Goal: Task Accomplishment & Management: Complete application form

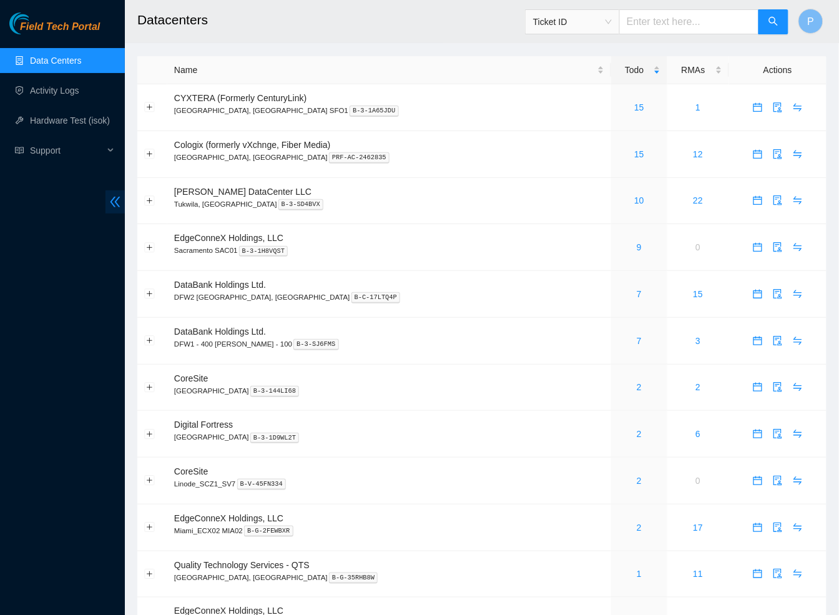
click at [111, 205] on icon "double-left" at bounding box center [115, 201] width 13 height 13
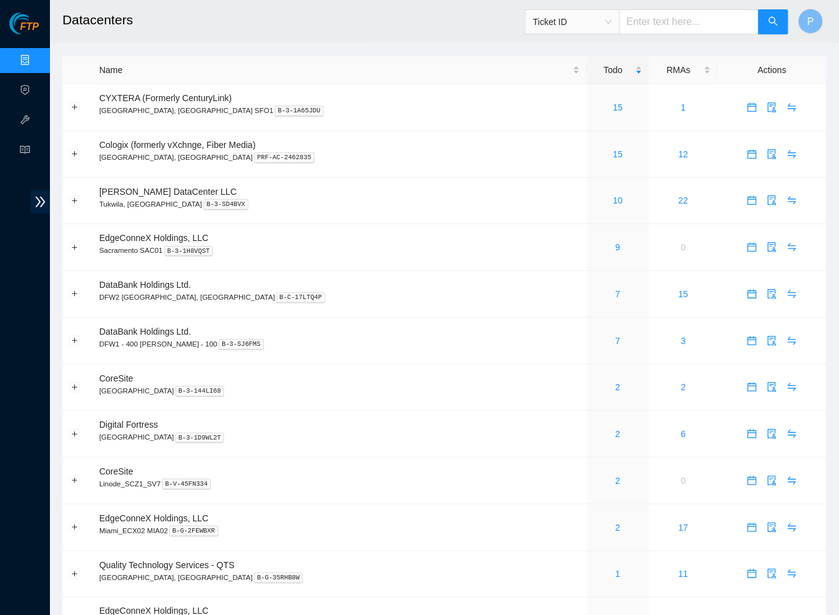
click at [638, 13] on input "text" at bounding box center [689, 21] width 140 height 25
paste input "B-V-5S1GDJP"
type input "B-V-5S1GDJP"
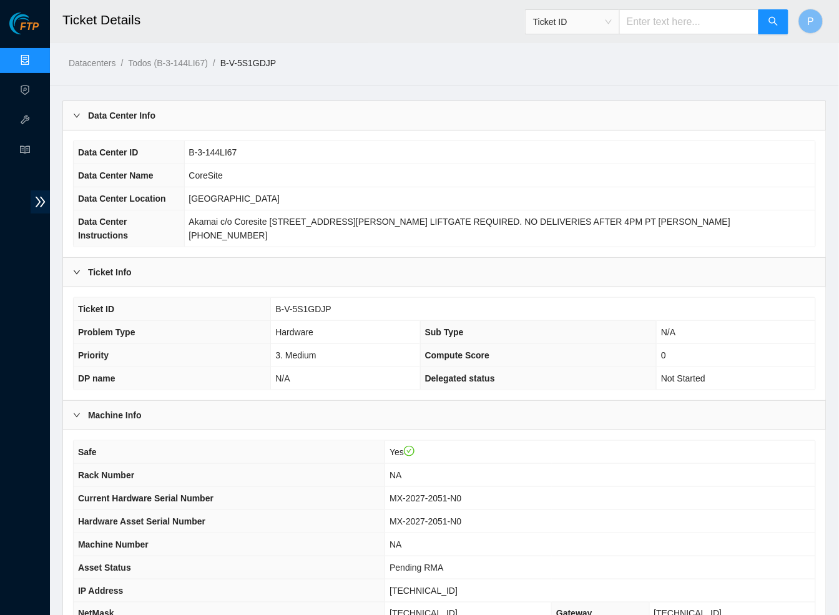
click at [680, 27] on input "text" at bounding box center [689, 21] width 140 height 25
paste input "B-V-5SU9H8P"
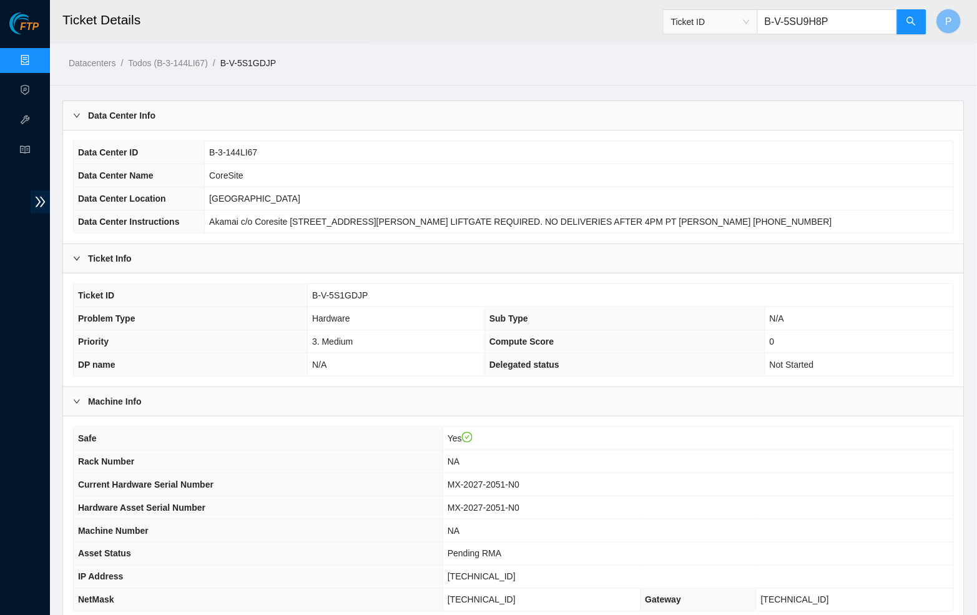
drag, startPoint x: 851, startPoint y: 21, endPoint x: 742, endPoint y: 21, distance: 108.6
click at [742, 21] on span "Ticket ID B-V-5SU9H8P" at bounding box center [795, 21] width 264 height 25
type input "\"
click at [342, 124] on div "Data Center Info" at bounding box center [513, 115] width 901 height 29
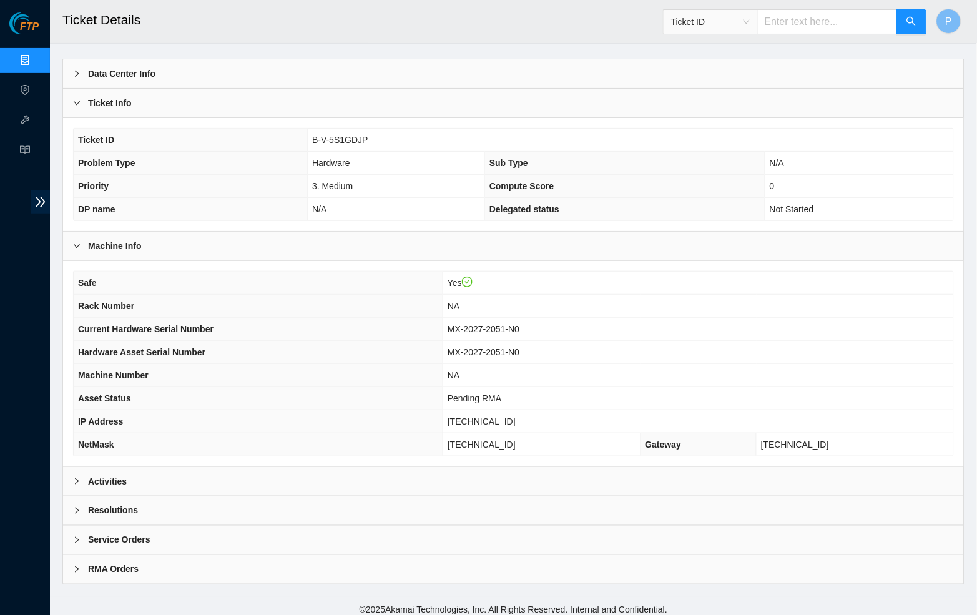
scroll to position [41, 0]
click at [454, 472] on div "Activities" at bounding box center [513, 482] width 901 height 29
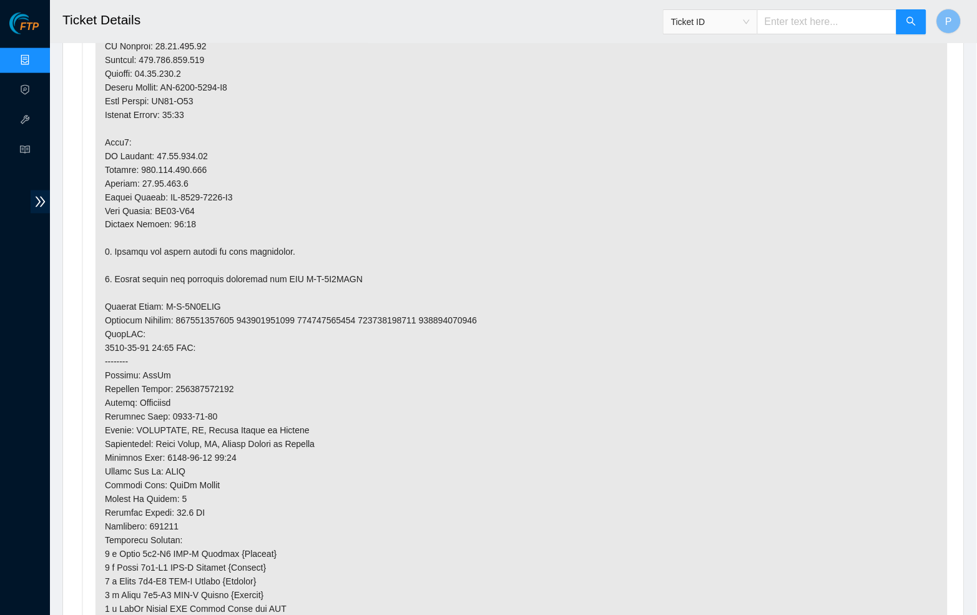
scroll to position [1387, 0]
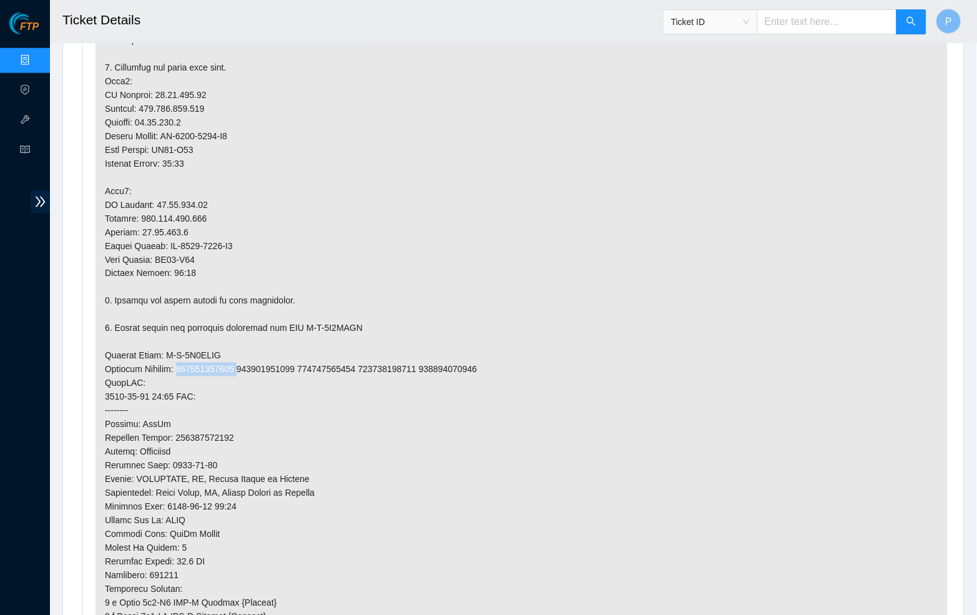
drag, startPoint x: 185, startPoint y: 334, endPoint x: 252, endPoint y: 335, distance: 66.8
click at [252, 335] on p at bounding box center [521, 321] width 852 height 897
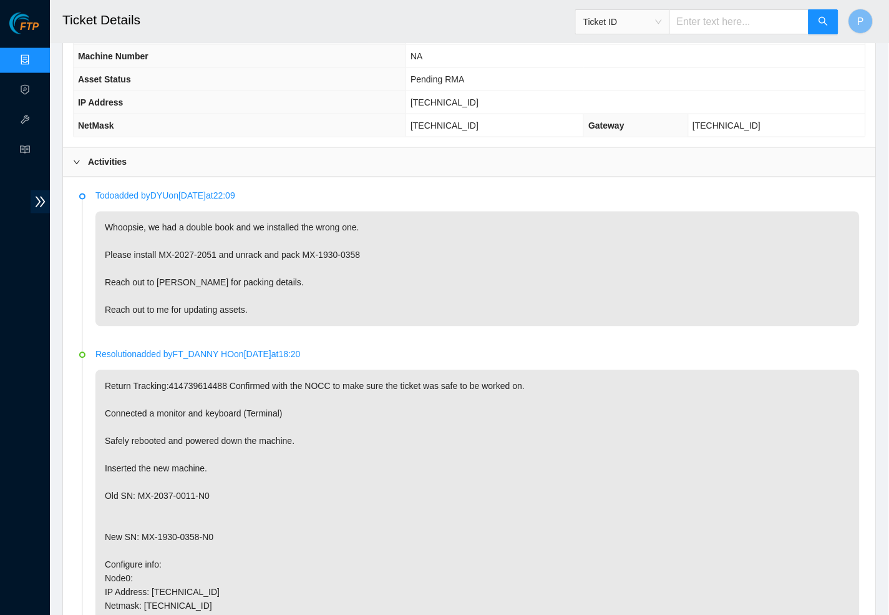
scroll to position [353, 0]
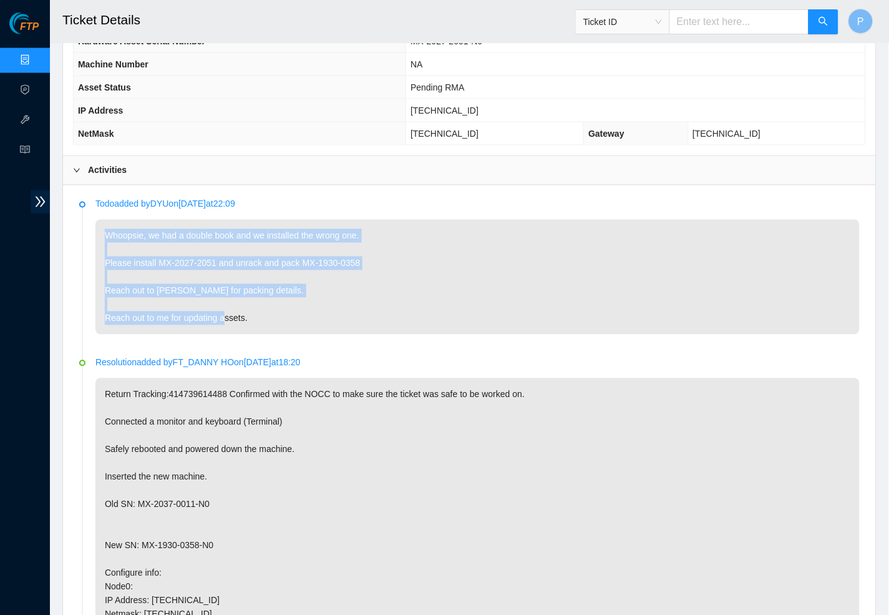
drag, startPoint x: 281, startPoint y: 313, endPoint x: 99, endPoint y: 223, distance: 203.2
click at [99, 223] on p "Whoopsie, we had a double book and we installed the wrong one. Please install M…" at bounding box center [477, 277] width 765 height 115
copy p "Whoopsie, we had a double book and we installed the wrong one. Please install M…"
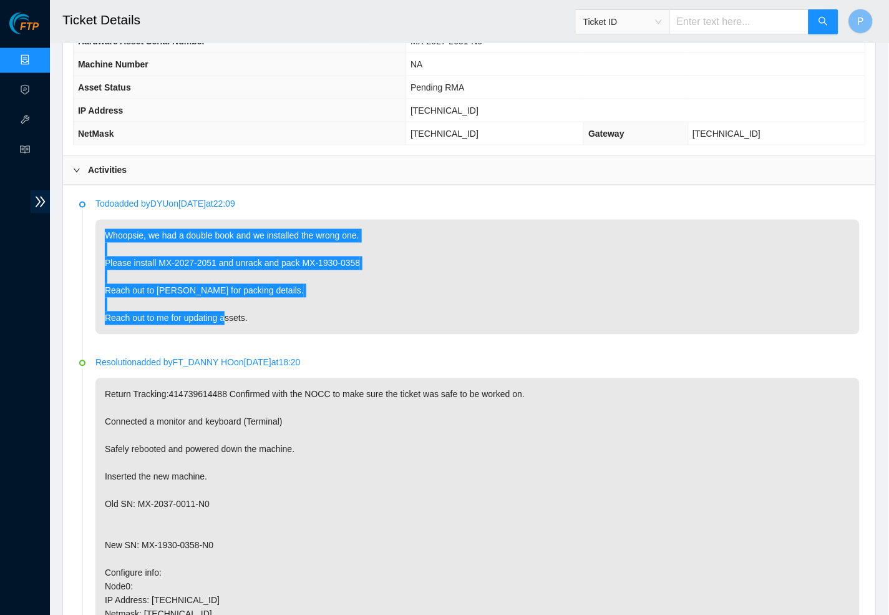
drag, startPoint x: 884, startPoint y: 207, endPoint x: 215, endPoint y: 257, distance: 671.5
click at [215, 257] on p "Whoopsie, we had a double book and we installed the wrong one. Please install M…" at bounding box center [477, 277] width 765 height 115
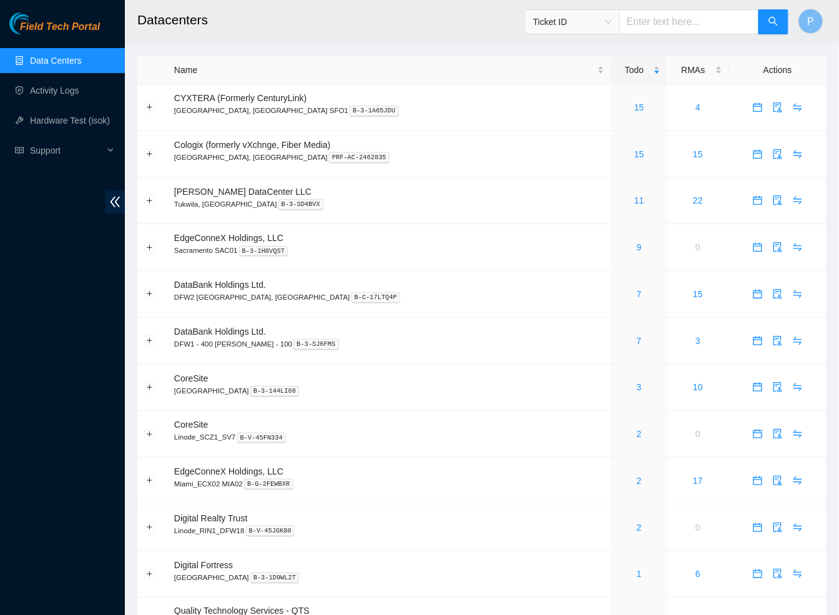
click at [656, 15] on input "text" at bounding box center [689, 21] width 140 height 25
paste input "B-V-5SU9H8P"
type input "B-V-5SU9H8P"
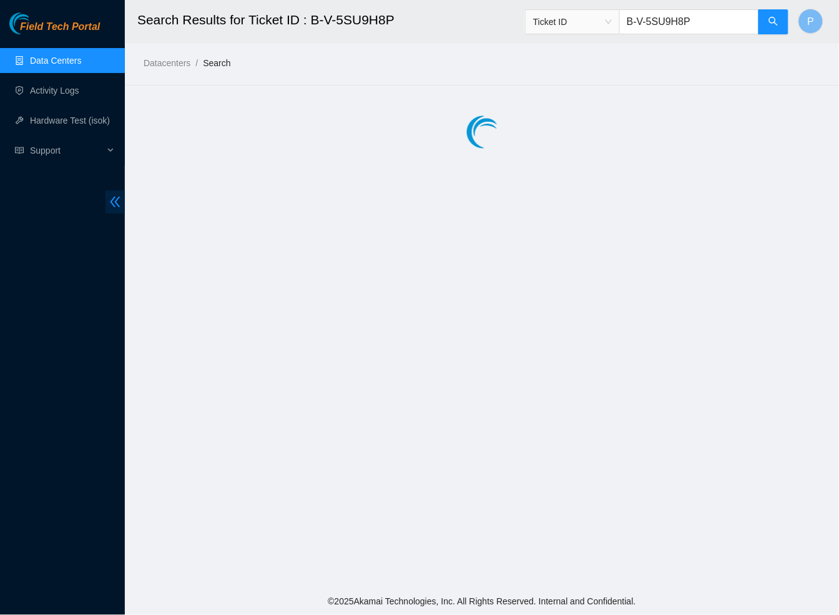
click at [110, 202] on icon "double-left" at bounding box center [115, 202] width 10 height 11
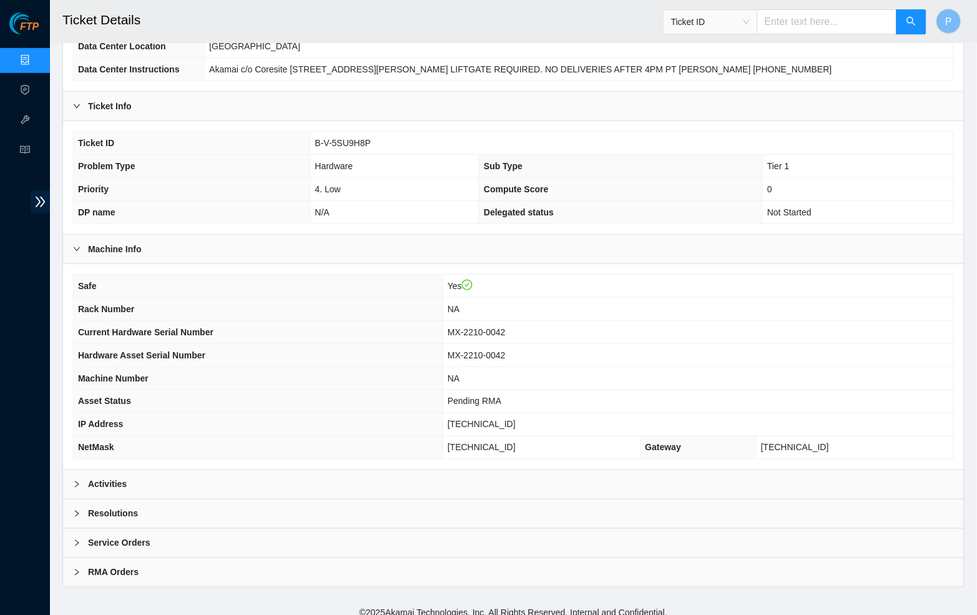
click at [192, 515] on div "Resolutions" at bounding box center [513, 513] width 901 height 29
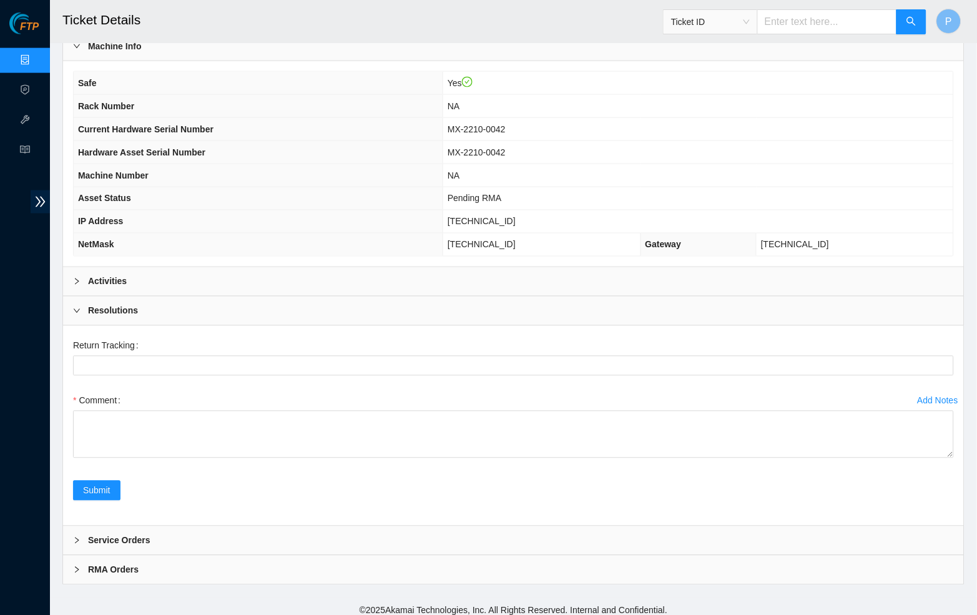
scroll to position [354, 0]
click at [213, 280] on div "Activities" at bounding box center [513, 282] width 901 height 29
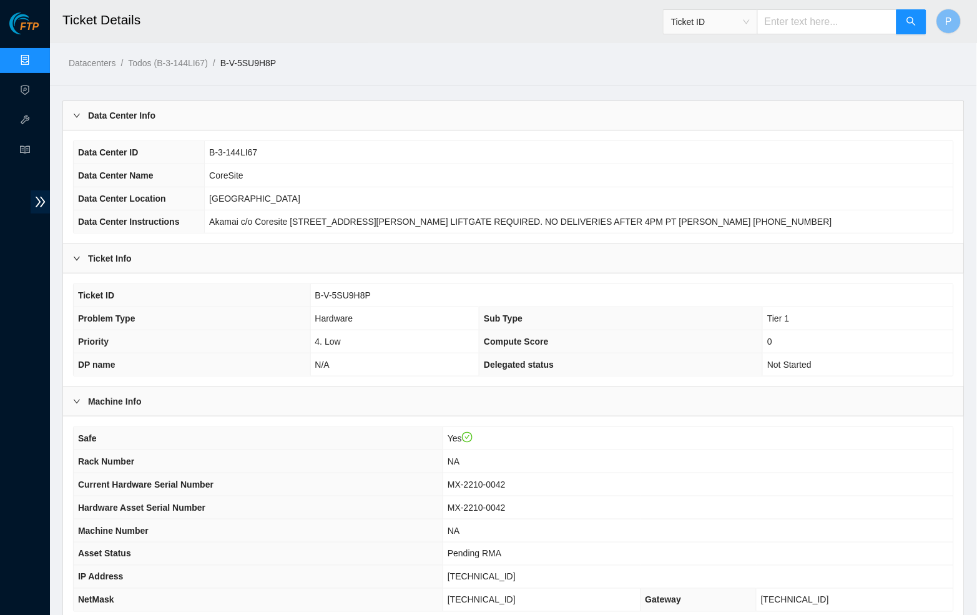
scroll to position [0, 0]
click at [333, 107] on div "Data Center Info" at bounding box center [513, 115] width 901 height 29
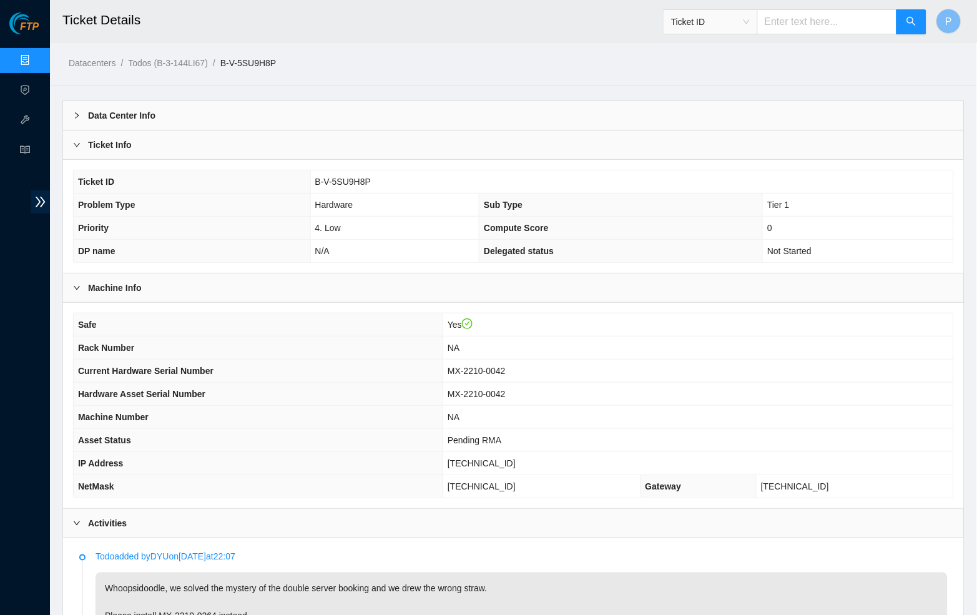
click at [321, 135] on div "Ticket Info" at bounding box center [513, 144] width 901 height 29
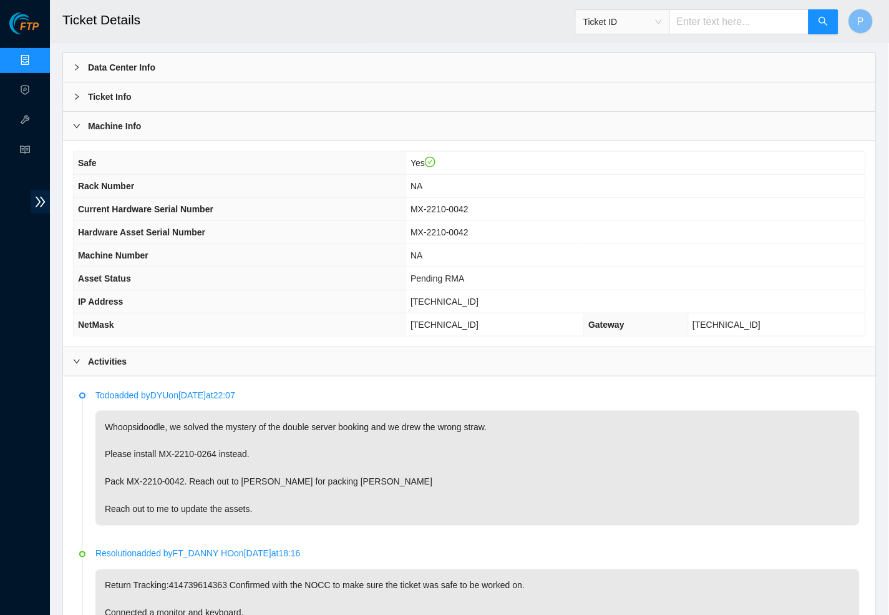
scroll to position [87, 0]
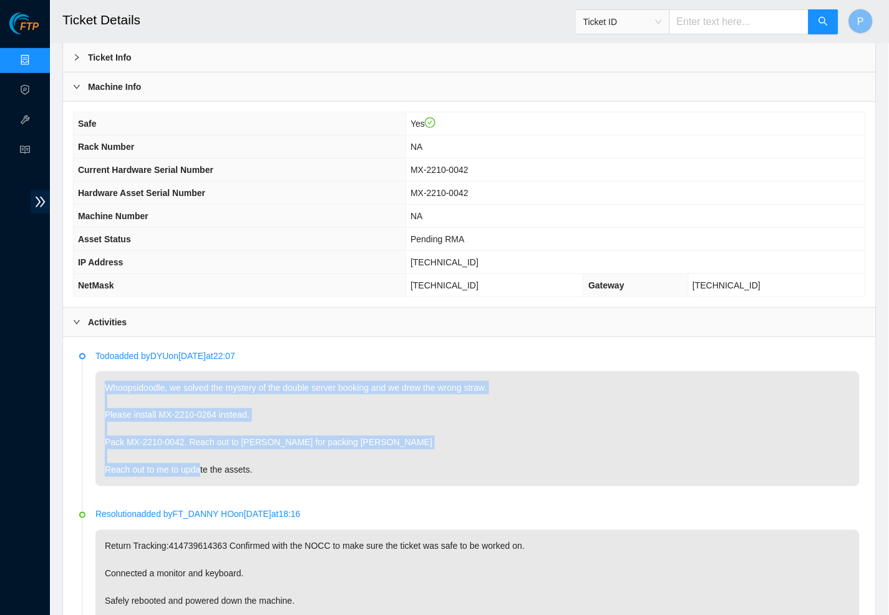
drag, startPoint x: 276, startPoint y: 461, endPoint x: 92, endPoint y: 380, distance: 200.6
click at [92, 380] on li "Todo added by DYU on 2025-08-25 at 22:07 Whoopsidoodle, we solved the mystery o…" at bounding box center [469, 432] width 781 height 159
copy p "Whoopsidoodle, we solved the mystery of the double server booking and we drew t…"
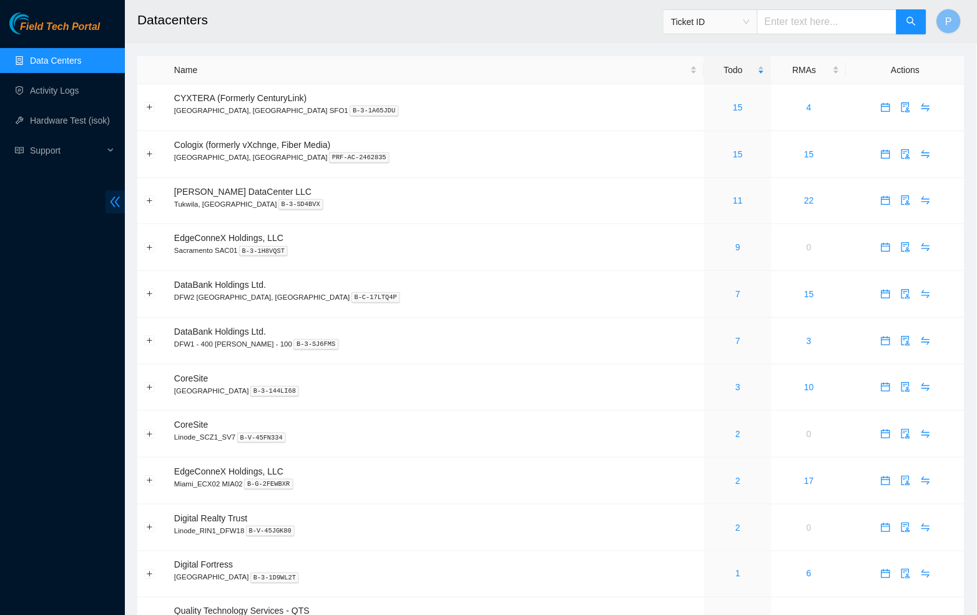
click at [110, 199] on icon "double-left" at bounding box center [115, 201] width 13 height 13
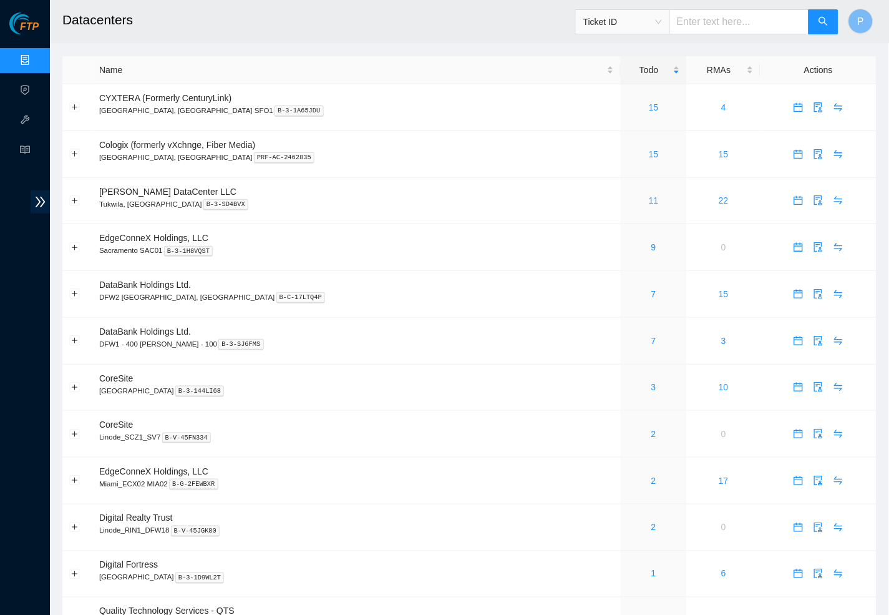
click at [428, 5] on h2 "Datacenters" at bounding box center [364, 20] width 605 height 40
click at [652, 23] on span "Ticket ID" at bounding box center [623, 21] width 79 height 19
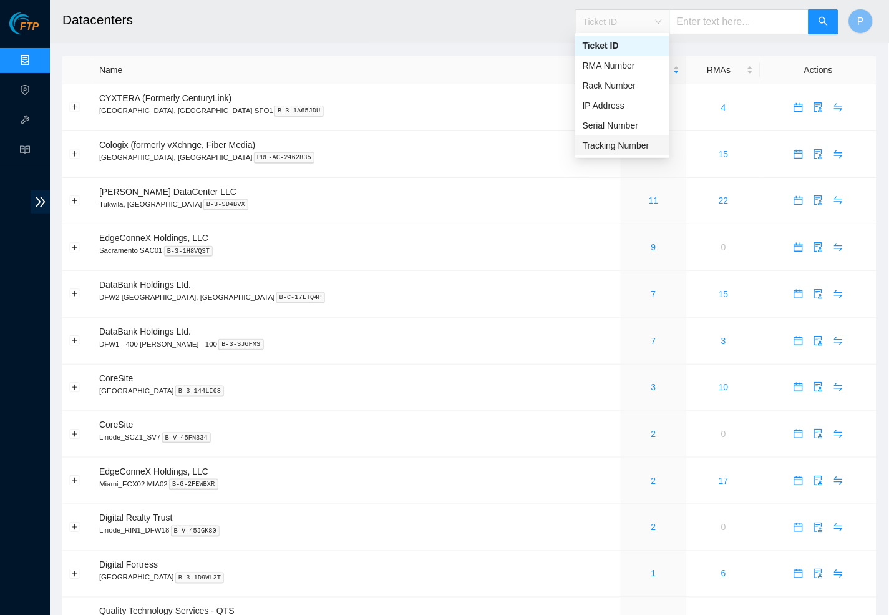
click at [613, 144] on div "Tracking Number" at bounding box center [622, 146] width 79 height 14
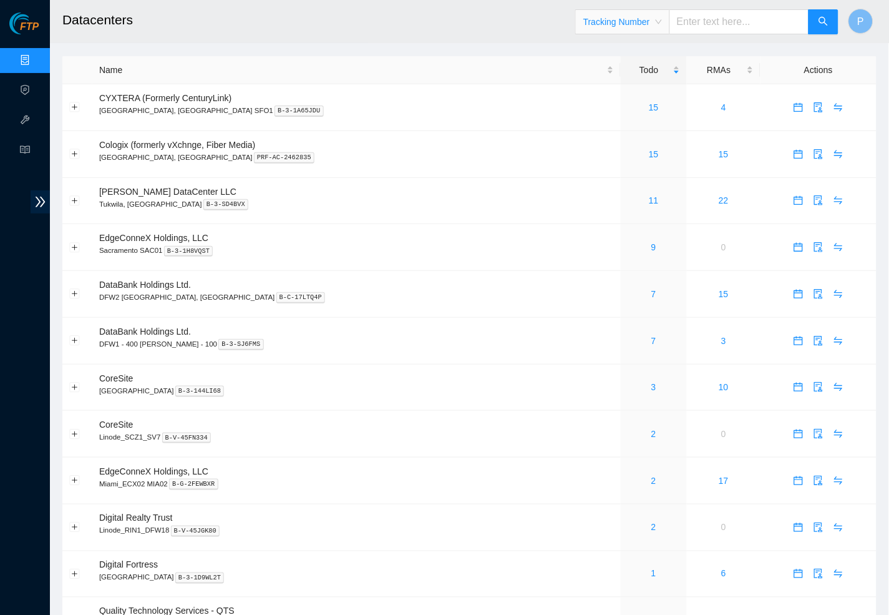
click at [713, 22] on input "text" at bounding box center [740, 21] width 140 height 25
paste input "739263646177"
type input "739263646177"
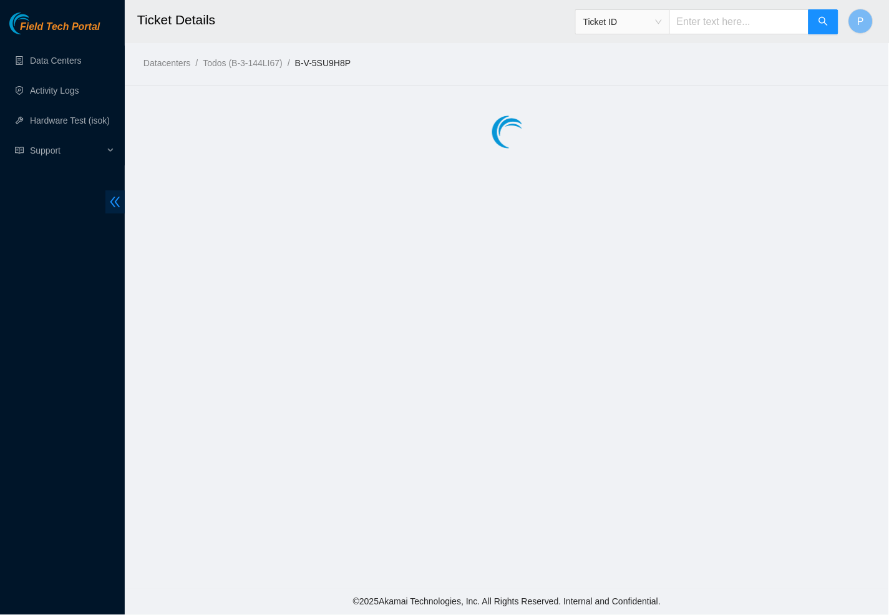
click at [110, 202] on icon "double-left" at bounding box center [115, 202] width 10 height 11
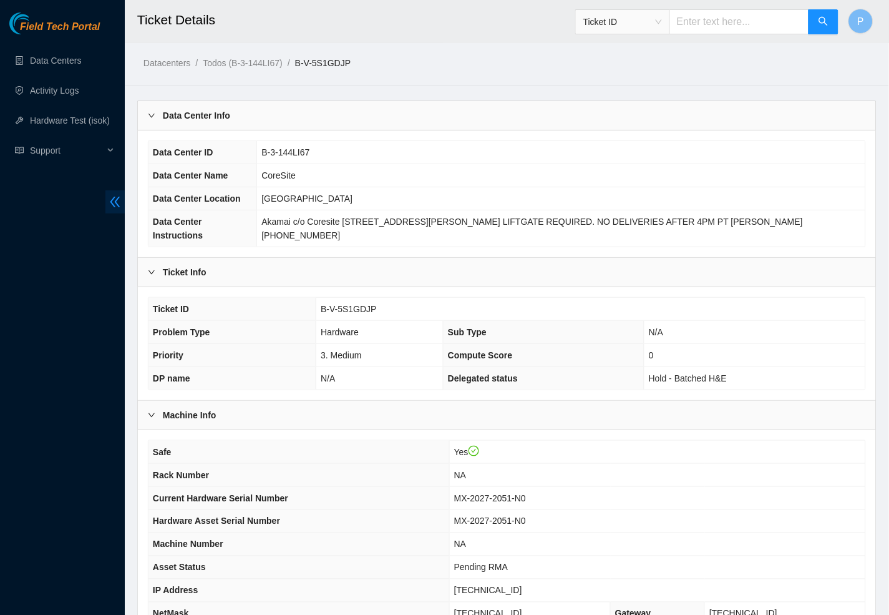
click at [115, 201] on icon "double-left" at bounding box center [115, 202] width 10 height 11
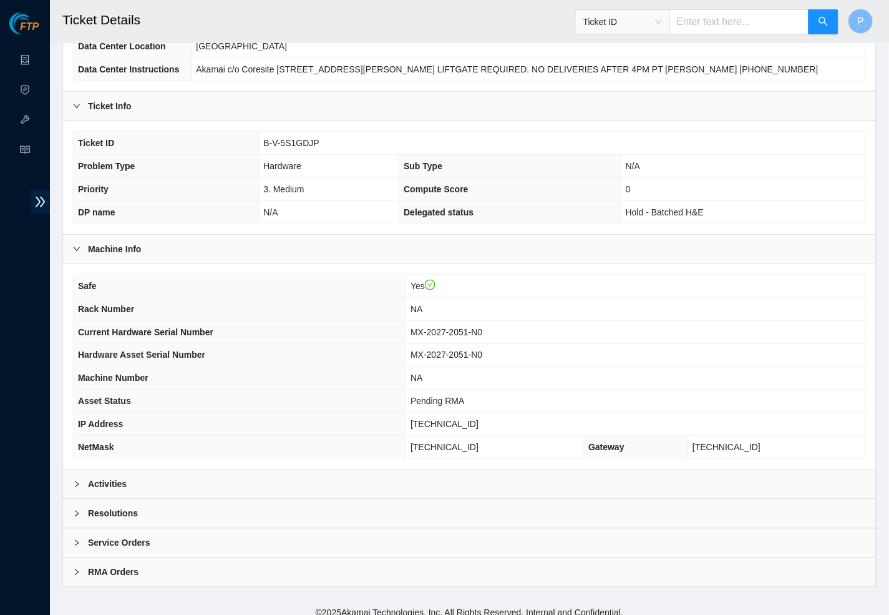
click at [251, 481] on div "Activities" at bounding box center [469, 484] width 813 height 29
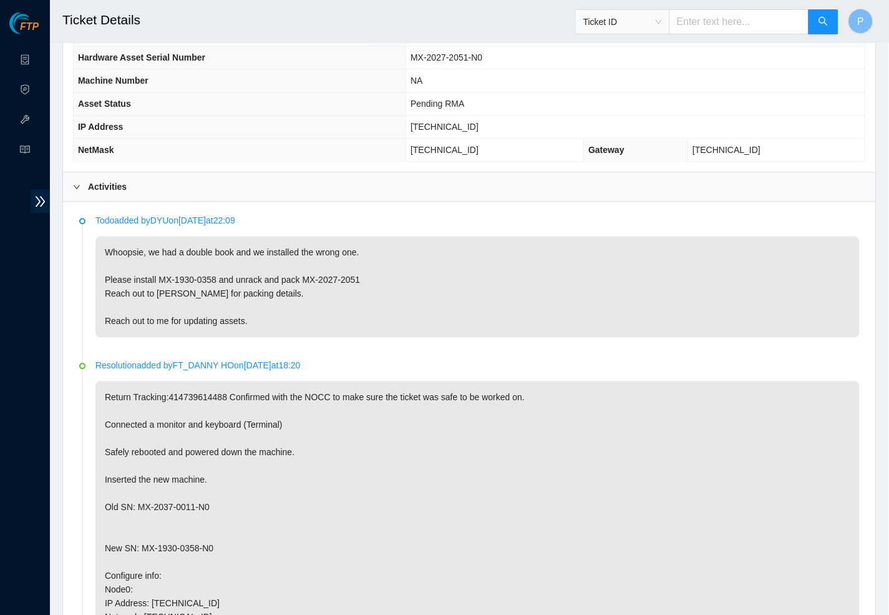
scroll to position [458, 0]
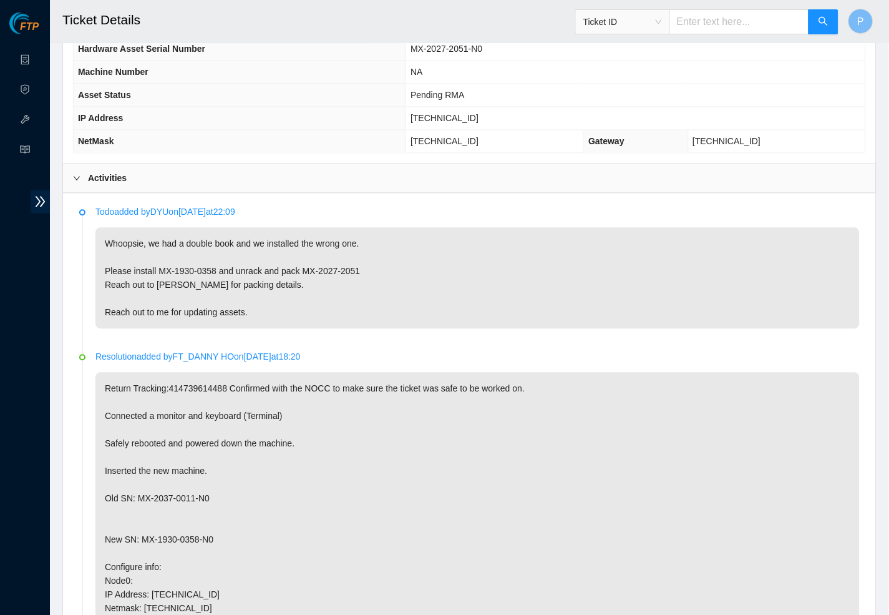
click at [310, 266] on p "Whoopsie, we had a double book and we installed the wrong one. Please install M…" at bounding box center [477, 278] width 765 height 101
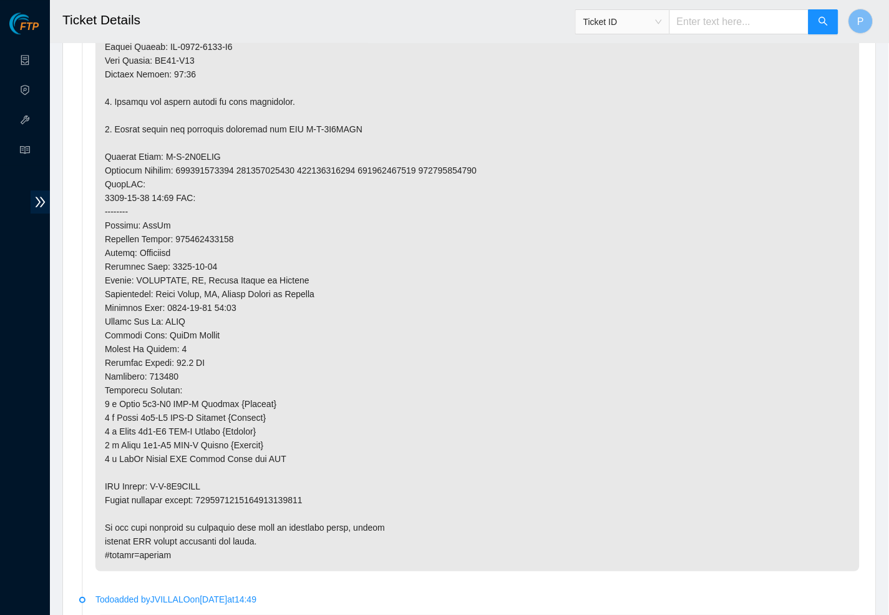
scroll to position [1699, 0]
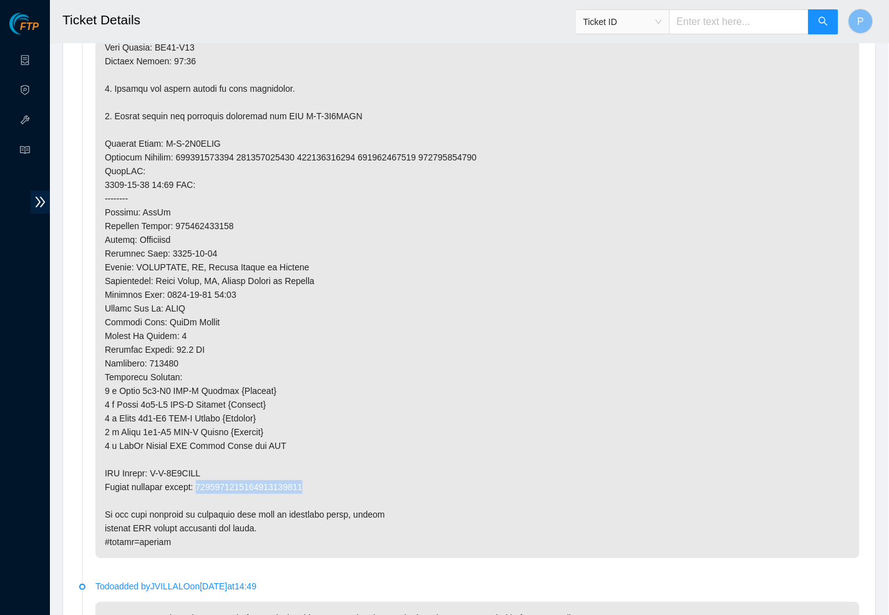
drag, startPoint x: 209, startPoint y: 438, endPoint x: 363, endPoint y: 438, distance: 154.2
click at [363, 438] on p at bounding box center [477, 108] width 765 height 897
copy p "9612018969028700237506"
click at [321, 266] on p at bounding box center [477, 108] width 765 height 897
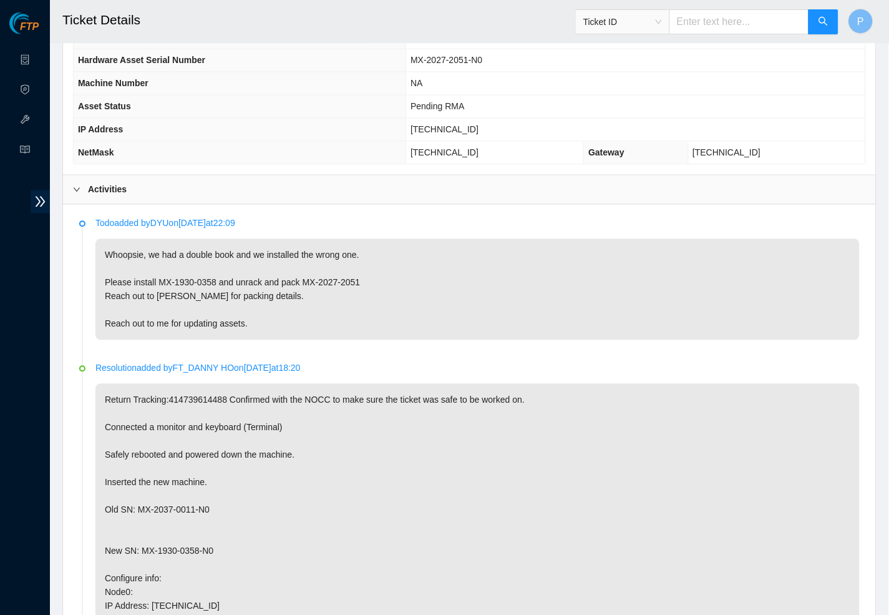
scroll to position [447, 0]
drag, startPoint x: 160, startPoint y: 270, endPoint x: 226, endPoint y: 270, distance: 65.5
click at [225, 270] on p "Whoopsie, we had a double book and we installed the wrong one. Please install M…" at bounding box center [477, 289] width 765 height 101
copy p "MX-1930-0358"
click at [288, 255] on p "Whoopsie, we had a double book and we installed the wrong one. Please install M…" at bounding box center [477, 289] width 765 height 101
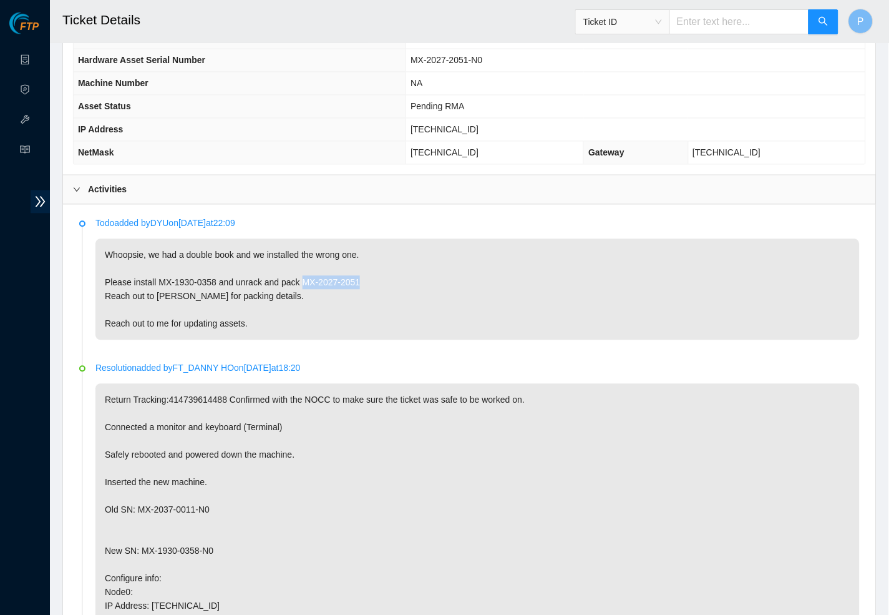
drag, startPoint x: 317, startPoint y: 271, endPoint x: 394, endPoint y: 271, distance: 76.8
click at [394, 271] on p "Whoopsie, we had a double book and we installed the wrong one. Please install M…" at bounding box center [477, 289] width 765 height 101
copy p "MX-2027-2051"
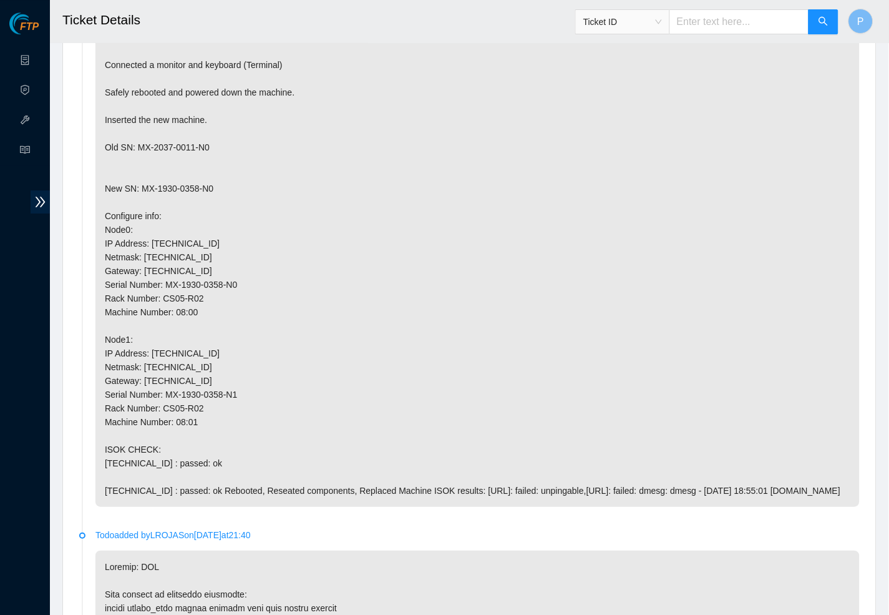
scroll to position [809, 0]
drag, startPoint x: 138, startPoint y: 129, endPoint x: 232, endPoint y: 129, distance: 93.6
click at [232, 129] on p "Return Tracking:414739614488 Confirmed with the NOCC to make sure the ticket wa…" at bounding box center [477, 265] width 765 height 486
copy p "MX-2037-0011-N0"
click at [258, 246] on p "Return Tracking:414739614488 Confirmed with the NOCC to make sure the ticket wa…" at bounding box center [477, 265] width 765 height 486
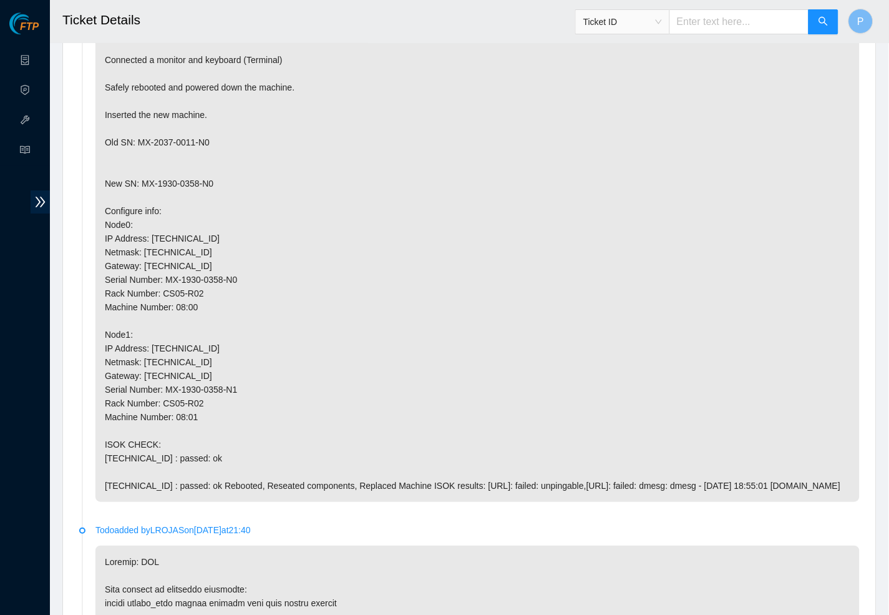
scroll to position [814, 0]
drag, startPoint x: 152, startPoint y: 321, endPoint x: 223, endPoint y: 321, distance: 70.5
click at [223, 321] on p "Return Tracking:414739614488 Confirmed with the NOCC to make sure the ticket wa…" at bounding box center [477, 259] width 765 height 486
copy p "23.33.113.19"
click at [223, 281] on p "Return Tracking:414739614488 Confirmed with the NOCC to make sure the ticket wa…" at bounding box center [477, 259] width 765 height 486
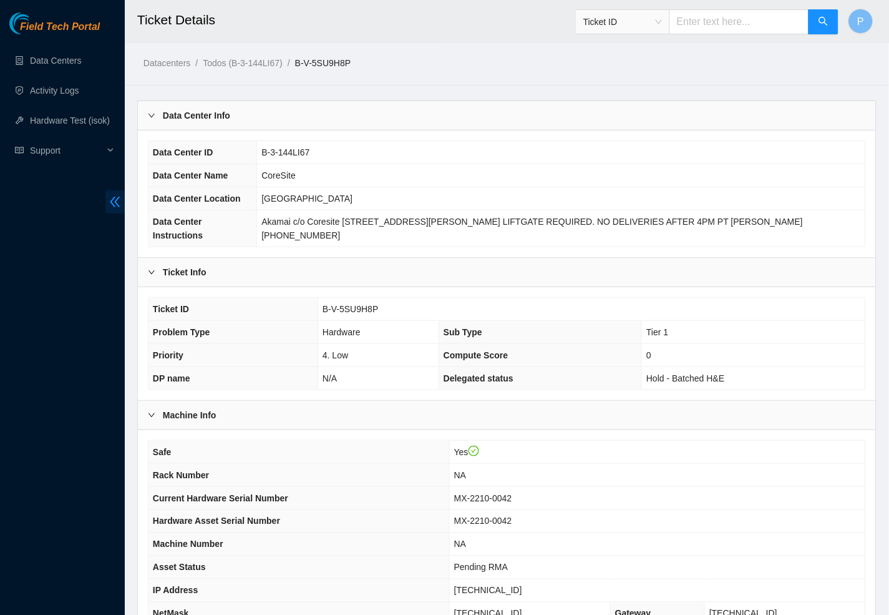
click at [117, 202] on icon "double-left" at bounding box center [115, 201] width 13 height 13
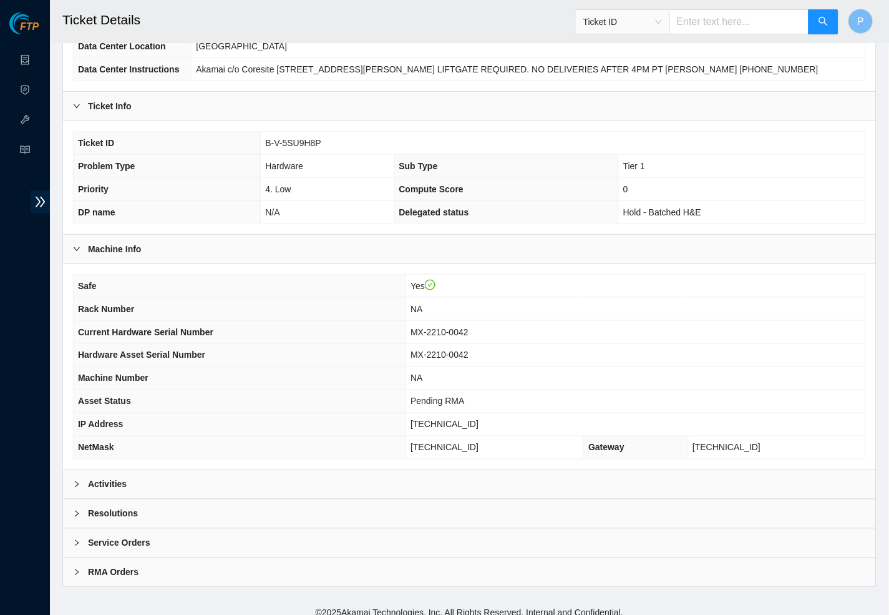
click at [363, 477] on div "Activities" at bounding box center [469, 484] width 813 height 29
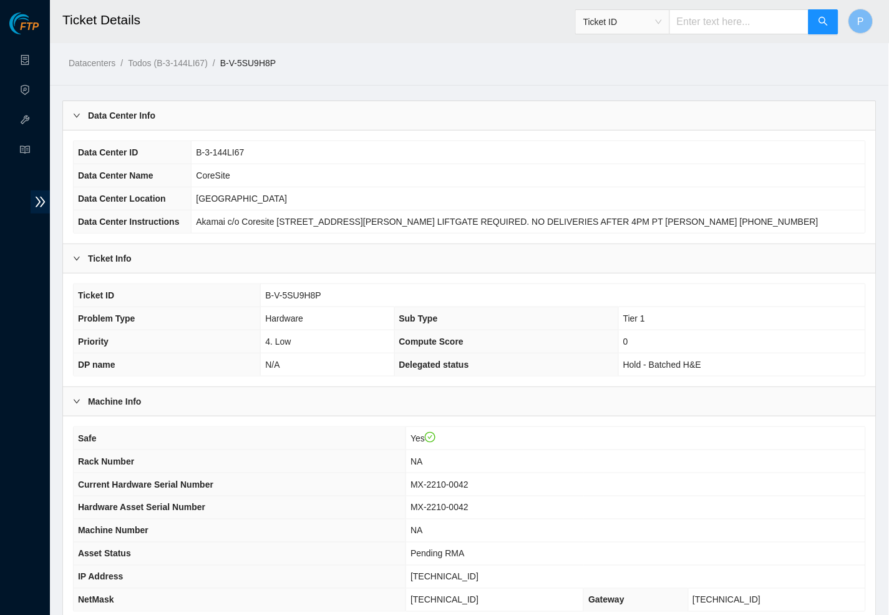
click at [286, 127] on div "Data Center Info" at bounding box center [469, 115] width 813 height 29
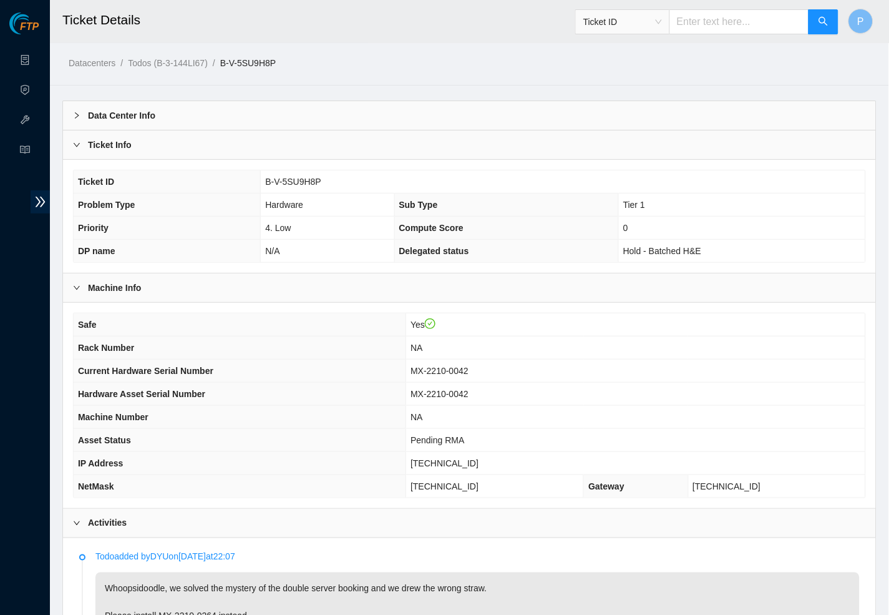
click at [270, 146] on div "Ticket Info" at bounding box center [469, 144] width 813 height 29
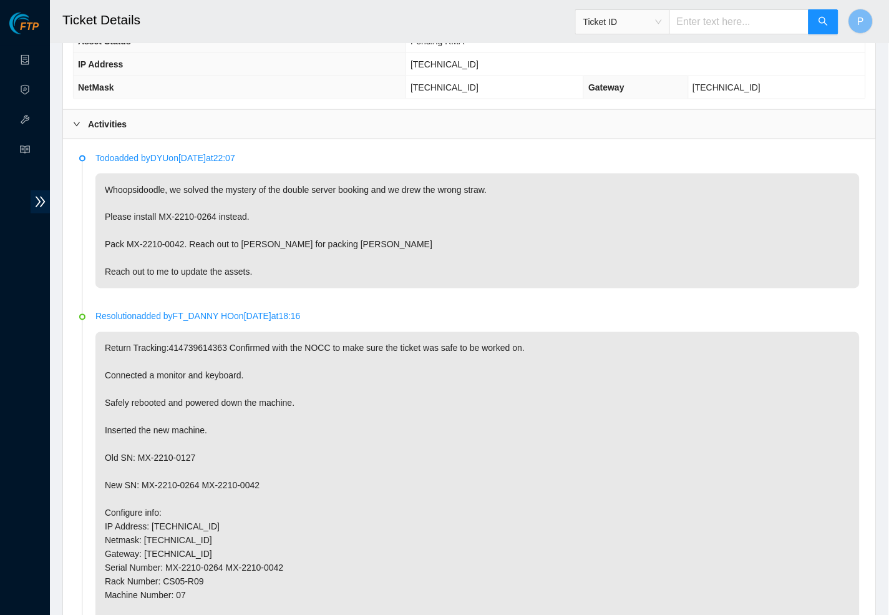
scroll to position [296, 0]
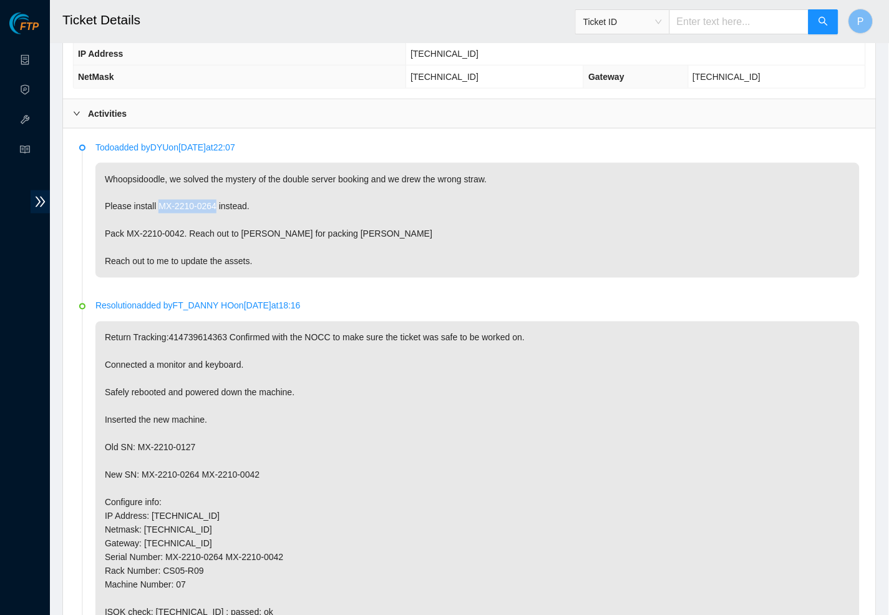
drag, startPoint x: 164, startPoint y: 198, endPoint x: 225, endPoint y: 196, distance: 61.8
click at [225, 196] on p "Whoopsidoodle, we solved the mystery of the double server booking and we drew t…" at bounding box center [477, 220] width 765 height 115
copy p "MX-2210-0264"
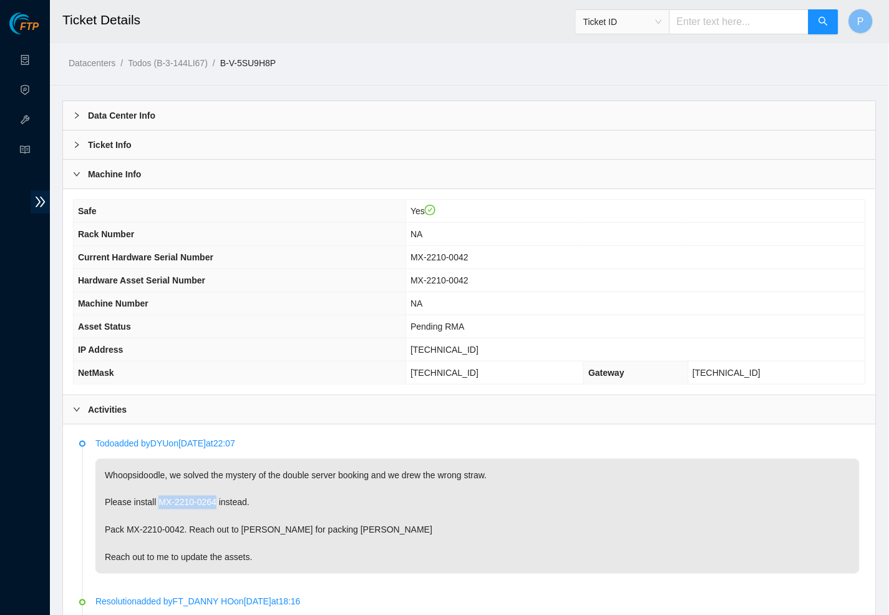
scroll to position [0, 0]
drag, startPoint x: 488, startPoint y: 275, endPoint x: 423, endPoint y: 277, distance: 64.9
click at [423, 277] on td "MX-2210-0042" at bounding box center [635, 280] width 459 height 23
click at [488, 273] on td "MX-2210-0042" at bounding box center [635, 280] width 459 height 23
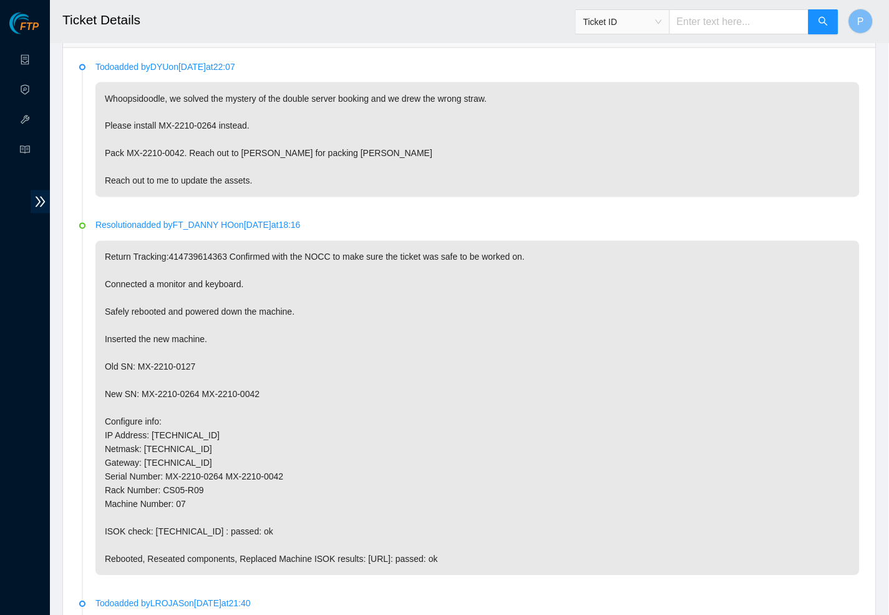
scroll to position [388, 0]
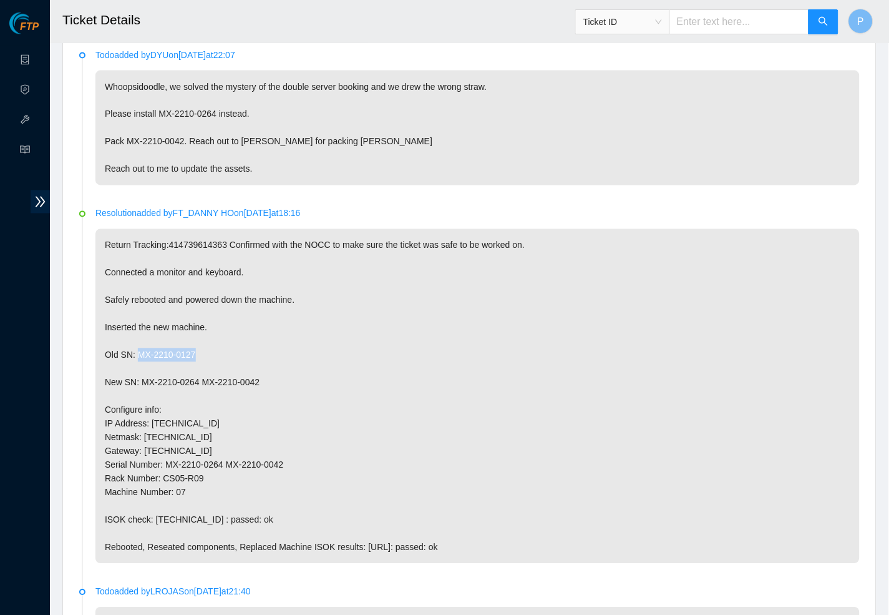
drag, startPoint x: 139, startPoint y: 336, endPoint x: 203, endPoint y: 336, distance: 64.3
click at [203, 336] on p "Return Tracking:414739614363 Confirmed with the NOCC to make sure the ticket wa…" at bounding box center [477, 396] width 765 height 335
copy p "MX-2210-0127"
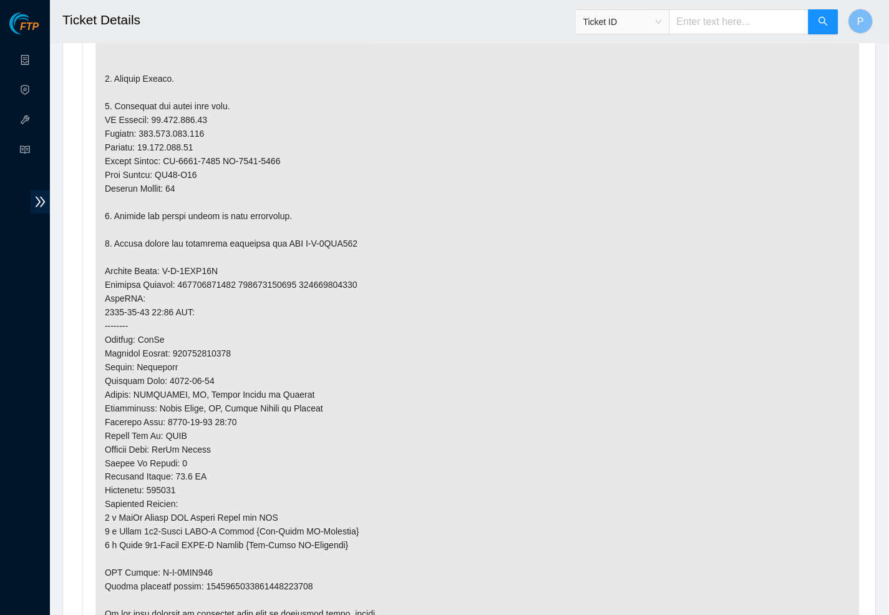
scroll to position [1045, 0]
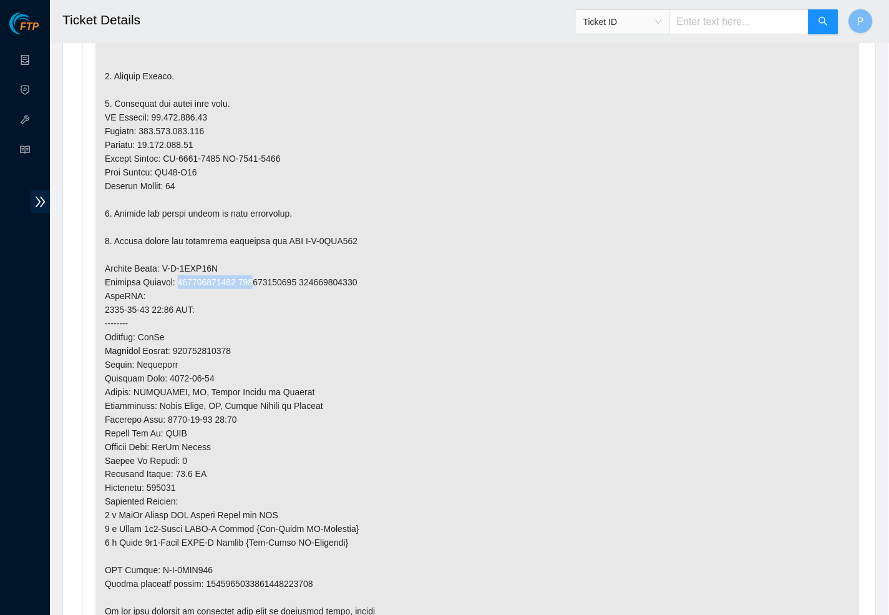
drag, startPoint x: 187, startPoint y: 246, endPoint x: 271, endPoint y: 246, distance: 84.3
click at [271, 246] on p at bounding box center [477, 302] width 765 height 705
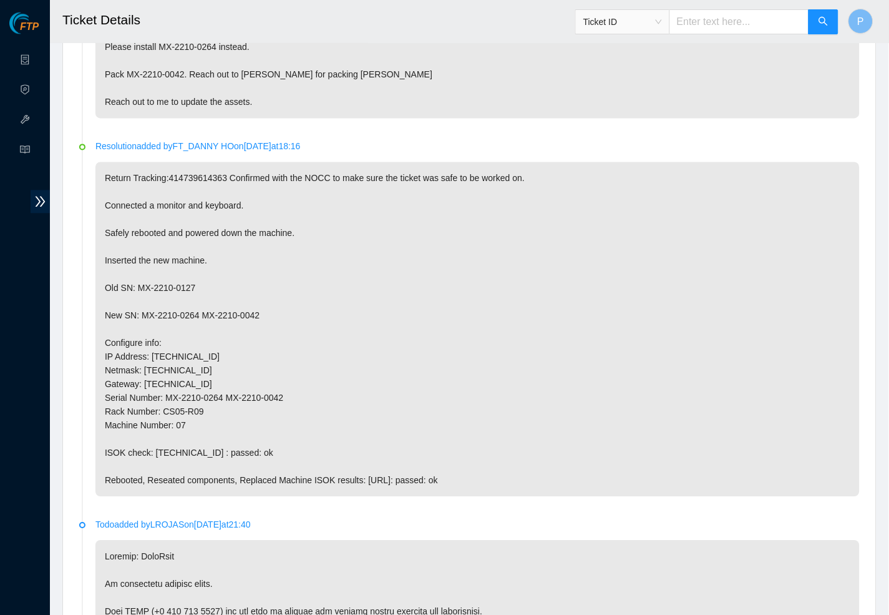
scroll to position [468, 0]
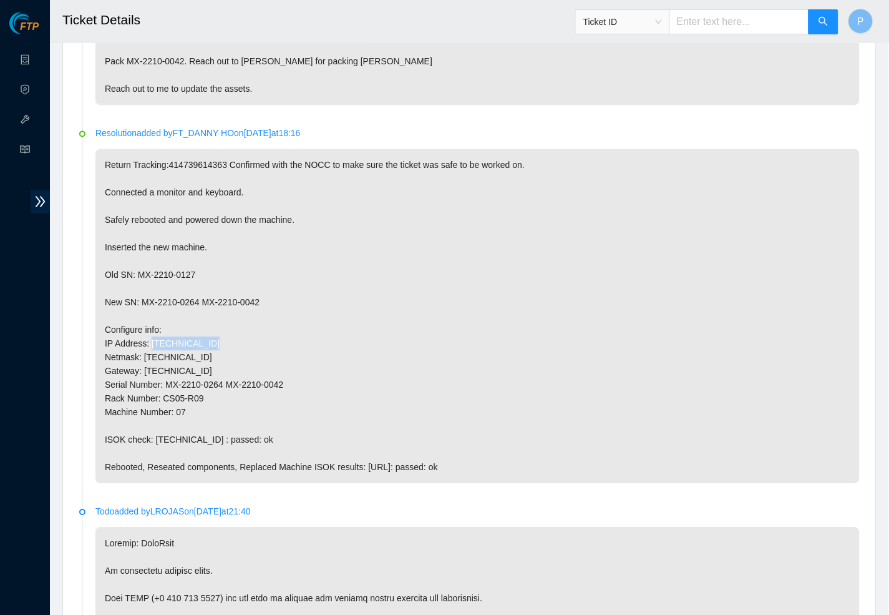
drag, startPoint x: 155, startPoint y: 325, endPoint x: 250, endPoint y: 326, distance: 95.5
click at [250, 326] on p "Return Tracking:414739614363 Confirmed with the NOCC to make sure the ticket wa…" at bounding box center [477, 316] width 765 height 335
copy p "23.201.105.74"
click at [248, 247] on p "Return Tracking:414739614363 Confirmed with the NOCC to make sure the ticket wa…" at bounding box center [477, 316] width 765 height 335
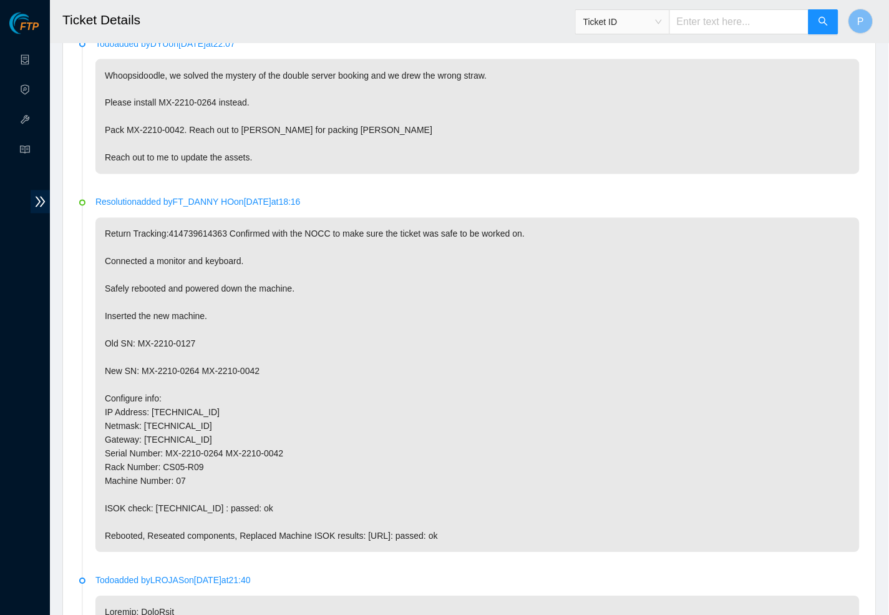
scroll to position [426, 0]
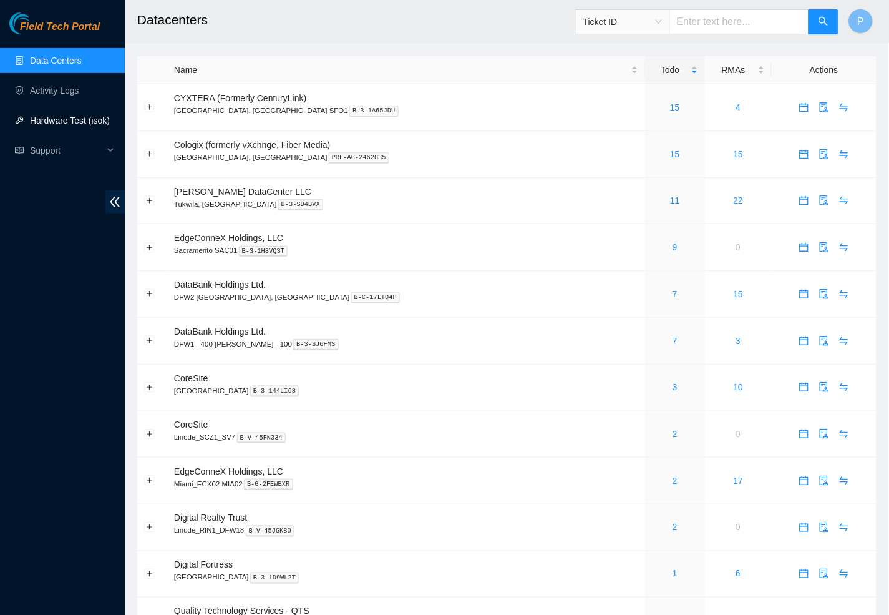
click at [70, 121] on link "Hardware Test (isok)" at bounding box center [70, 120] width 80 height 10
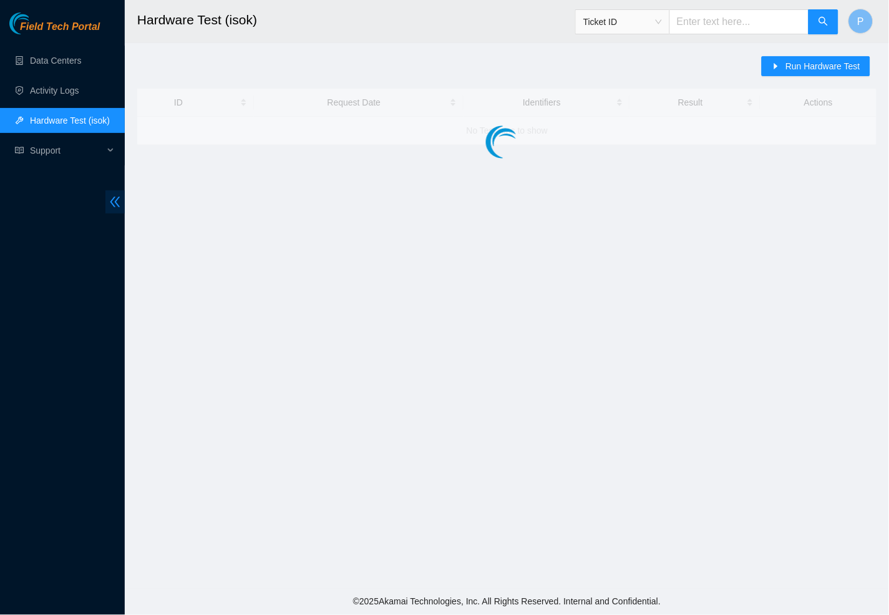
click at [117, 204] on icon "double-left" at bounding box center [115, 202] width 10 height 11
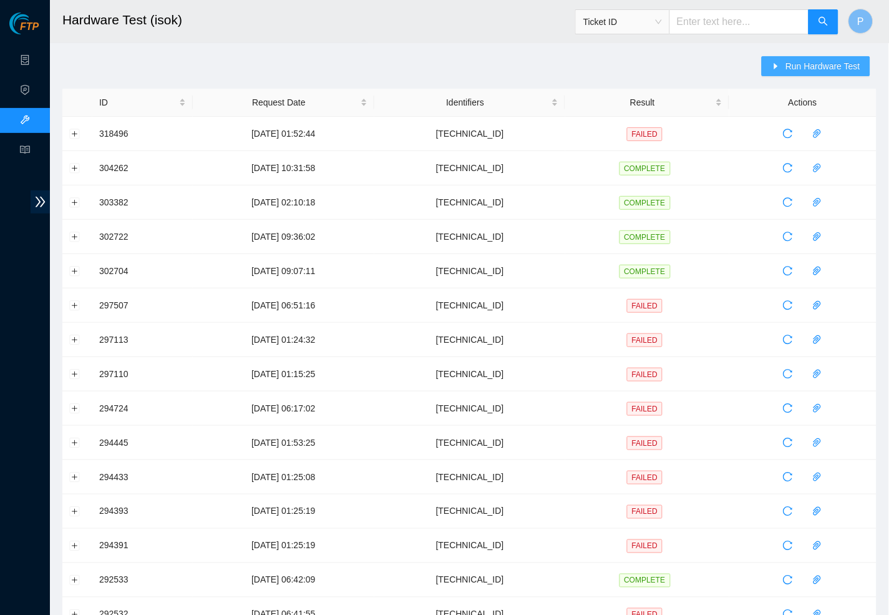
click at [796, 64] on span "Run Hardware Test" at bounding box center [823, 66] width 75 height 14
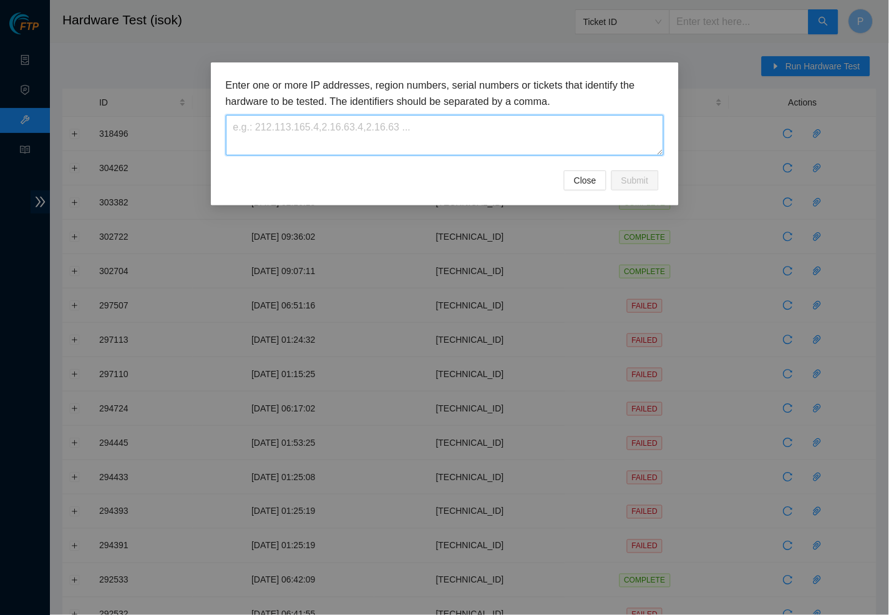
click at [429, 148] on textarea at bounding box center [445, 135] width 438 height 41
paste textarea "23.33.113.19"
click at [313, 122] on textarea "23.33.113.19" at bounding box center [445, 135] width 438 height 41
paste textarea "23.33.113.19"
click at [304, 127] on textarea "23.33.113.19, 23.33.113.19" at bounding box center [445, 135] width 438 height 41
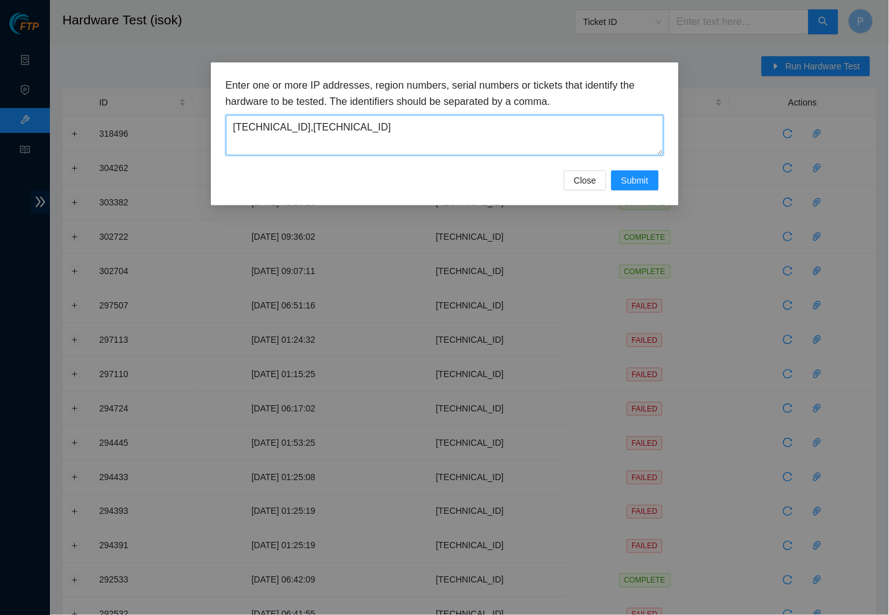
click at [376, 127] on textarea "23.33.113.19,23.33.113.19" at bounding box center [445, 135] width 438 height 41
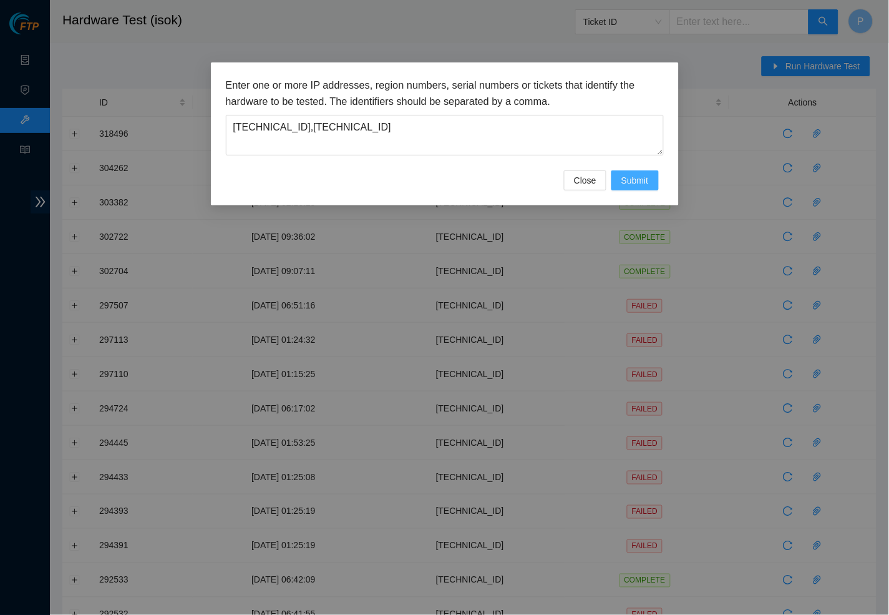
click at [636, 175] on span "Submit" at bounding box center [635, 181] width 27 height 14
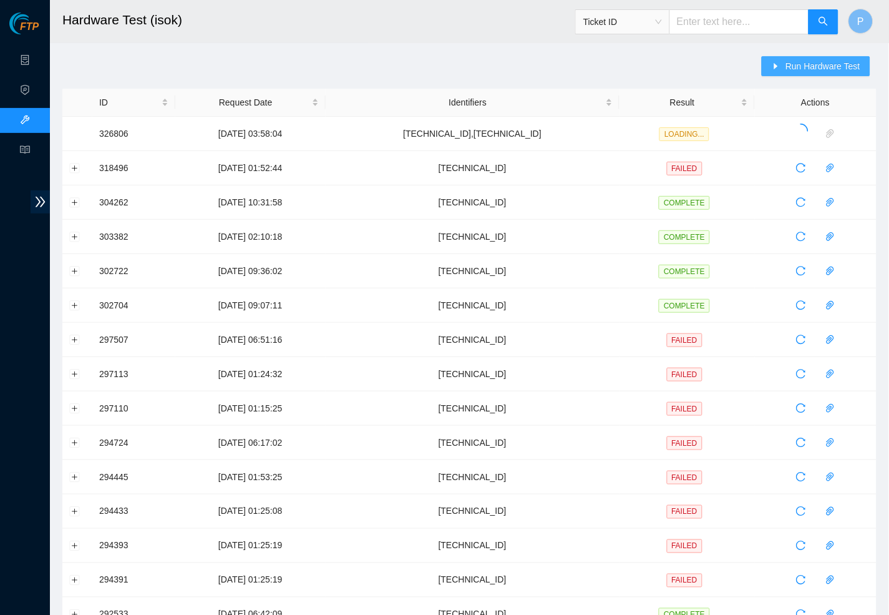
click at [814, 62] on span "Run Hardware Test" at bounding box center [823, 66] width 75 height 14
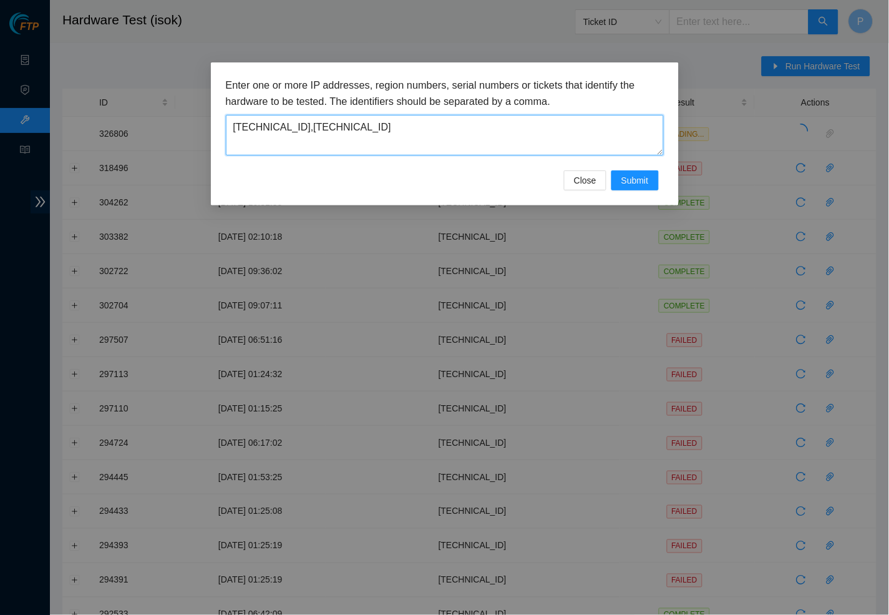
click at [388, 121] on textarea "23.33.113.19,23.33.113.18" at bounding box center [445, 135] width 438 height 41
paste textarea "201.105.74"
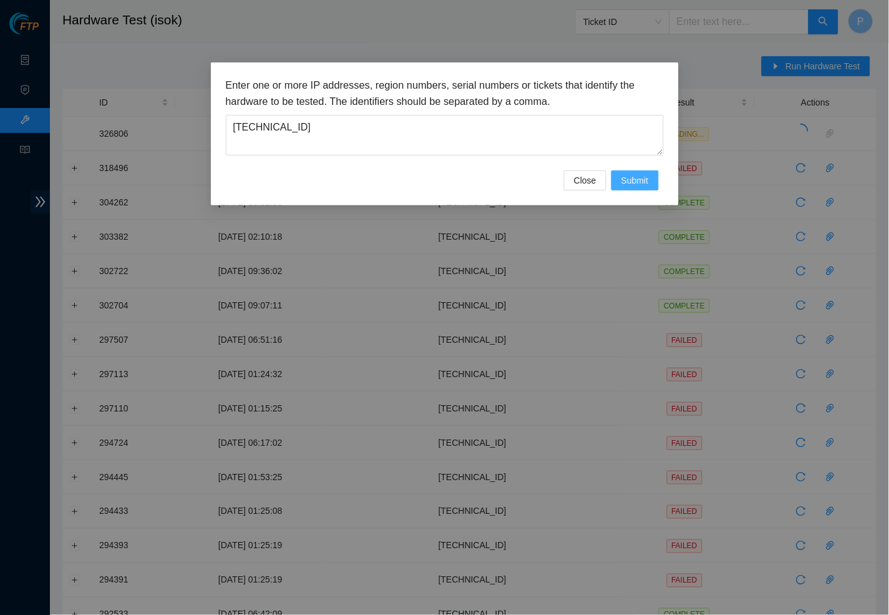
click at [638, 174] on span "Submit" at bounding box center [635, 181] width 27 height 14
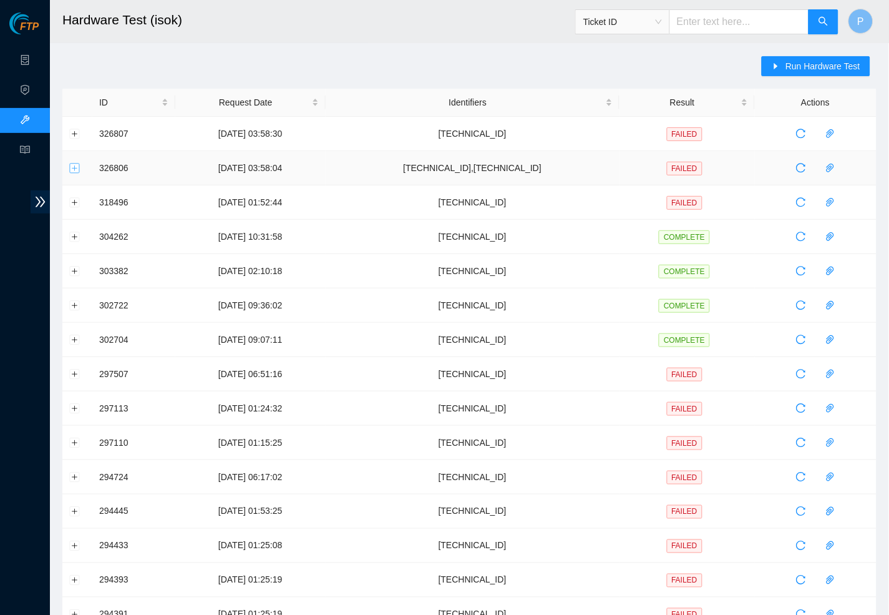
click at [77, 170] on button "Expand row" at bounding box center [75, 168] width 10 height 10
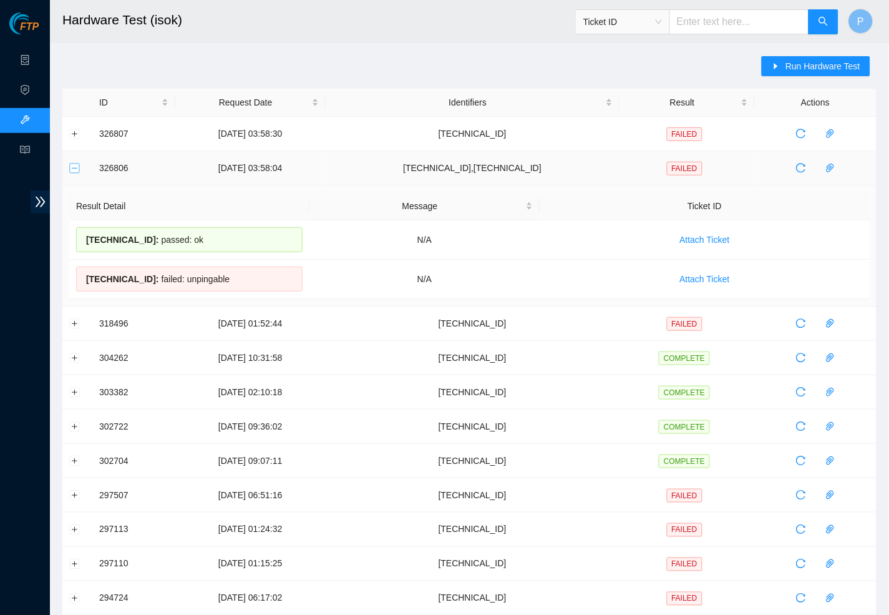
click at [77, 169] on button "Collapse row" at bounding box center [75, 168] width 10 height 10
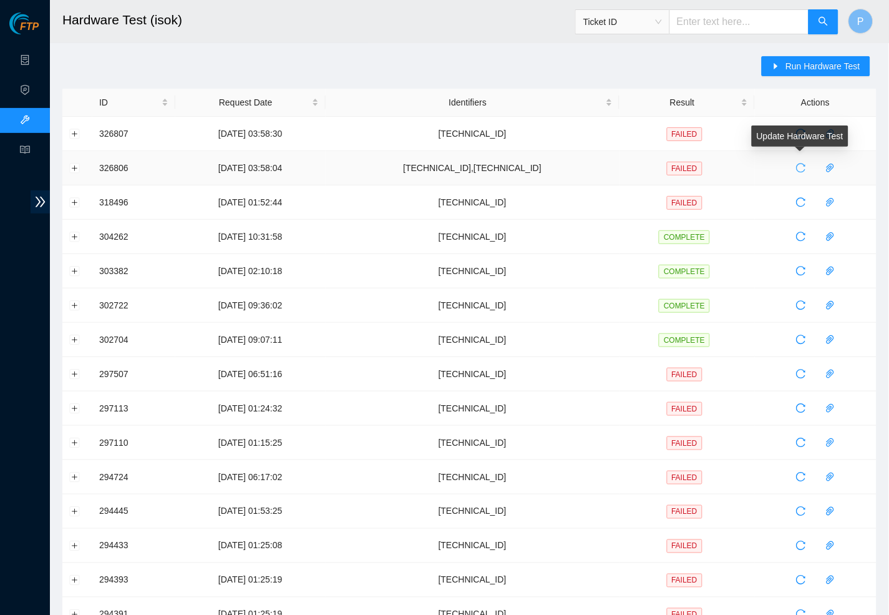
click at [806, 171] on icon "reload" at bounding box center [801, 168] width 10 height 10
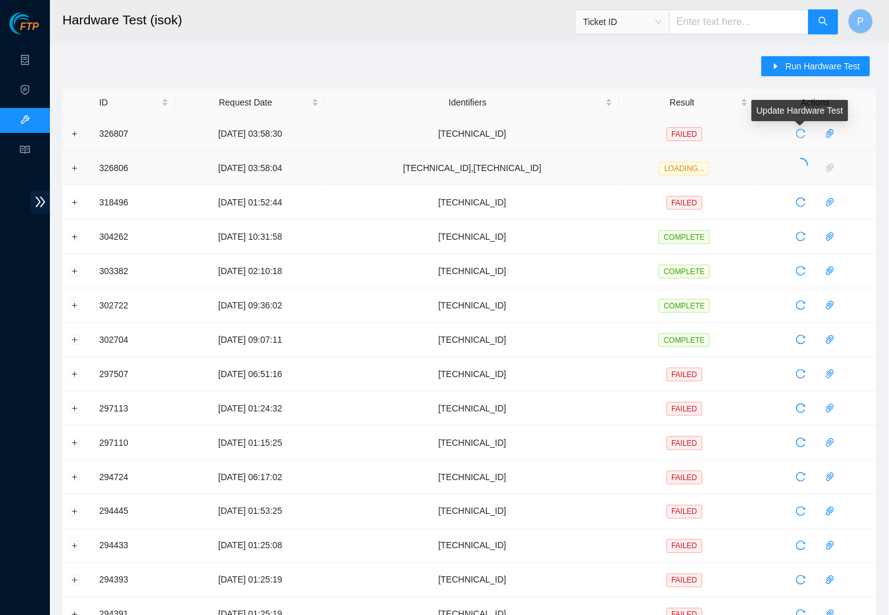
click at [804, 131] on icon "reload" at bounding box center [801, 134] width 10 height 10
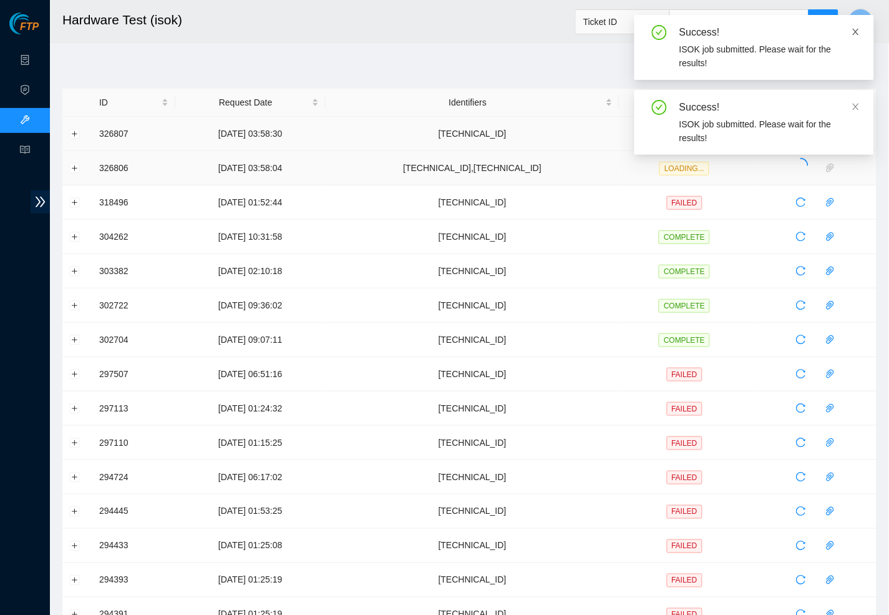
click at [858, 32] on icon "close" at bounding box center [856, 31] width 9 height 9
click at [854, 35] on icon "close" at bounding box center [856, 31] width 9 height 9
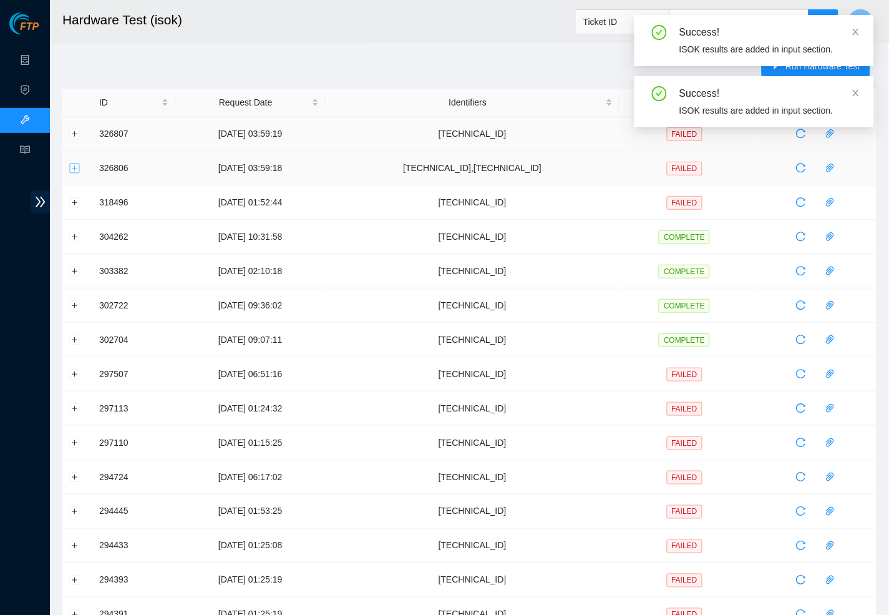
click at [76, 168] on button "Expand row" at bounding box center [75, 168] width 10 height 10
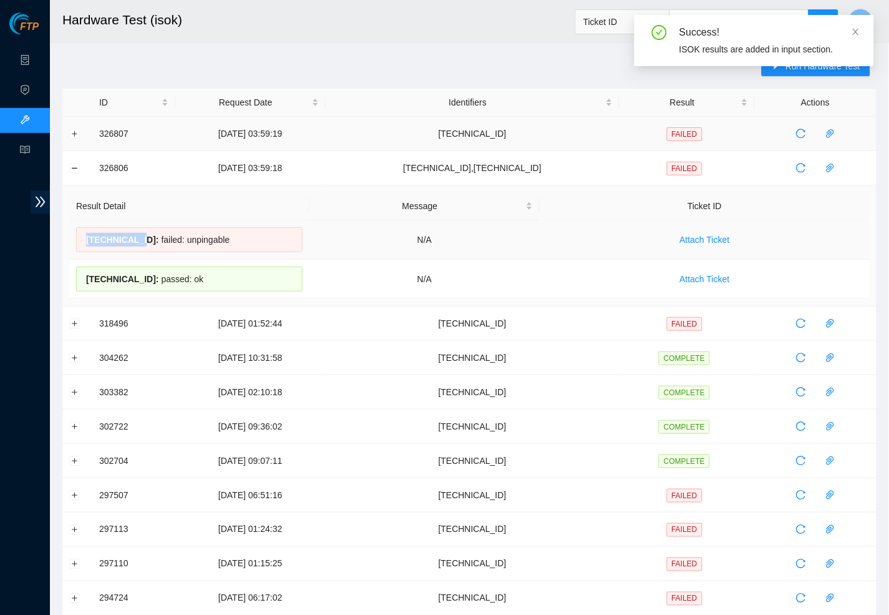
drag, startPoint x: 88, startPoint y: 237, endPoint x: 144, endPoint y: 235, distance: 55.6
click at [144, 235] on span "23.33.113.18 :" at bounding box center [122, 240] width 73 height 10
copy span "23.33.113.18"
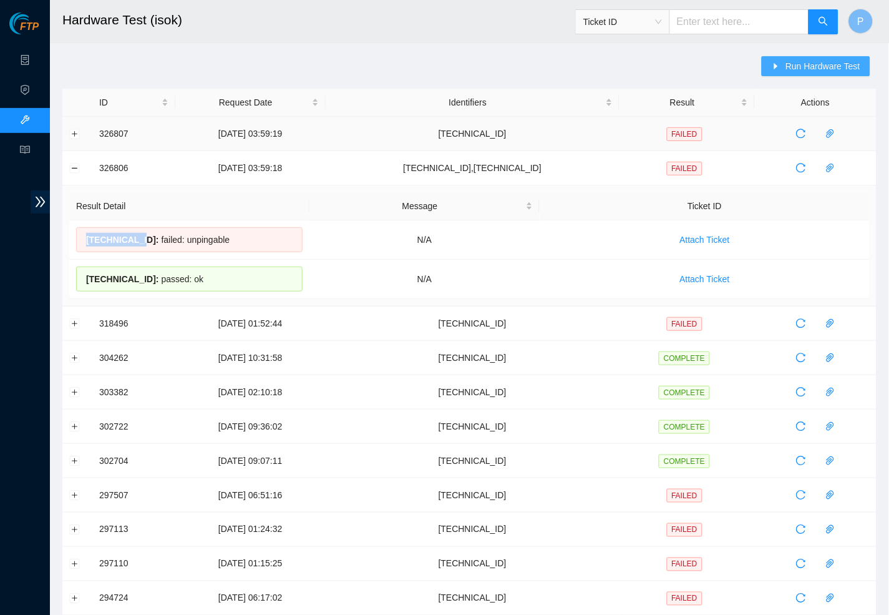
click at [797, 64] on span "Run Hardware Test" at bounding box center [823, 66] width 75 height 14
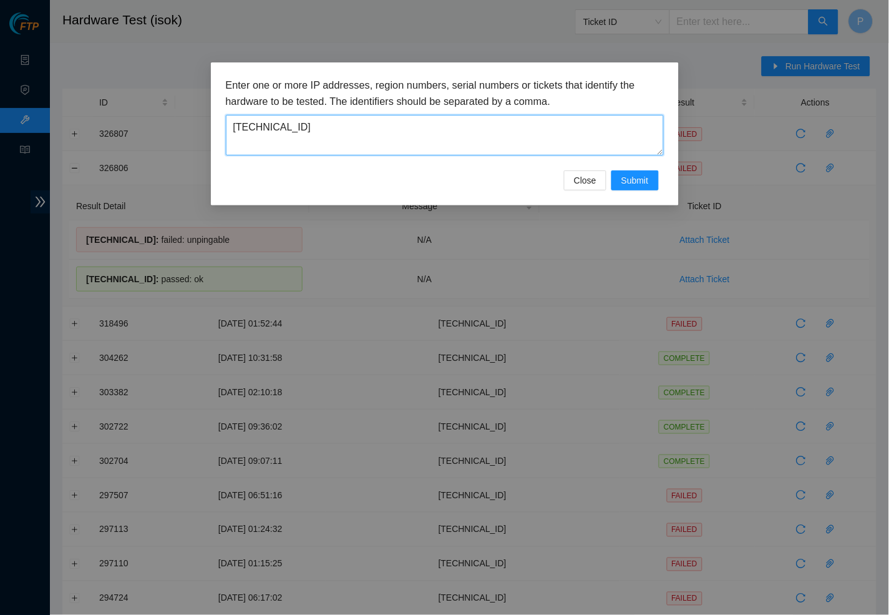
click at [500, 130] on textarea "[TECHNICAL_ID]" at bounding box center [445, 135] width 438 height 41
paste textarea "33.113.18"
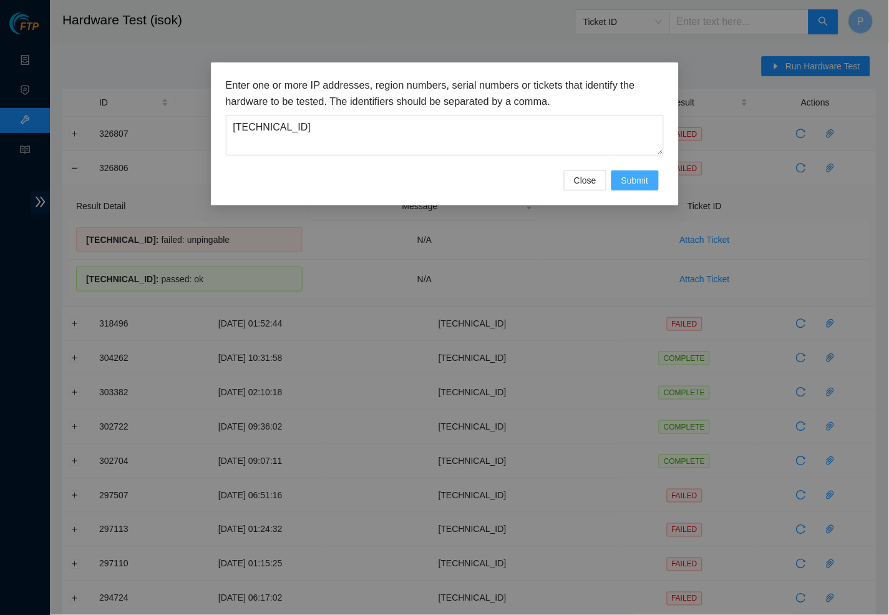
click at [650, 182] on button "Submit" at bounding box center [635, 180] width 47 height 20
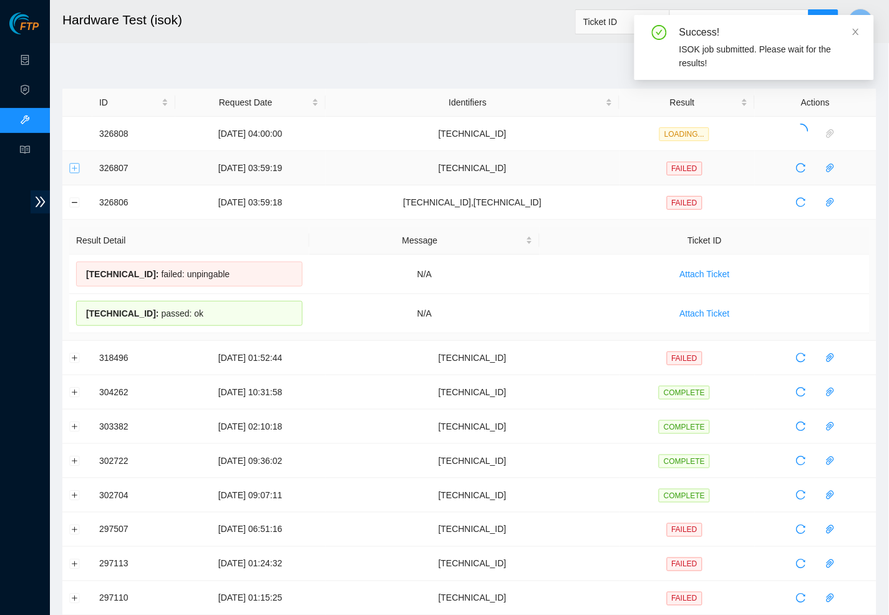
click at [74, 168] on button "Expand row" at bounding box center [75, 168] width 10 height 10
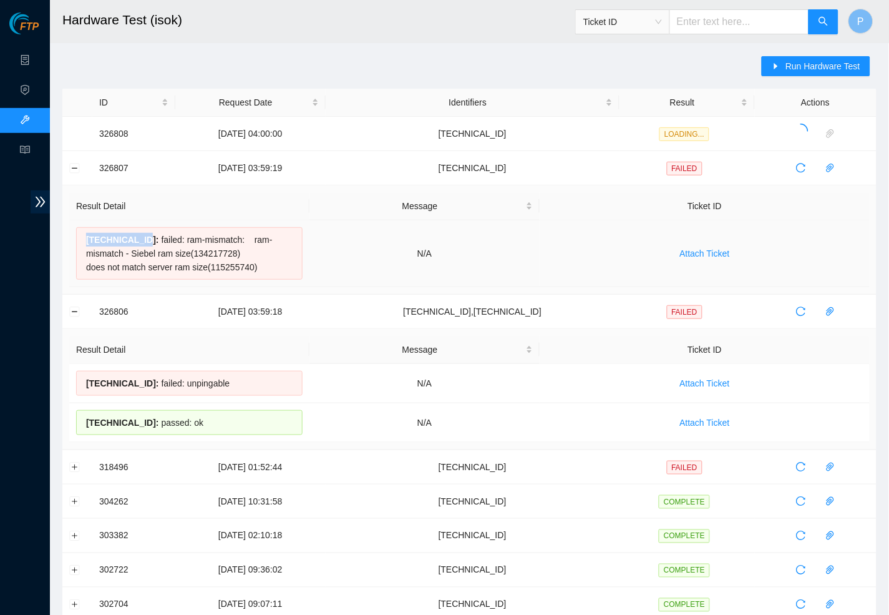
drag, startPoint x: 86, startPoint y: 238, endPoint x: 151, endPoint y: 237, distance: 64.9
click at [151, 237] on span "23.201.105.74 :" at bounding box center [122, 240] width 73 height 10
copy span "[TECHNICAL_ID]"
click at [830, 67] on span "Run Hardware Test" at bounding box center [823, 66] width 75 height 14
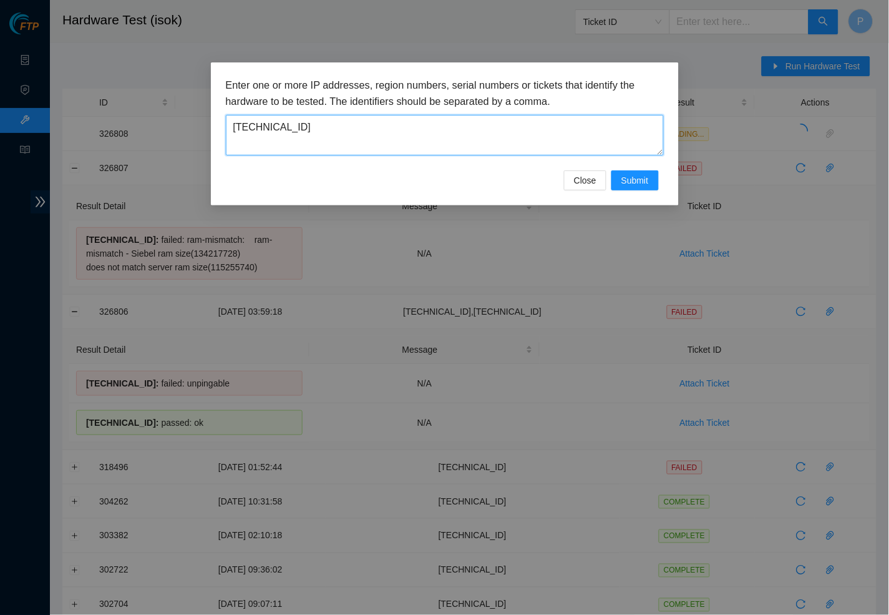
click at [456, 122] on textarea "23.33.113.18" at bounding box center [445, 135] width 438 height 41
paste textarea "201.105.74"
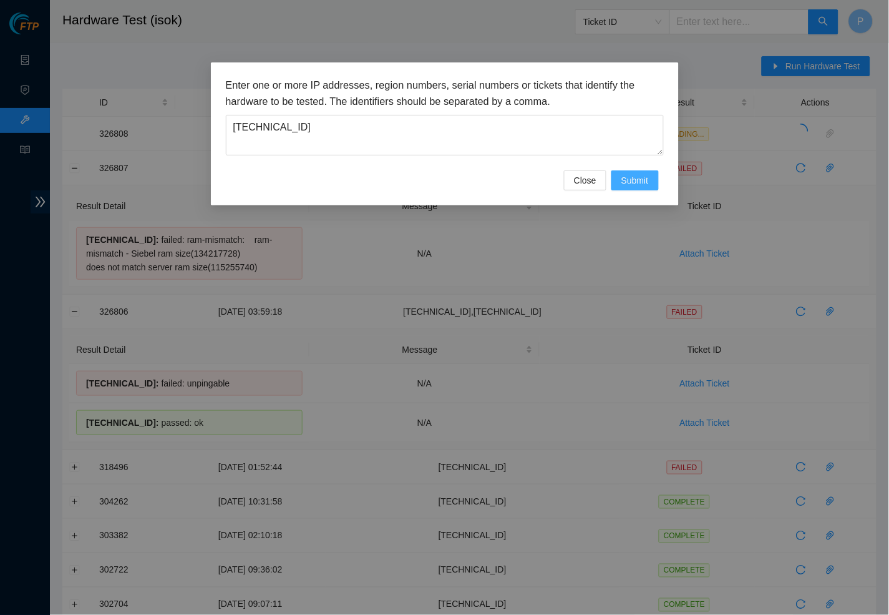
click at [637, 174] on span "Submit" at bounding box center [635, 181] width 27 height 14
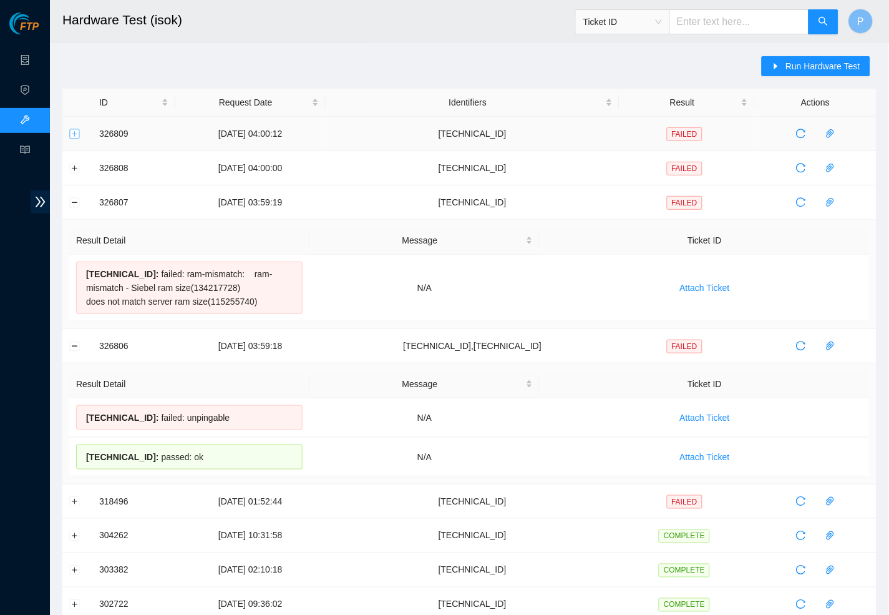
click at [76, 132] on button "Expand row" at bounding box center [75, 134] width 10 height 10
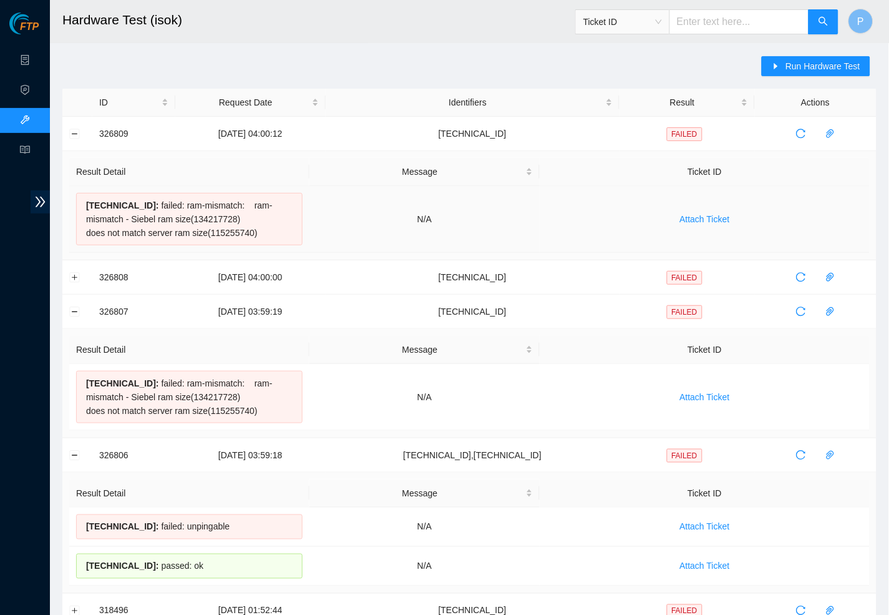
drag, startPoint x: 281, startPoint y: 230, endPoint x: 70, endPoint y: 195, distance: 213.9
click at [70, 195] on td "23.201.105.74 : failed: ram-mismatch: ram-mismatch - Siebel ram size(134217728)…" at bounding box center [189, 219] width 240 height 67
copy div "23.201.105.74 : failed: ram-mismatch: ram-mismatch - Siebel ram size(134217728)…"
click at [72, 273] on button "Expand row" at bounding box center [75, 277] width 10 height 10
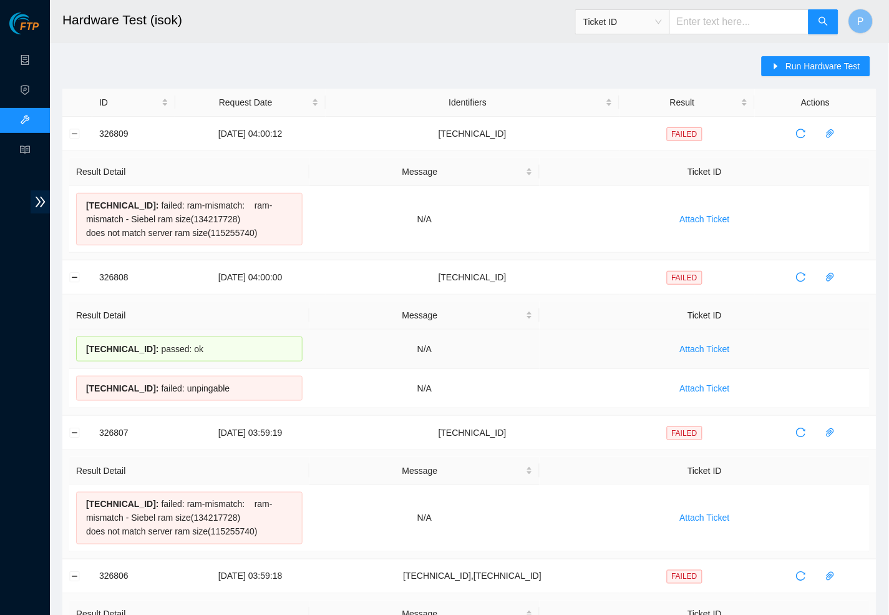
drag, startPoint x: 210, startPoint y: 345, endPoint x: 82, endPoint y: 345, distance: 128.6
click at [82, 345] on div "23.33.113.19 : passed: ok" at bounding box center [189, 348] width 227 height 25
copy div "23.33.113.19 : passed: ok"
click at [212, 382] on div "23.33.113.18 : failed: unpingable" at bounding box center [189, 388] width 227 height 25
drag, startPoint x: 256, startPoint y: 384, endPoint x: 84, endPoint y: 381, distance: 171.7
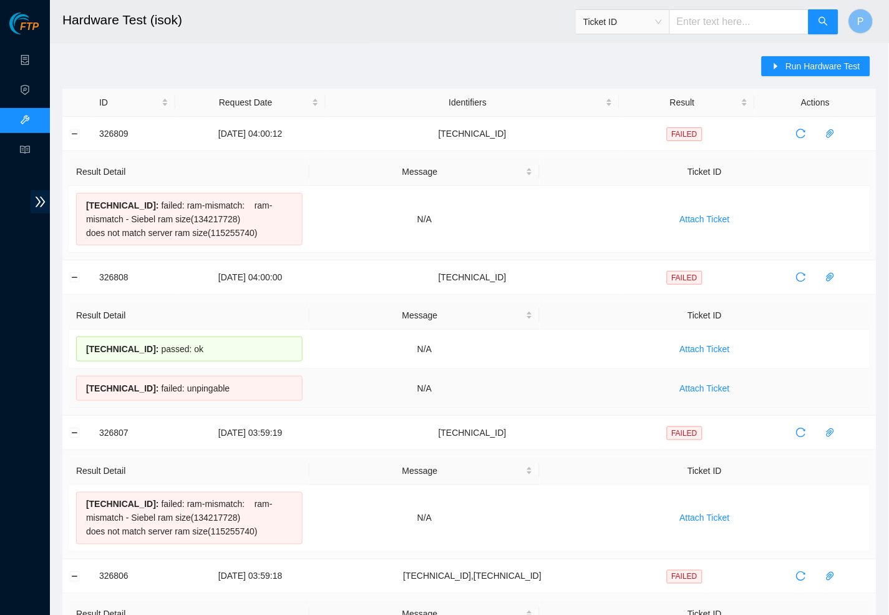
click at [84, 381] on div "23.33.113.18 : failed: unpingable" at bounding box center [189, 388] width 227 height 25
copy div "23.33.113.18 : failed: unpingable"
click at [190, 215] on div "23.201.105.74 : failed: ram-mismatch: ram-mismatch - Siebel ram size(134217728)…" at bounding box center [189, 219] width 227 height 52
drag, startPoint x: 87, startPoint y: 203, endPoint x: 151, endPoint y: 200, distance: 64.3
click at [151, 200] on span "23.201.105.74 :" at bounding box center [122, 205] width 73 height 10
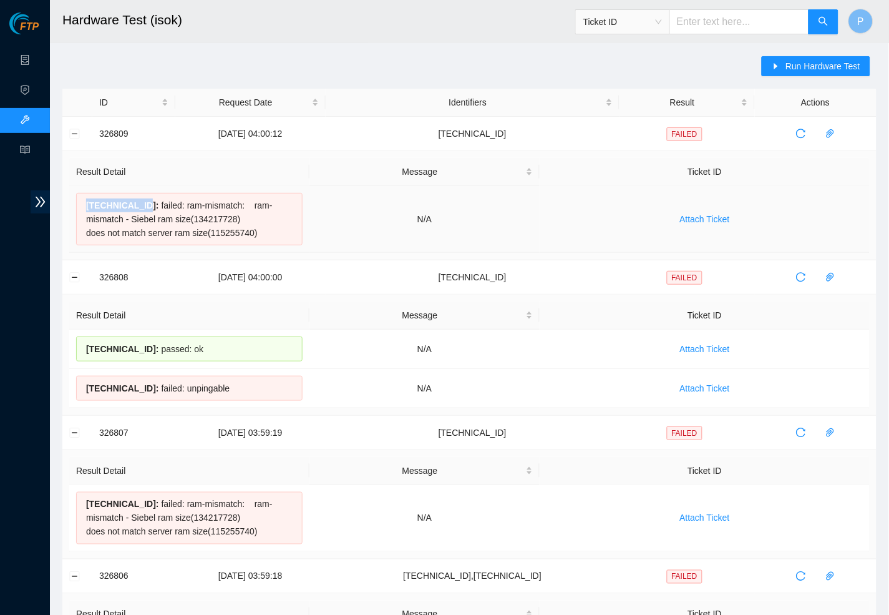
copy span "[TECHNICAL_ID]"
click at [829, 57] on button "Run Hardware Test" at bounding box center [816, 66] width 109 height 20
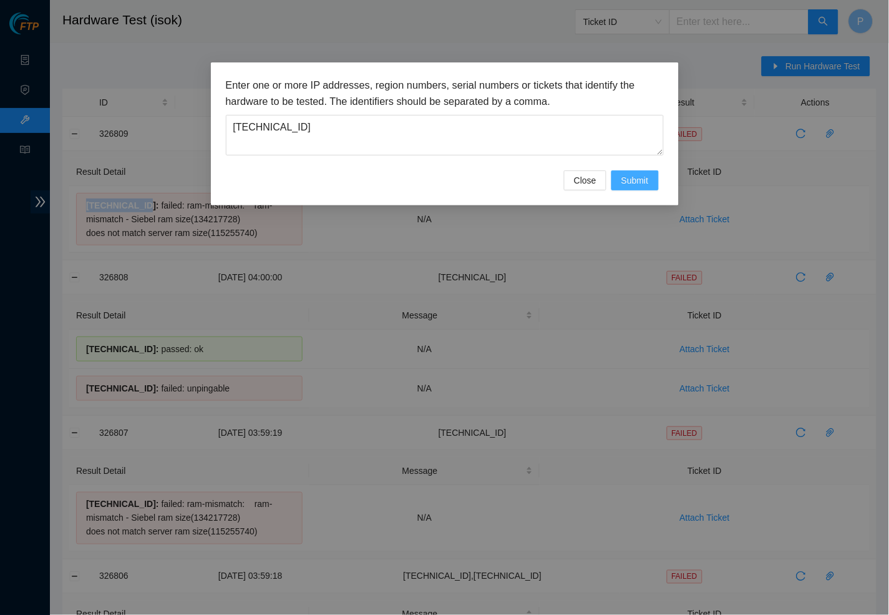
click at [628, 182] on span "Submit" at bounding box center [635, 181] width 27 height 14
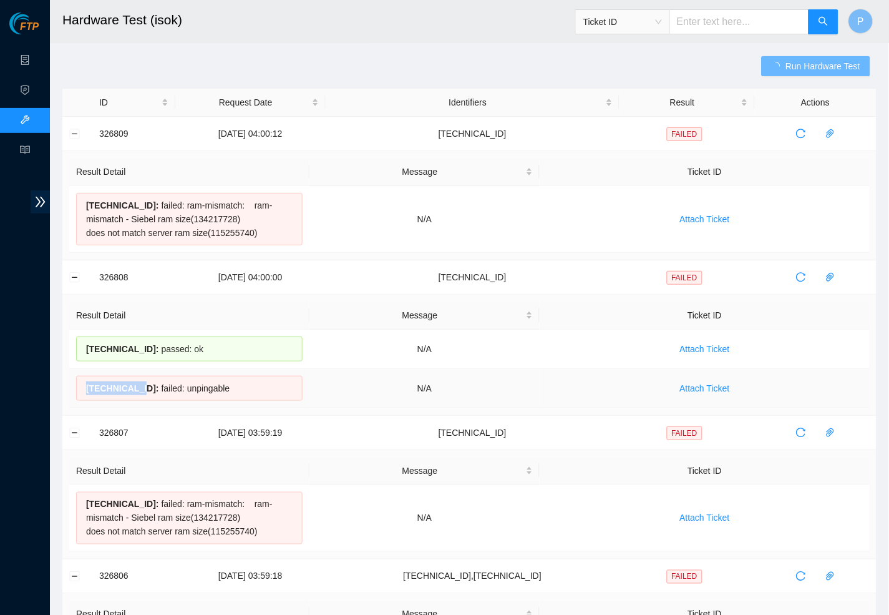
drag, startPoint x: 86, startPoint y: 386, endPoint x: 144, endPoint y: 382, distance: 57.5
click at [144, 383] on span "23.33.113.18 :" at bounding box center [122, 388] width 73 height 10
copy span "23.33.113.18"
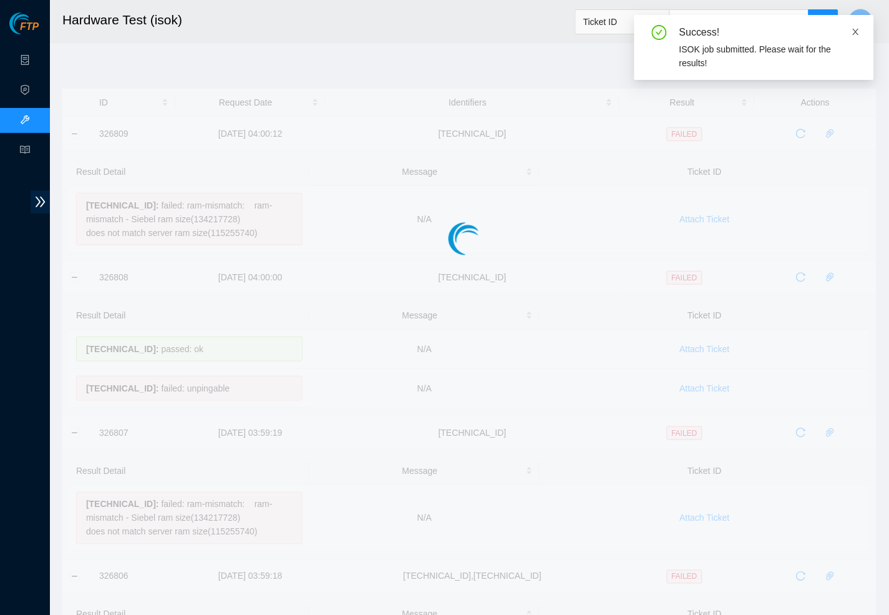
click at [858, 28] on icon "close" at bounding box center [856, 31] width 9 height 9
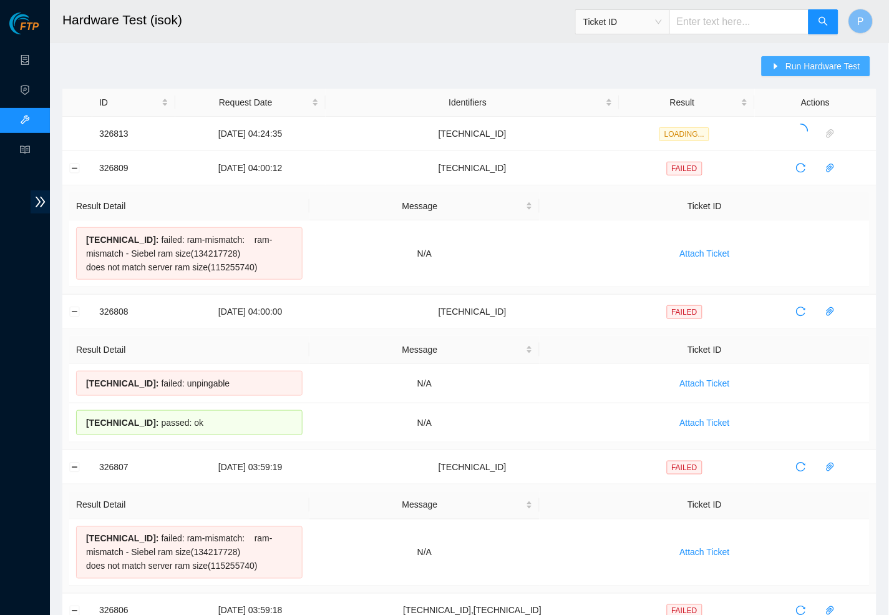
click at [802, 68] on span "Run Hardware Test" at bounding box center [823, 66] width 75 height 14
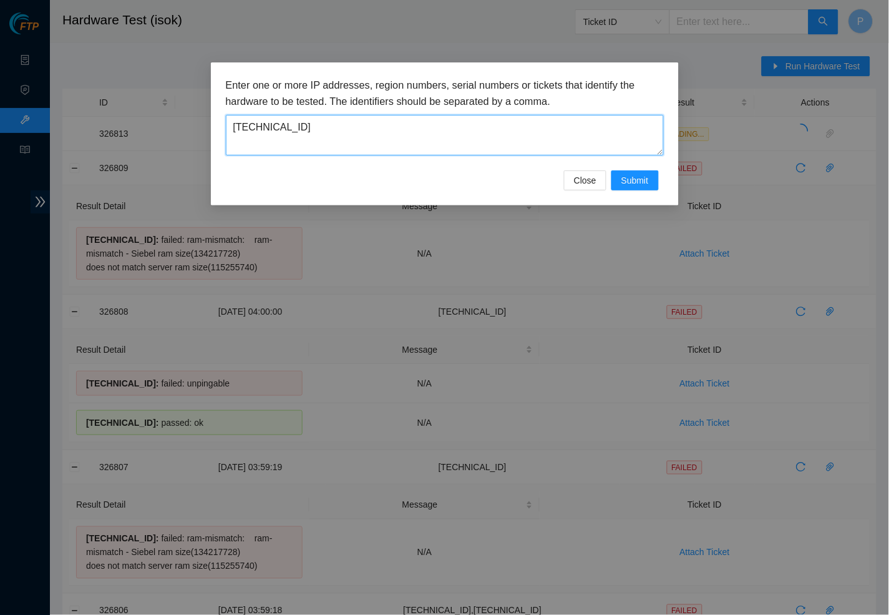
click at [454, 135] on textarea "[TECHNICAL_ID]" at bounding box center [445, 135] width 438 height 41
paste textarea "33.113.18"
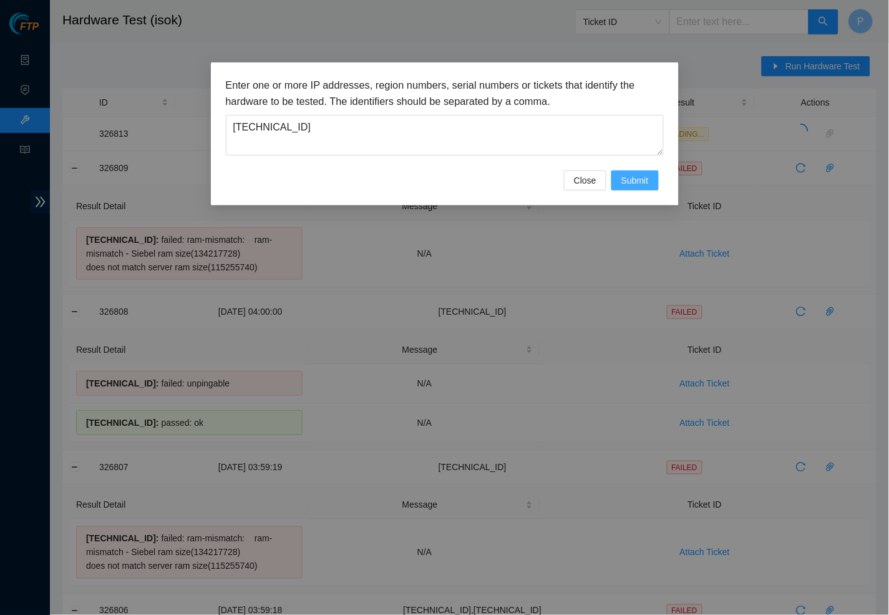
click at [618, 180] on button "Submit" at bounding box center [635, 180] width 47 height 20
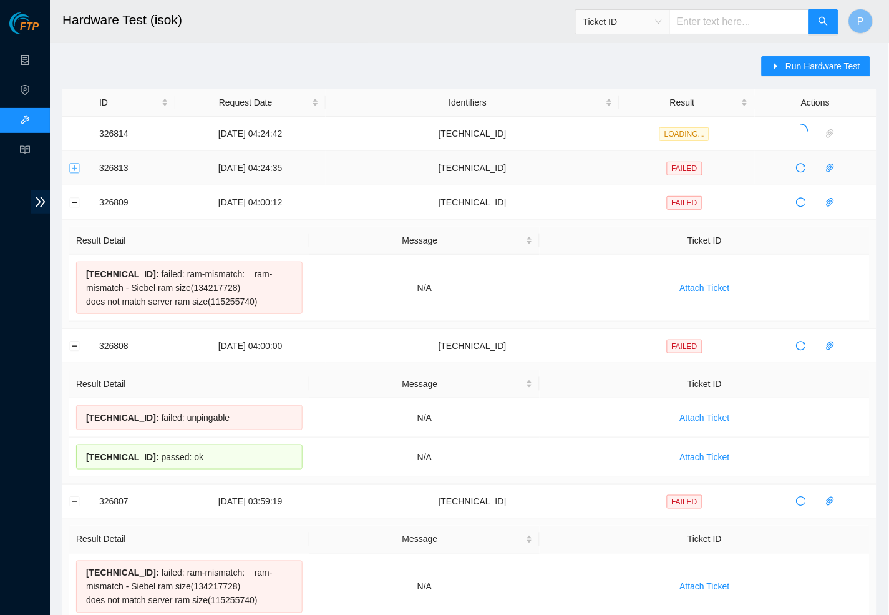
click at [74, 170] on button "Expand row" at bounding box center [75, 168] width 10 height 10
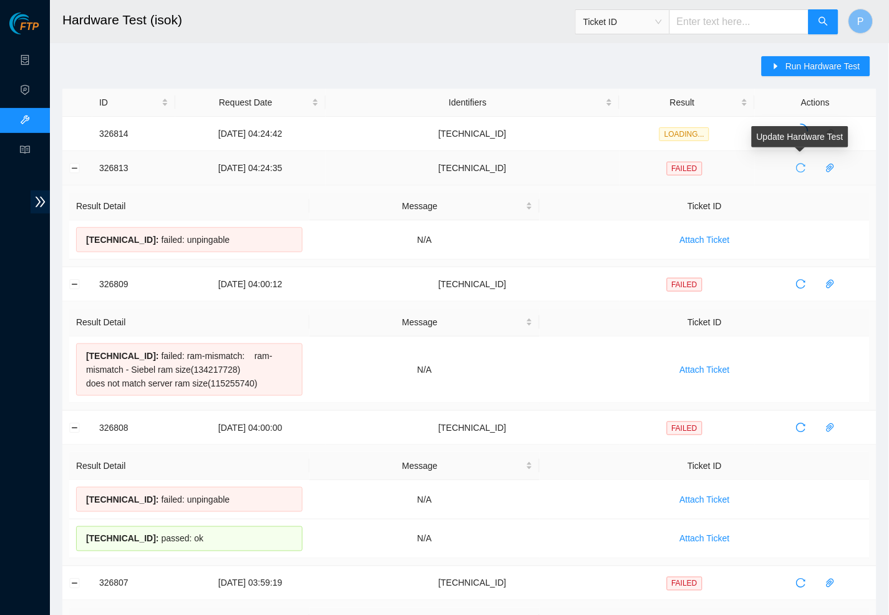
click at [800, 169] on icon "reload" at bounding box center [801, 168] width 10 height 10
click at [77, 167] on button "Collapse row" at bounding box center [75, 168] width 10 height 10
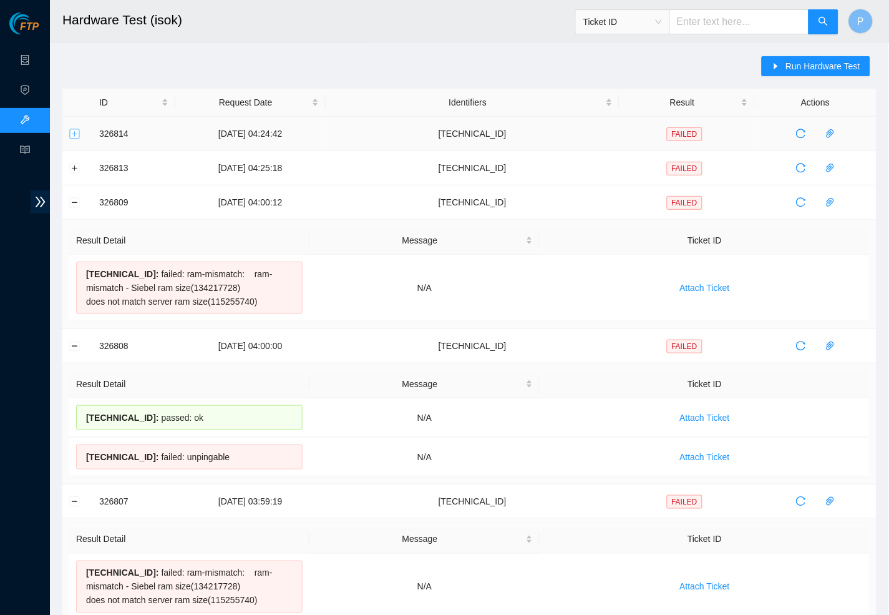
click at [77, 131] on button "Expand row" at bounding box center [75, 134] width 10 height 10
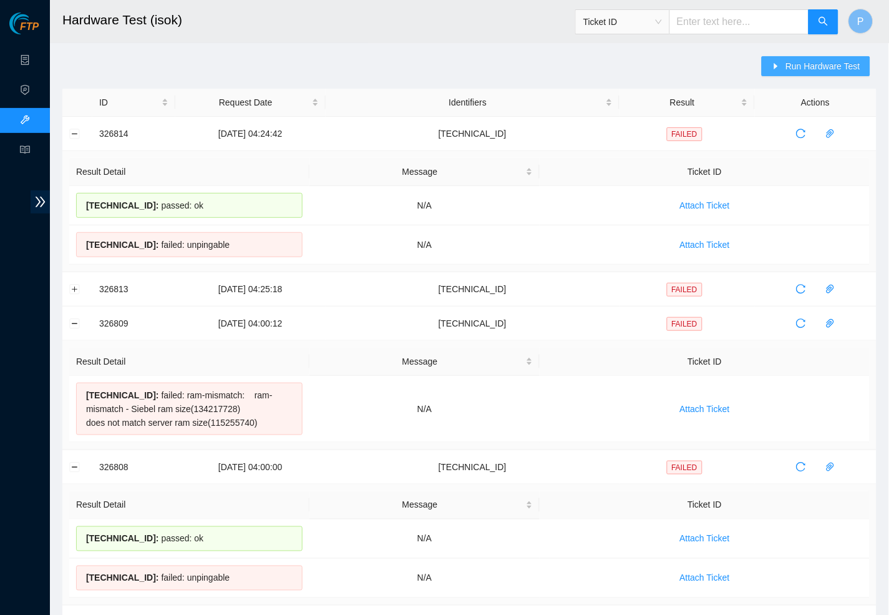
click at [823, 69] on span "Run Hardware Test" at bounding box center [823, 66] width 75 height 14
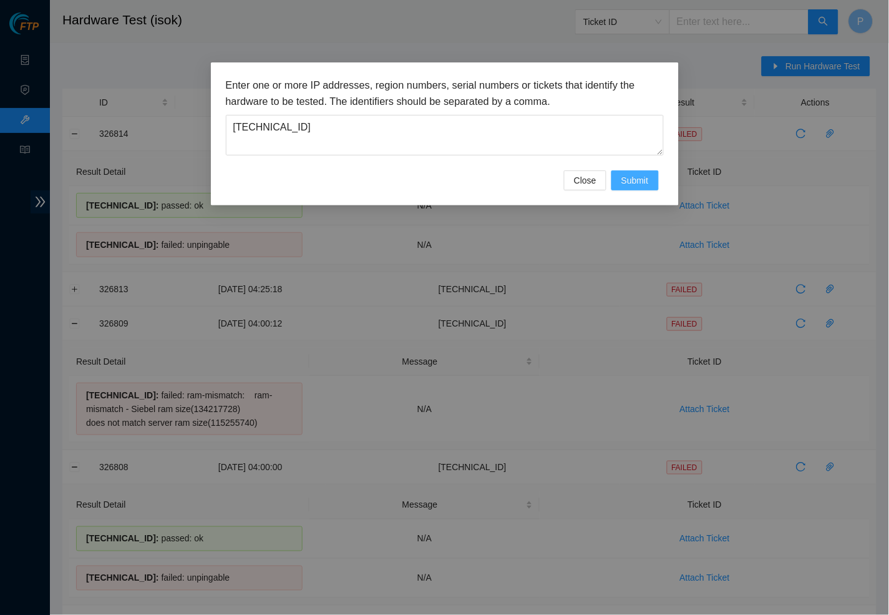
click at [647, 180] on span "Submit" at bounding box center [635, 181] width 27 height 14
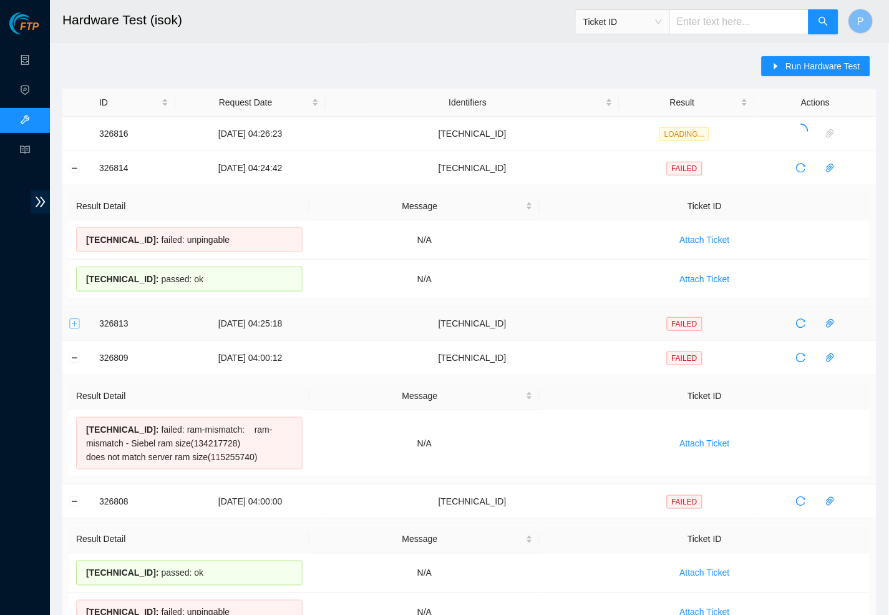
click at [74, 322] on button "Expand row" at bounding box center [75, 323] width 10 height 10
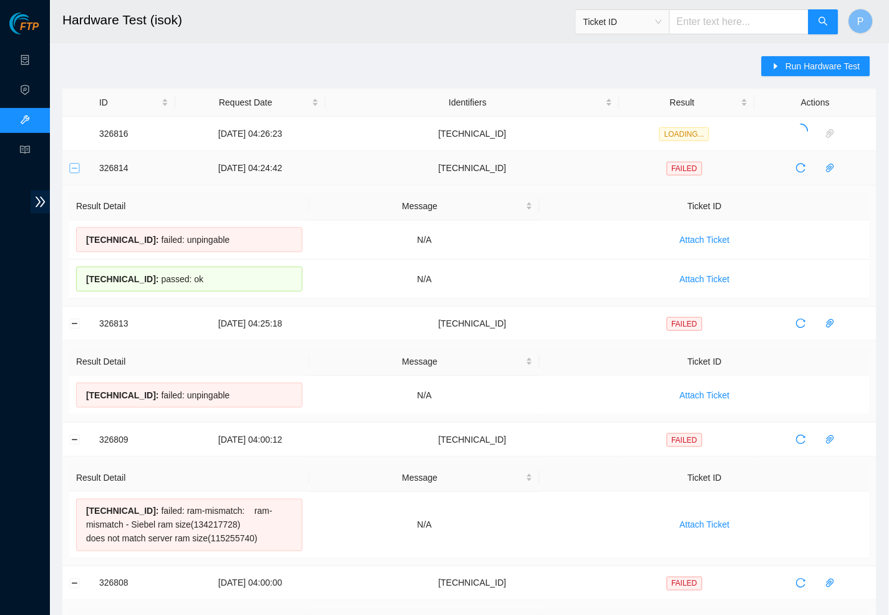
click at [72, 168] on button "Collapse row" at bounding box center [75, 168] width 10 height 10
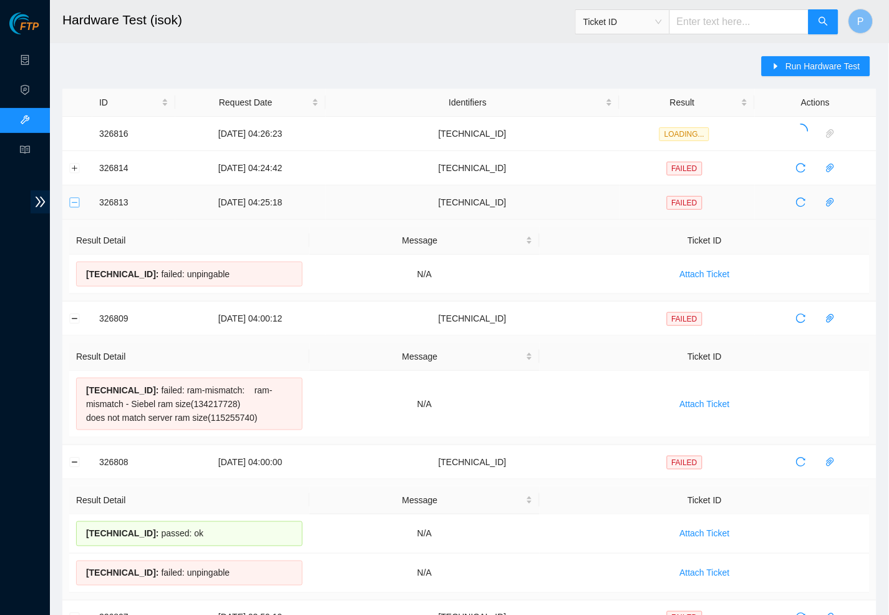
click at [74, 198] on button "Collapse row" at bounding box center [75, 202] width 10 height 10
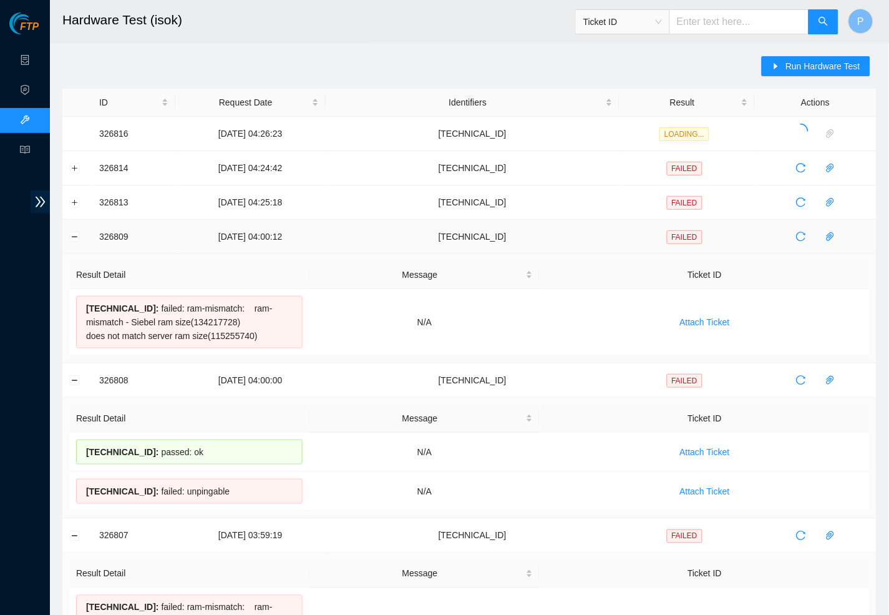
click at [76, 232] on td at bounding box center [77, 237] width 30 height 34
click at [76, 235] on button "Collapse row" at bounding box center [75, 237] width 10 height 10
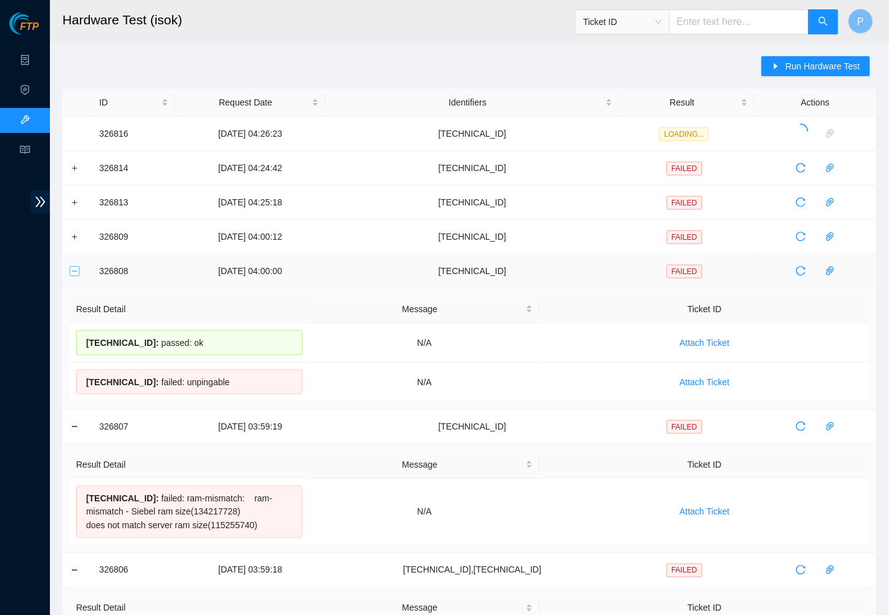
click at [74, 269] on button "Collapse row" at bounding box center [75, 271] width 10 height 10
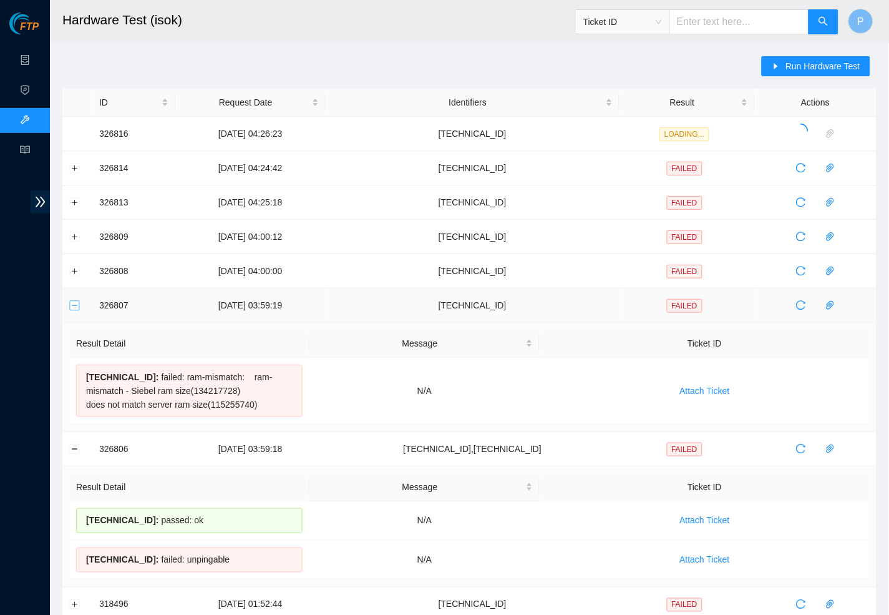
click at [72, 310] on button "Collapse row" at bounding box center [75, 305] width 10 height 10
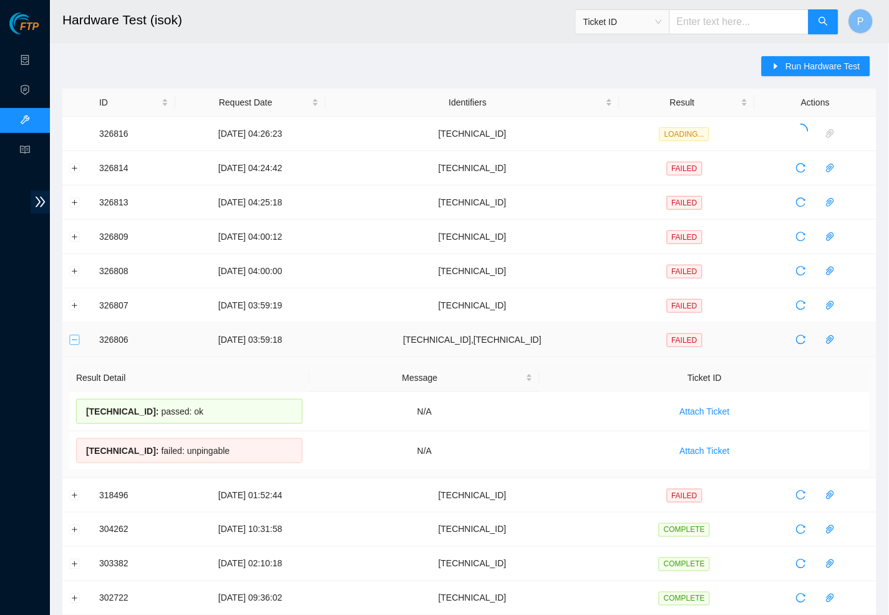
click at [74, 338] on button "Collapse row" at bounding box center [75, 340] width 10 height 10
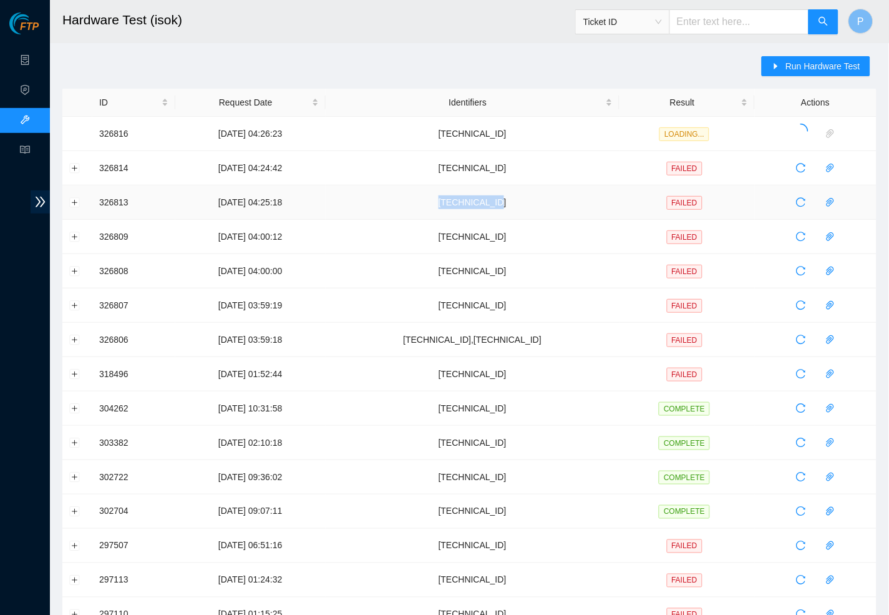
drag, startPoint x: 546, startPoint y: 200, endPoint x: 461, endPoint y: 200, distance: 84.9
click at [461, 200] on td "[TECHNICAL_ID]" at bounding box center [473, 202] width 294 height 34
copy td "[TECHNICAL_ID]"
click at [829, 64] on span "Run Hardware Test" at bounding box center [823, 66] width 75 height 14
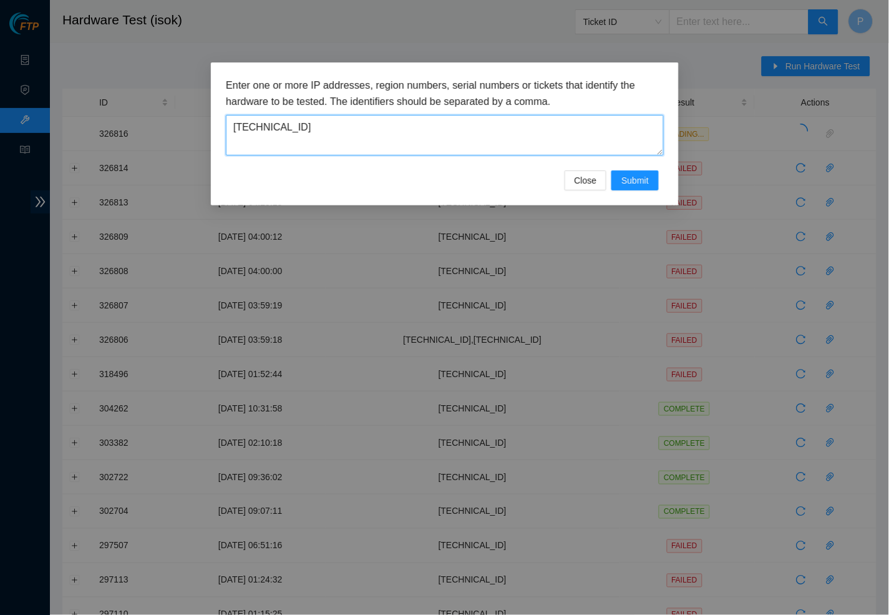
click at [440, 117] on textarea "23.33.113.18" at bounding box center [445, 135] width 438 height 41
paste textarea "201.105.74"
type textarea "[TECHNICAL_ID]"
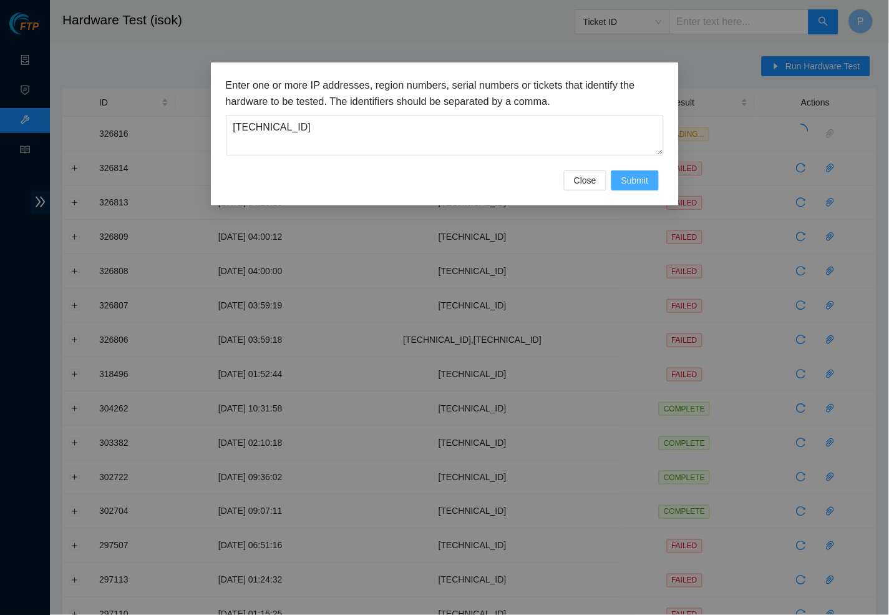
click at [625, 170] on button "Submit" at bounding box center [635, 180] width 47 height 20
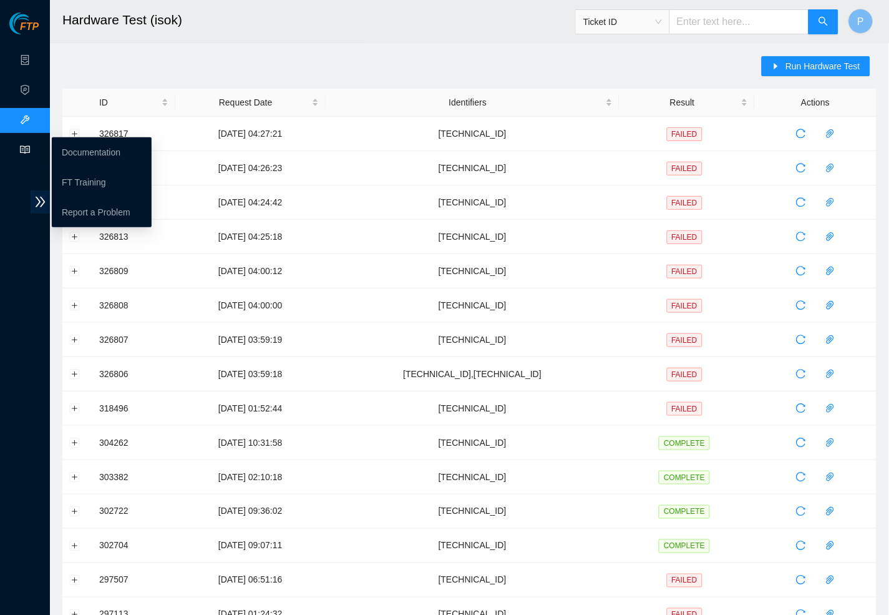
click at [72, 167] on ul "Documentation FT Training Report a Problem" at bounding box center [102, 182] width 100 height 90
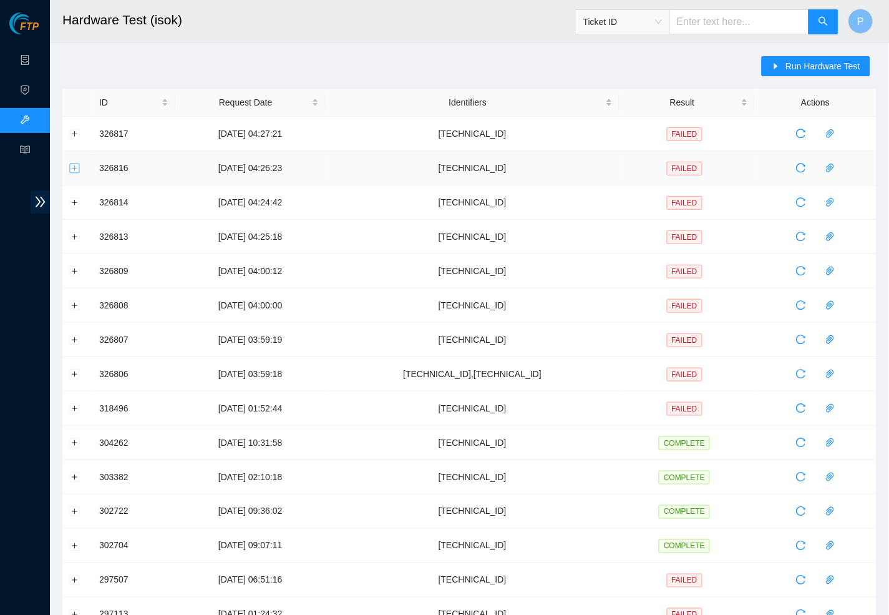
click at [77, 165] on button "Expand row" at bounding box center [75, 168] width 10 height 10
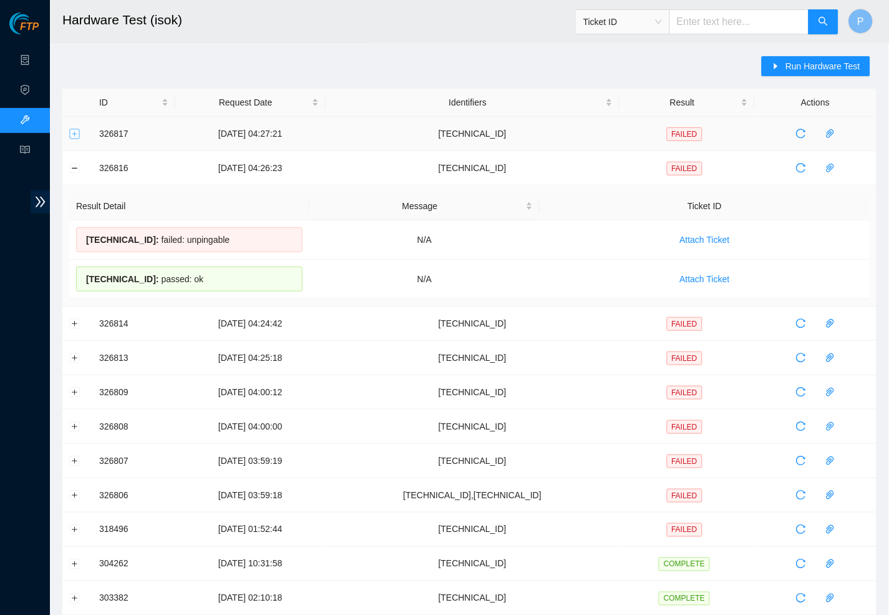
click at [76, 136] on button "Expand row" at bounding box center [75, 134] width 10 height 10
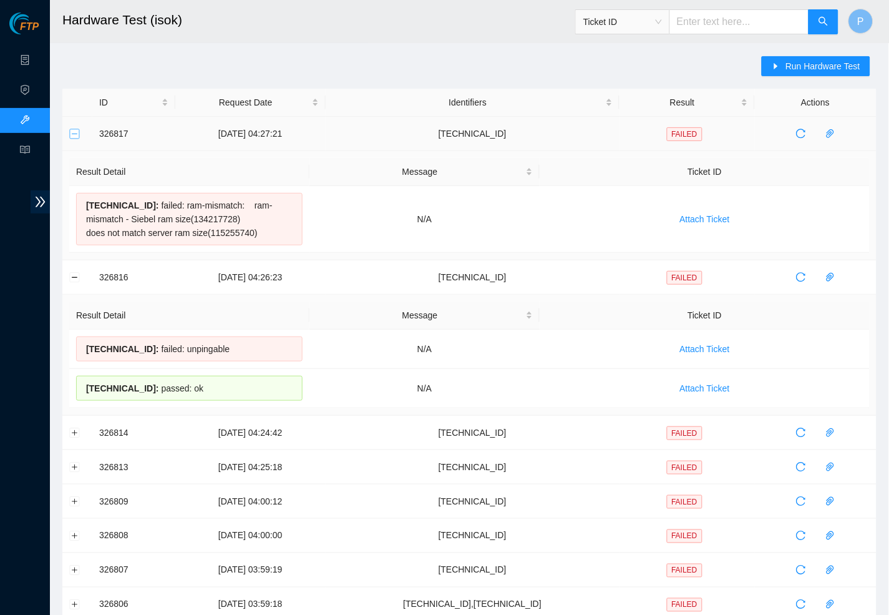
click at [76, 136] on button "Collapse row" at bounding box center [75, 134] width 10 height 10
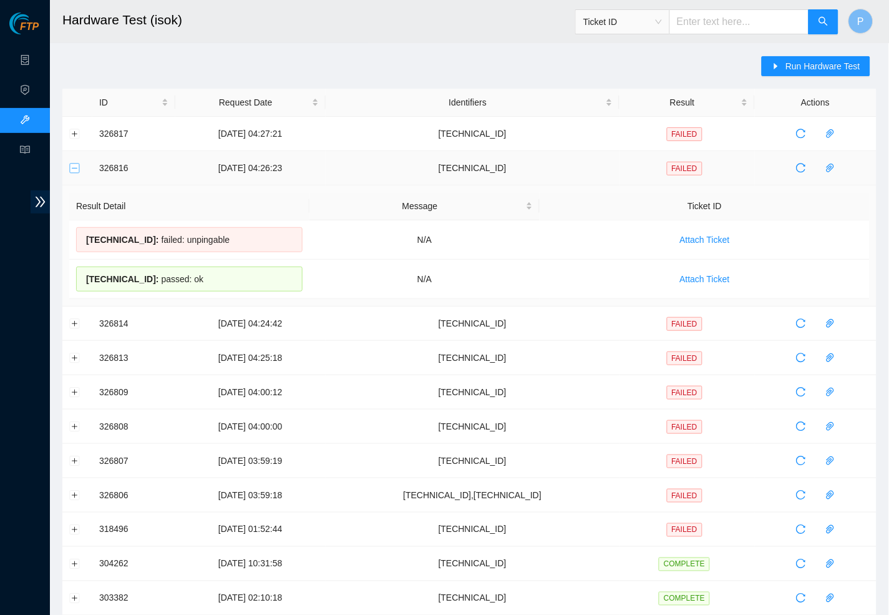
click at [72, 169] on button "Collapse row" at bounding box center [75, 168] width 10 height 10
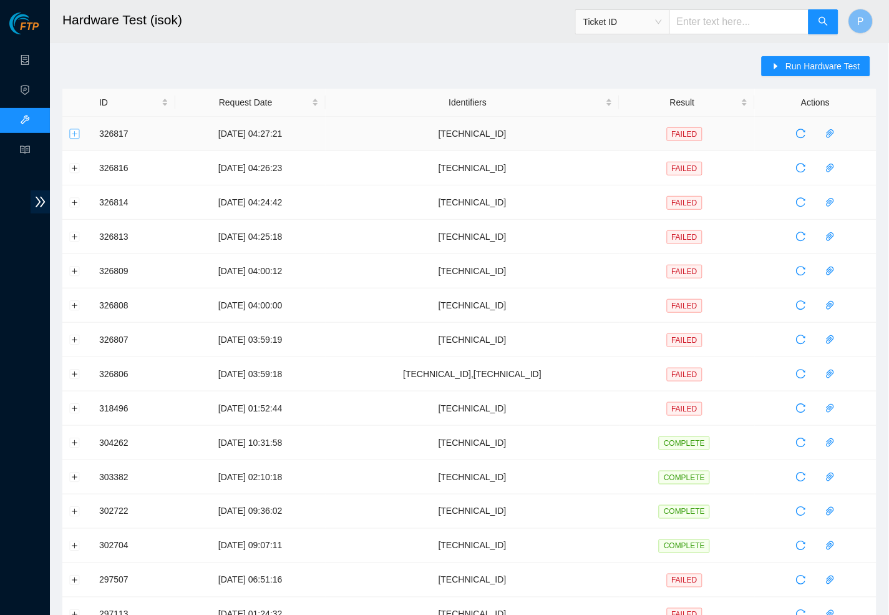
click at [72, 136] on button "Expand row" at bounding box center [75, 134] width 10 height 10
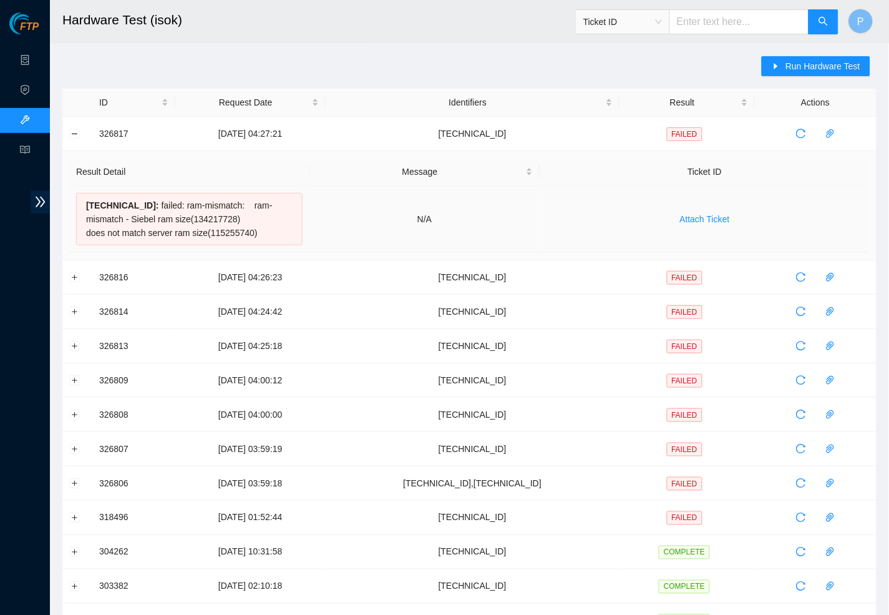
drag, startPoint x: 285, startPoint y: 230, endPoint x: 84, endPoint y: 204, distance: 202.0
click at [84, 204] on div "23.201.105.74 : failed: ram-mismatch: ram-mismatch - Siebel ram size(134217728)…" at bounding box center [189, 219] width 227 height 52
copy div "23.201.105.74 : failed: ram-mismatch: ram-mismatch - Siebel ram size(134217728)…"
click at [70, 136] on button "Collapse row" at bounding box center [75, 134] width 10 height 10
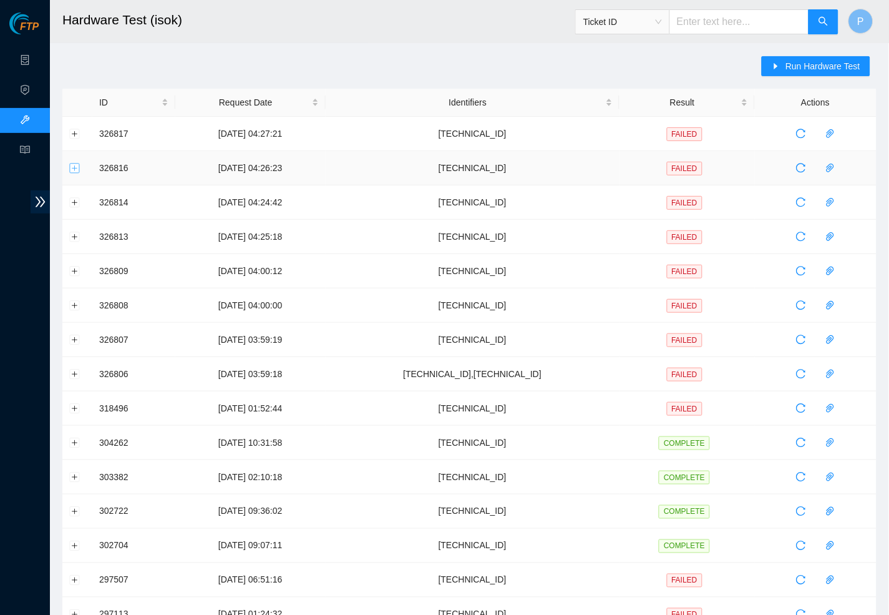
click at [74, 171] on button "Expand row" at bounding box center [75, 168] width 10 height 10
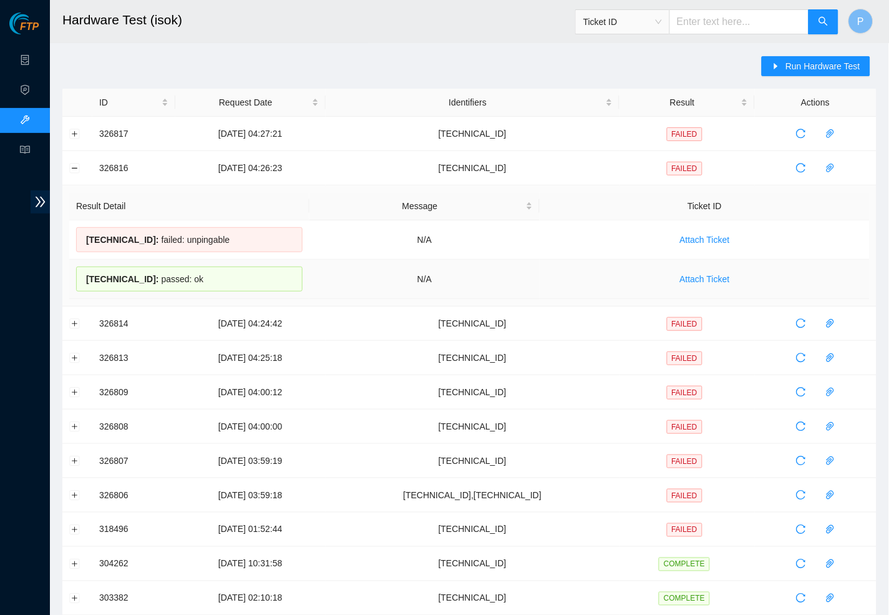
drag, startPoint x: 220, startPoint y: 280, endPoint x: 84, endPoint y: 281, distance: 135.4
click at [84, 281] on div "23.33.113.19 : passed: ok" at bounding box center [189, 278] width 227 height 25
copy div "23.33.113.19 : passed: ok"
drag, startPoint x: 249, startPoint y: 233, endPoint x: 86, endPoint y: 235, distance: 162.9
click at [86, 235] on div "23.33.113.18 : failed: unpingable" at bounding box center [189, 239] width 227 height 25
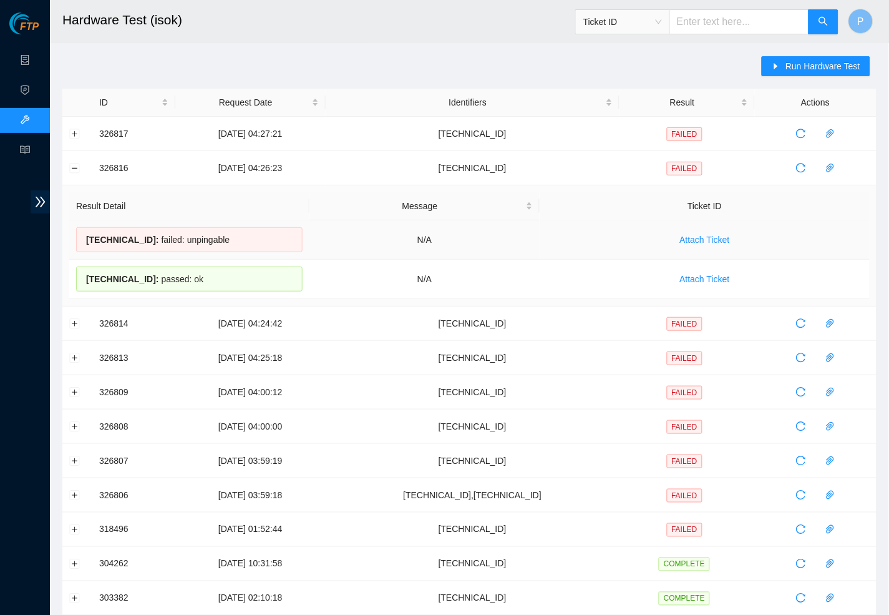
click at [227, 250] on div "23.33.113.18 : failed: unpingable" at bounding box center [189, 239] width 227 height 25
click at [381, 260] on td "N/A" at bounding box center [425, 279] width 231 height 39
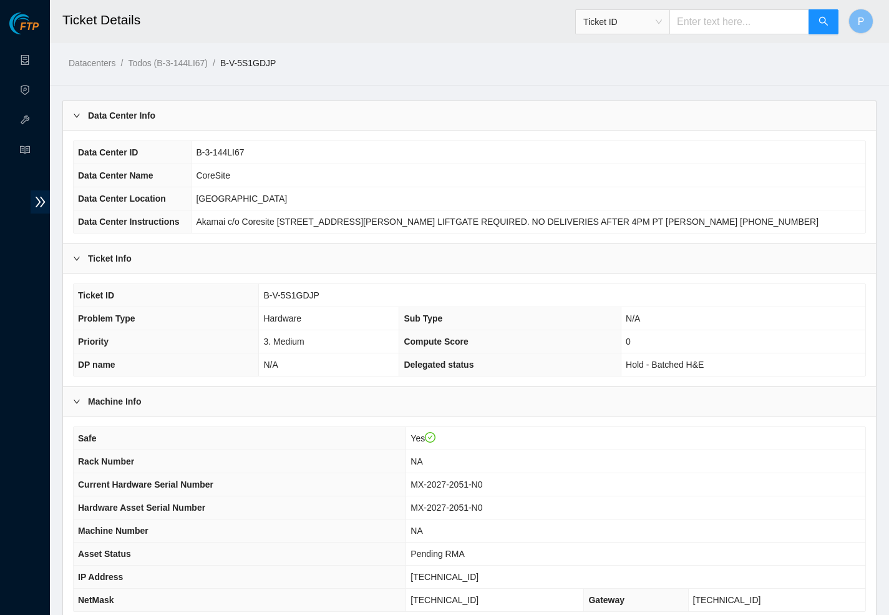
scroll to position [814, 0]
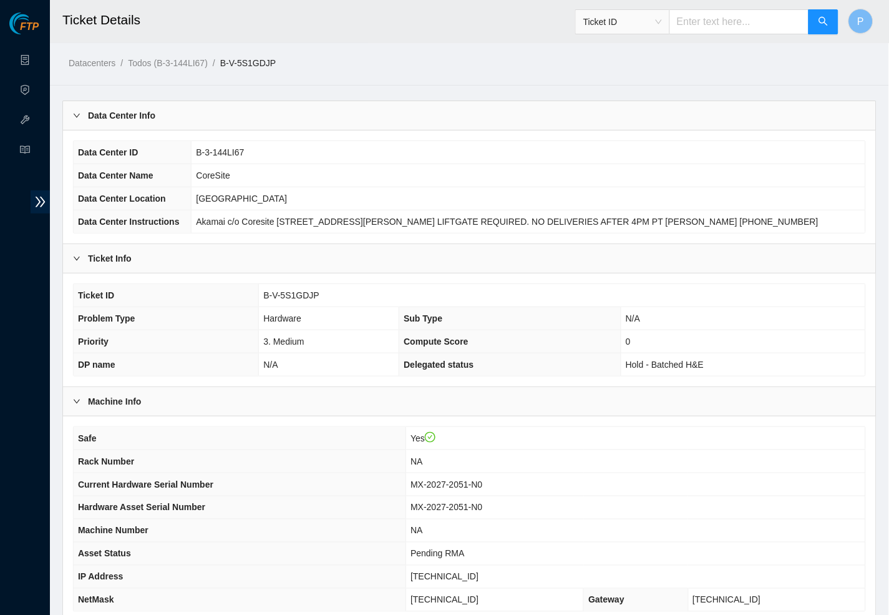
scroll to position [0, 0]
click at [224, 118] on div "Data Center Info" at bounding box center [469, 115] width 813 height 29
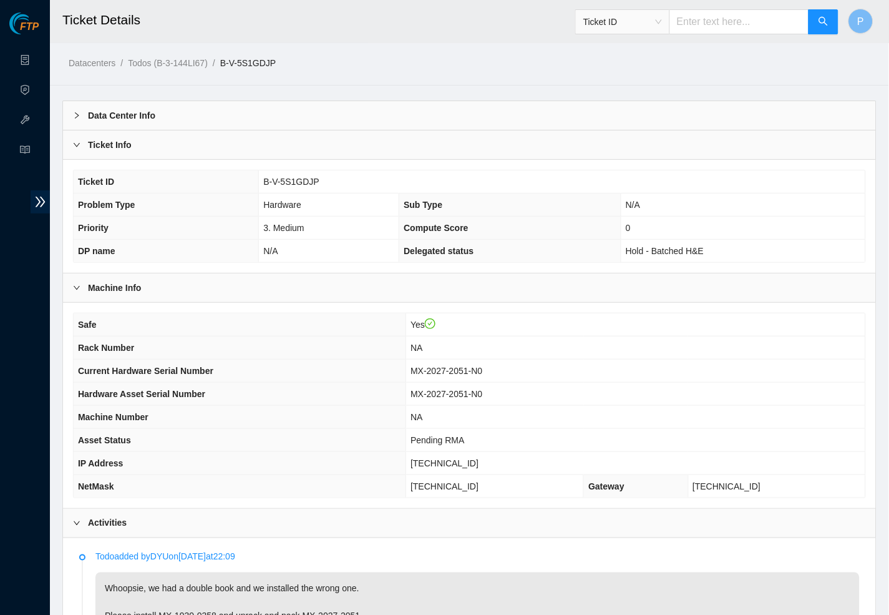
click at [214, 131] on div "Ticket Info" at bounding box center [469, 144] width 813 height 29
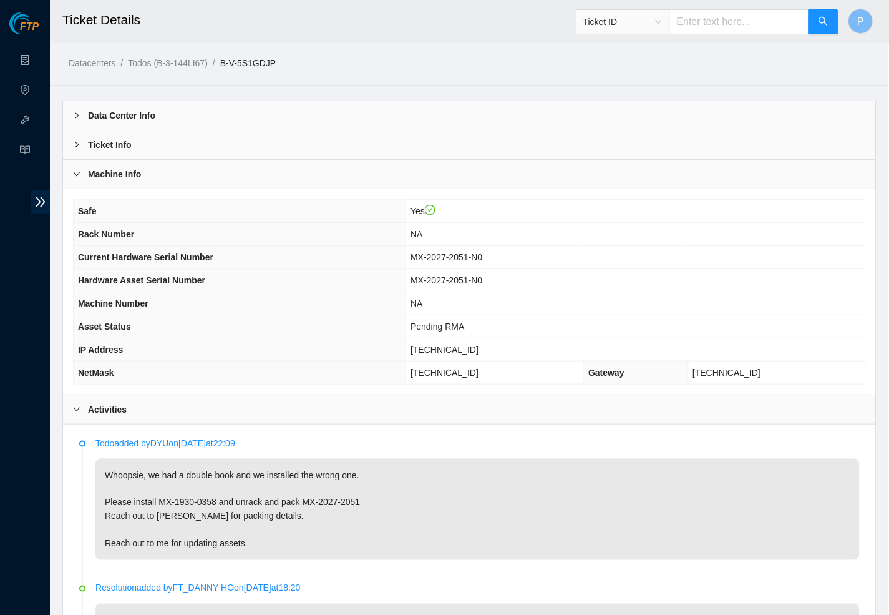
click at [203, 169] on div "Machine Info" at bounding box center [469, 174] width 813 height 29
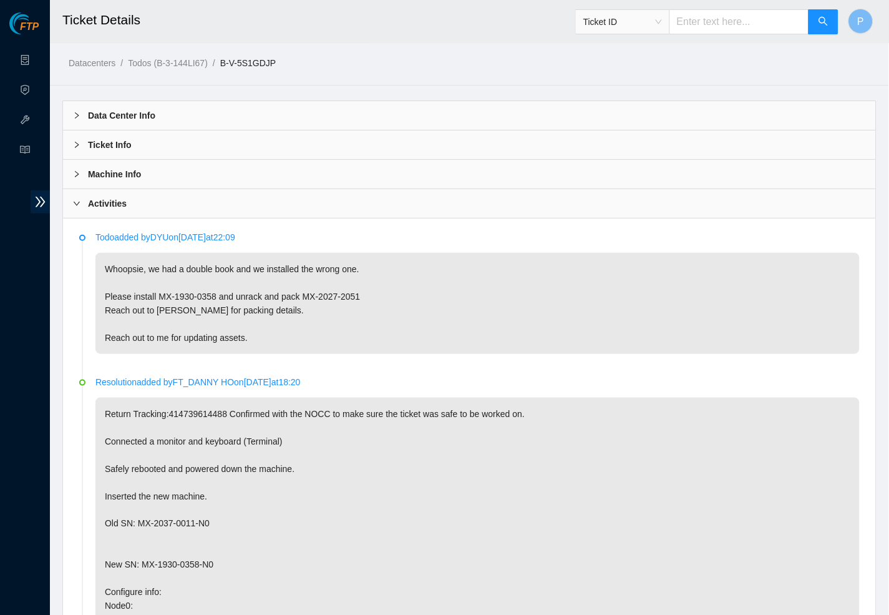
scroll to position [9, 0]
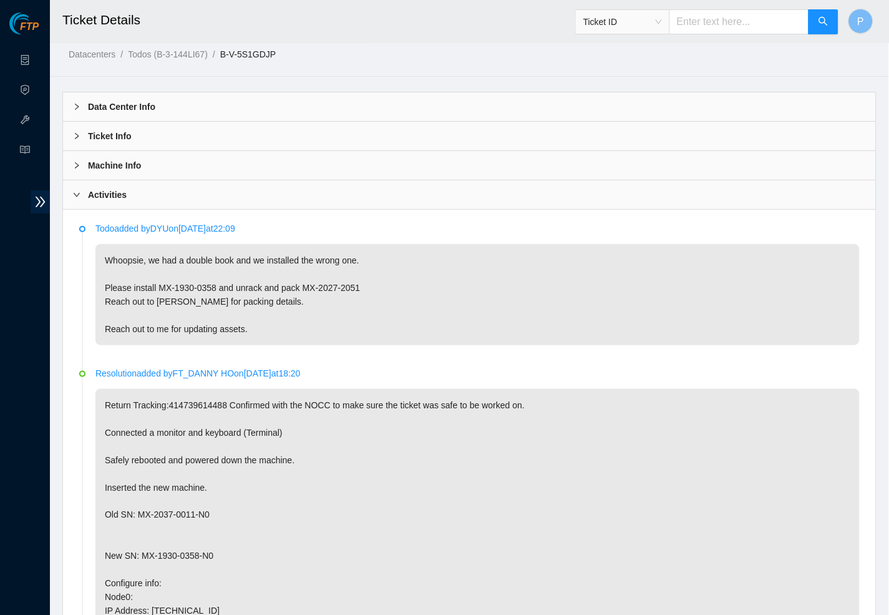
click at [359, 157] on div "Machine Info" at bounding box center [469, 165] width 813 height 29
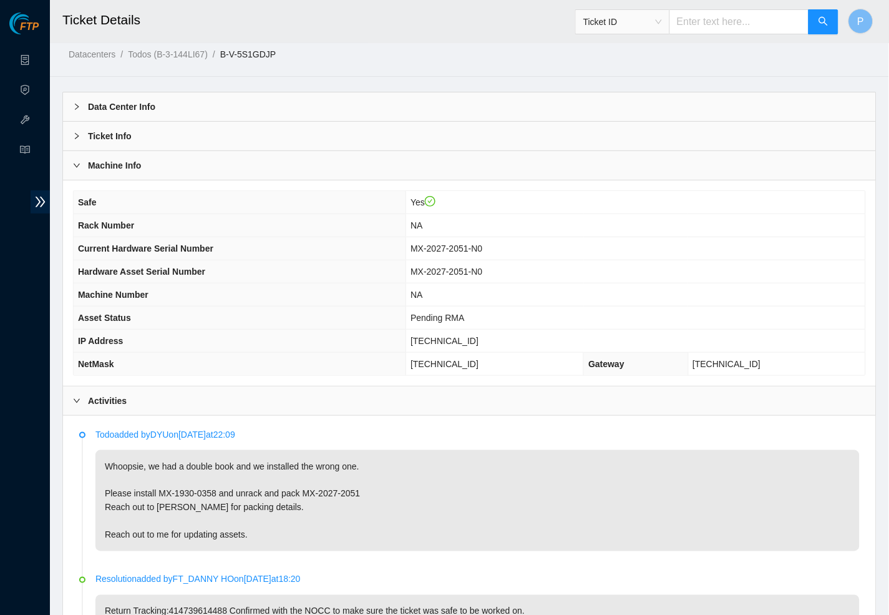
click at [348, 168] on div "Machine Info" at bounding box center [469, 165] width 813 height 29
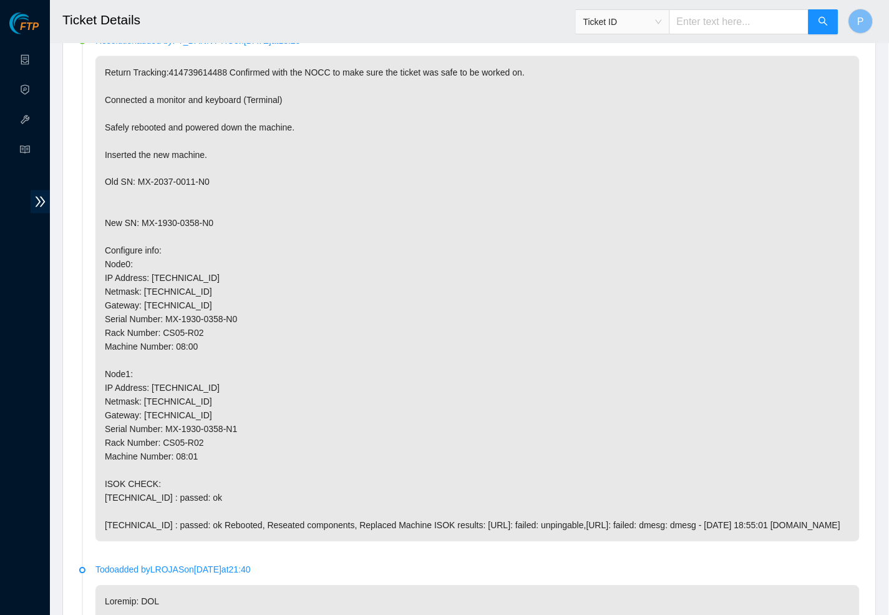
scroll to position [371, 0]
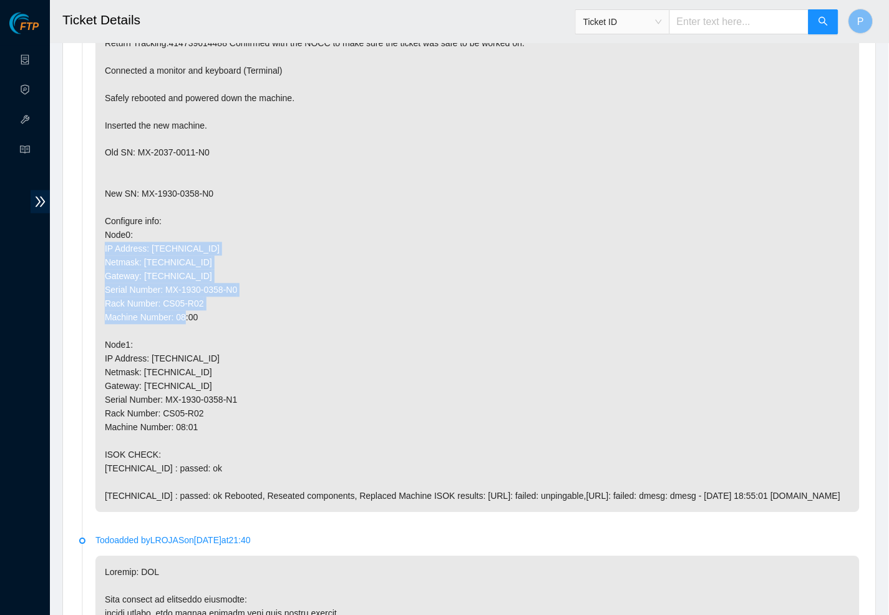
drag, startPoint x: 207, startPoint y: 301, endPoint x: 99, endPoint y: 230, distance: 129.0
click at [99, 230] on p "Return Tracking:414739614488 Confirmed with the NOCC to make sure the ticket wa…" at bounding box center [477, 270] width 765 height 486
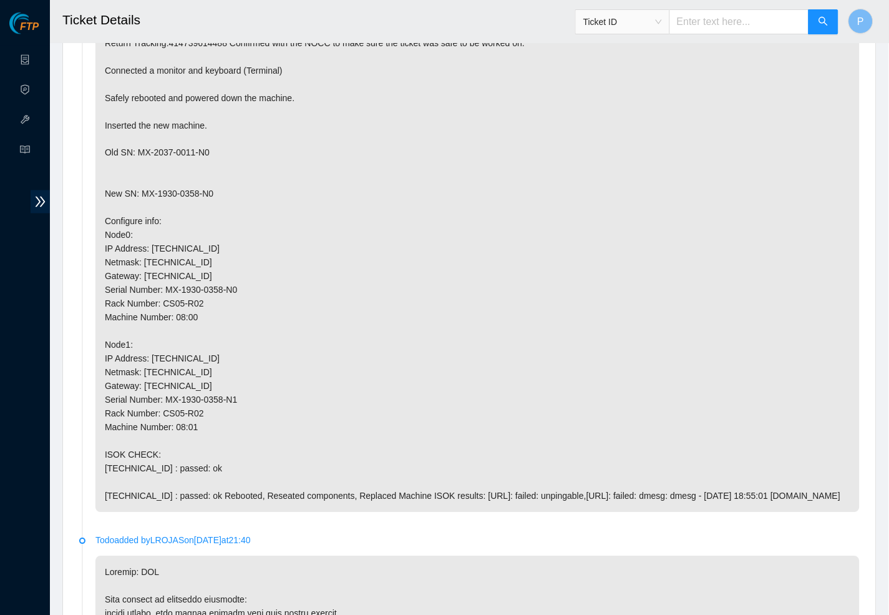
click at [217, 381] on p "Return Tracking:414739614488 Confirmed with the NOCC to make sure the ticket wa…" at bounding box center [477, 270] width 765 height 486
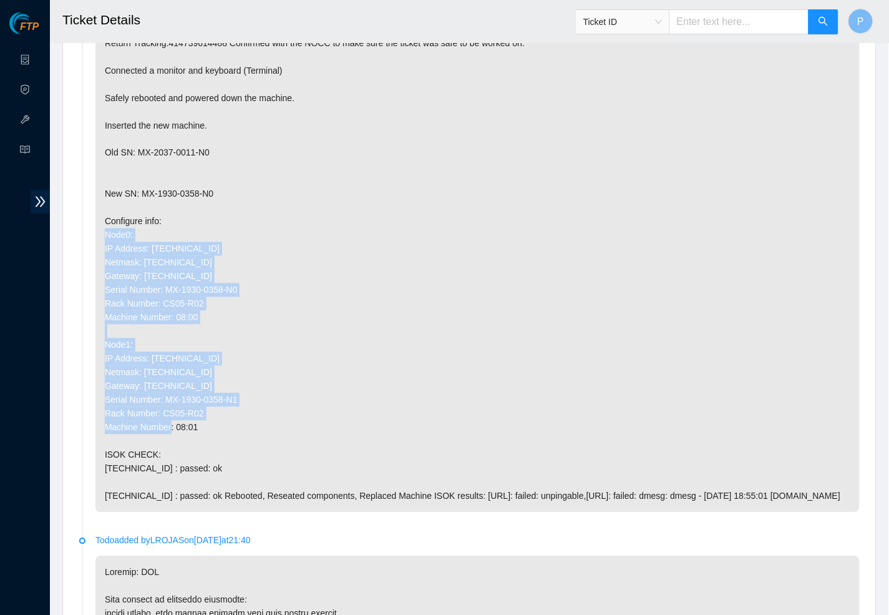
drag, startPoint x: 210, startPoint y: 408, endPoint x: 94, endPoint y: 226, distance: 215.7
click at [94, 226] on li "Resolution added by FT_DANNY HO on 2025-08-25 at 18:20 Return Tracking:41473961…" at bounding box center [469, 273] width 781 height 529
copy p "Node0: IP Address: 23.33.113.18 Netmask: 255.255.255.128 Gateway: 23.33.113.1 S…"
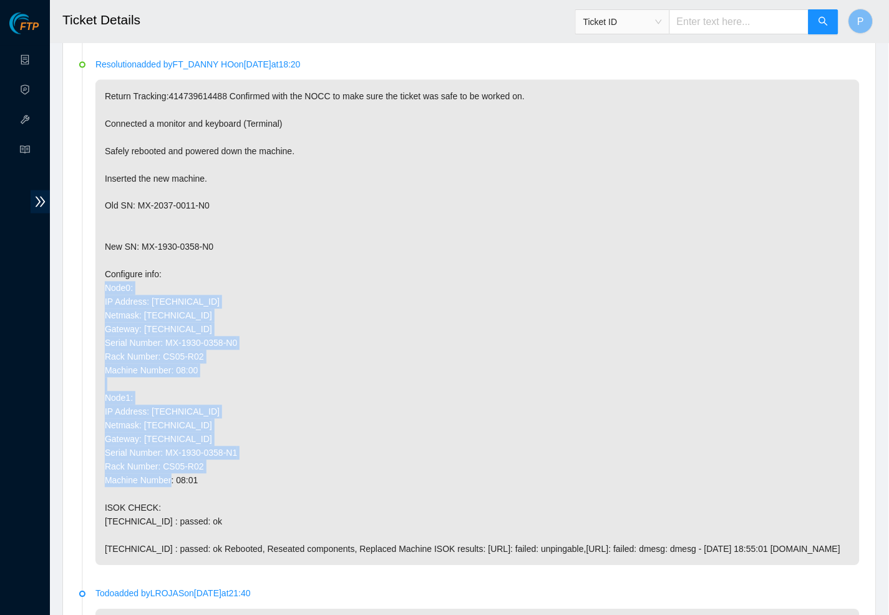
scroll to position [321, 0]
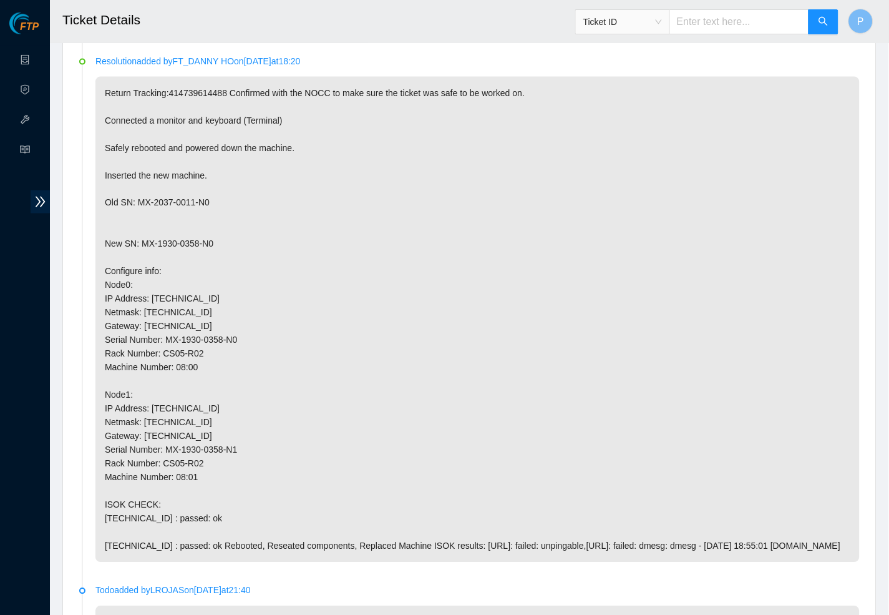
click at [310, 226] on p "Return Tracking:414739614488 Confirmed with the NOCC to make sure the ticket wa…" at bounding box center [477, 320] width 765 height 486
click at [174, 190] on p "Return Tracking:414739614488 Confirmed with the NOCC to make sure the ticket wa…" at bounding box center [477, 320] width 765 height 486
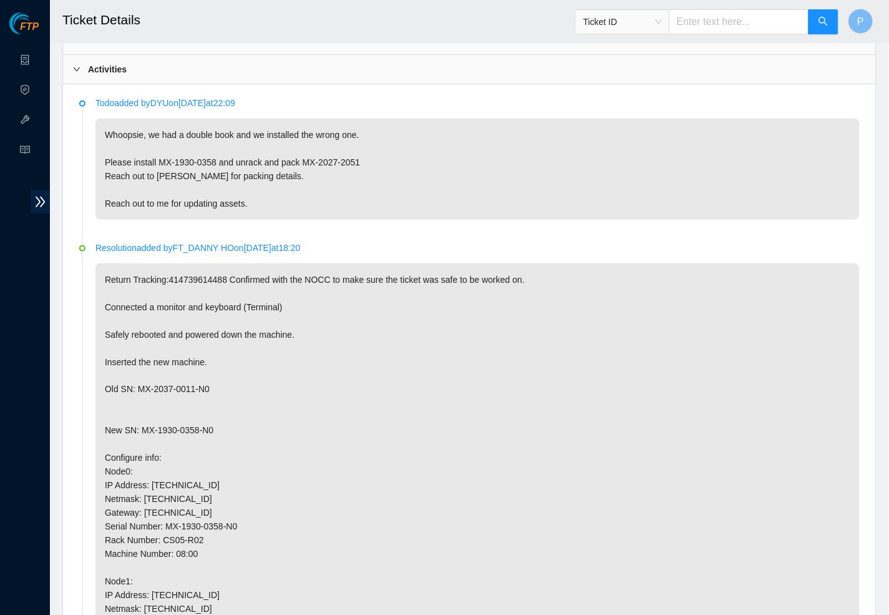
scroll to position [120, 0]
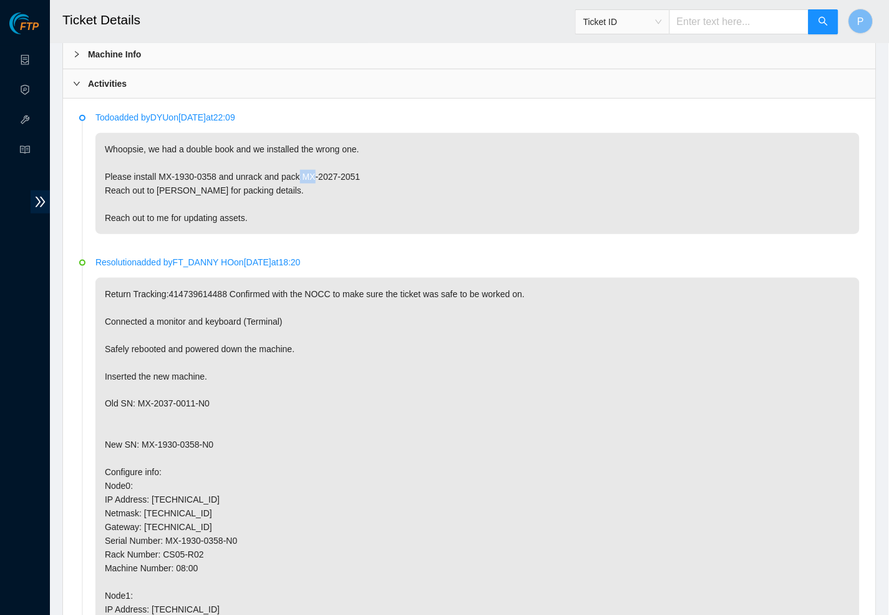
drag, startPoint x: 315, startPoint y: 171, endPoint x: 331, endPoint y: 171, distance: 15.6
click at [331, 171] on p "Whoopsie, we had a double book and we installed the wrong one. Please install M…" at bounding box center [477, 183] width 765 height 101
drag, startPoint x: 318, startPoint y: 171, endPoint x: 381, endPoint y: 171, distance: 62.4
click at [381, 171] on p "Whoopsie, we had a double book and we installed the wrong one. Please install M…" at bounding box center [477, 183] width 765 height 101
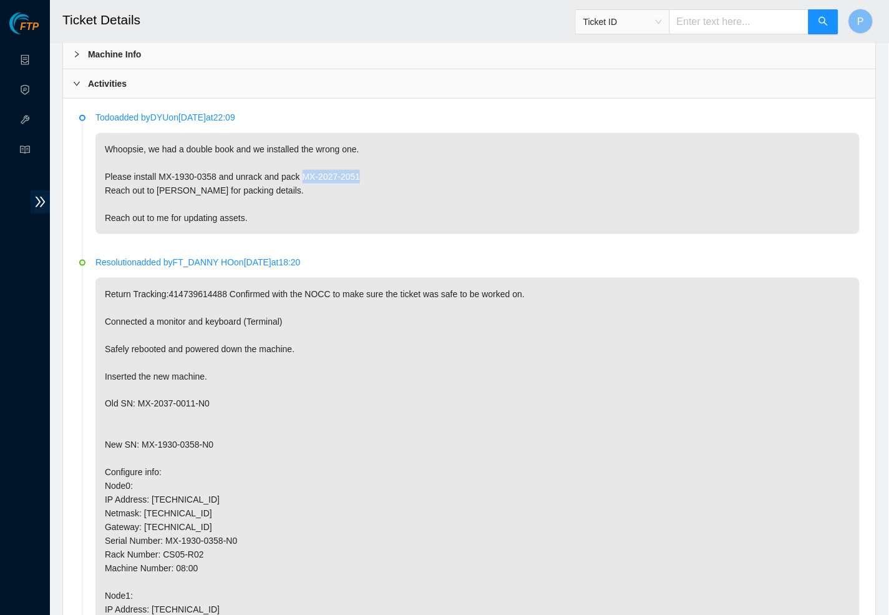
copy p "MX-2027-2051"
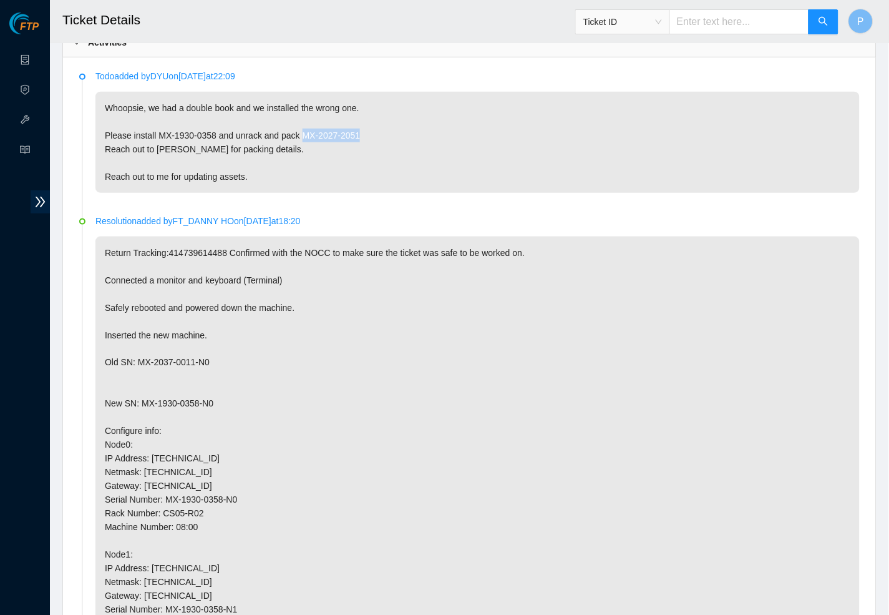
scroll to position [159, 0]
click at [335, 174] on p "Whoopsie, we had a double book and we installed the wrong one. Please install M…" at bounding box center [477, 144] width 765 height 101
drag, startPoint x: 161, startPoint y: 131, endPoint x: 225, endPoint y: 132, distance: 64.3
click at [225, 132] on p "Whoopsie, we had a double book and we installed the wrong one. Please install M…" at bounding box center [477, 144] width 765 height 101
copy p "MX-1930-0358"
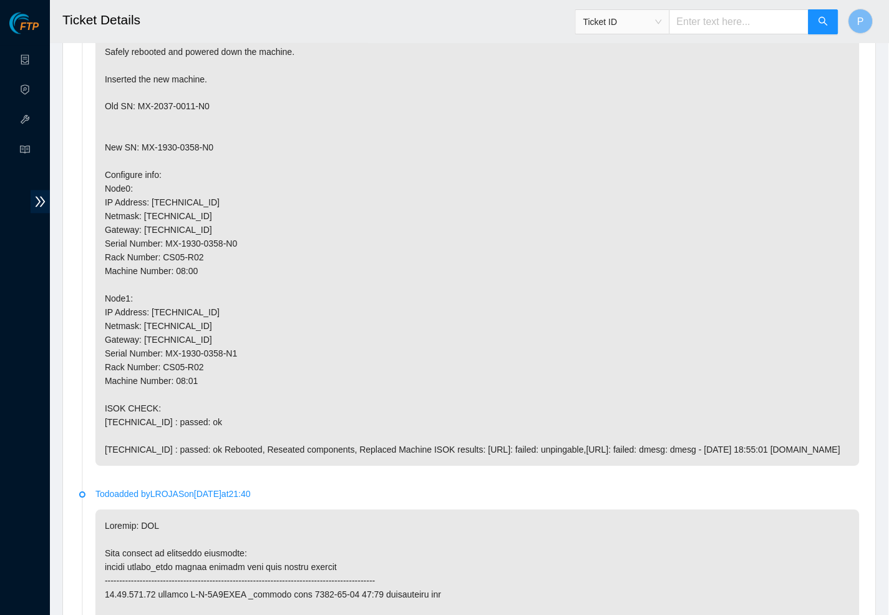
scroll to position [425, 0]
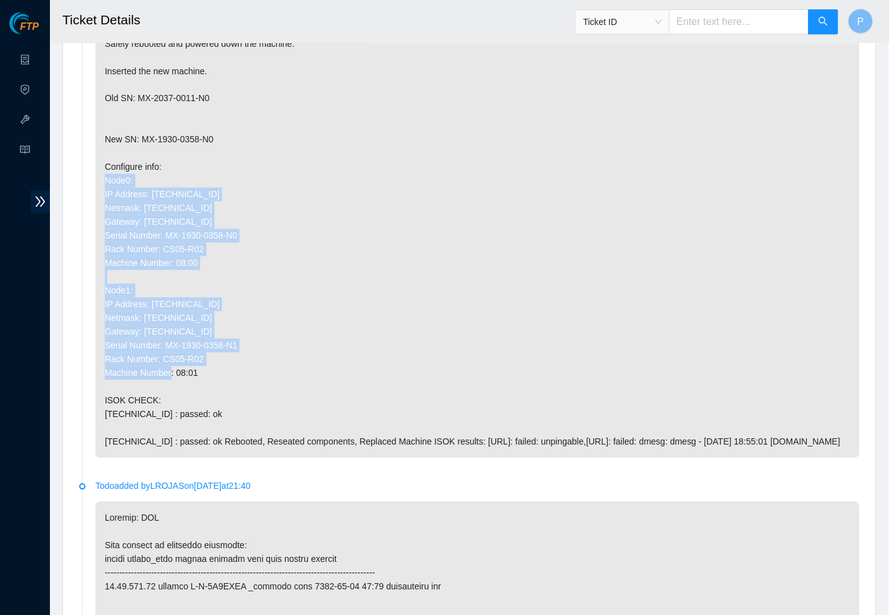
drag, startPoint x: 213, startPoint y: 354, endPoint x: 102, endPoint y: 167, distance: 217.2
click at [102, 167] on p "Return Tracking:414739614488 Confirmed with the NOCC to make sure the ticket wa…" at bounding box center [477, 216] width 765 height 486
copy p "Node0: IP Address: 23.33.113.18 Netmask: 255.255.255.128 Gateway: 23.33.113.1 S…"
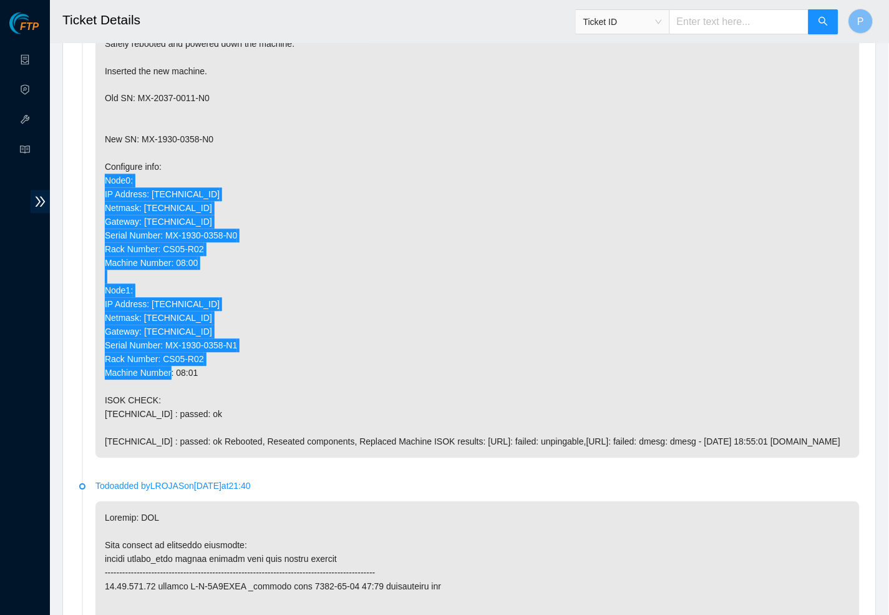
click at [168, 286] on p "Return Tracking:414739614488 Confirmed with the NOCC to make sure the ticket wa…" at bounding box center [477, 216] width 765 height 486
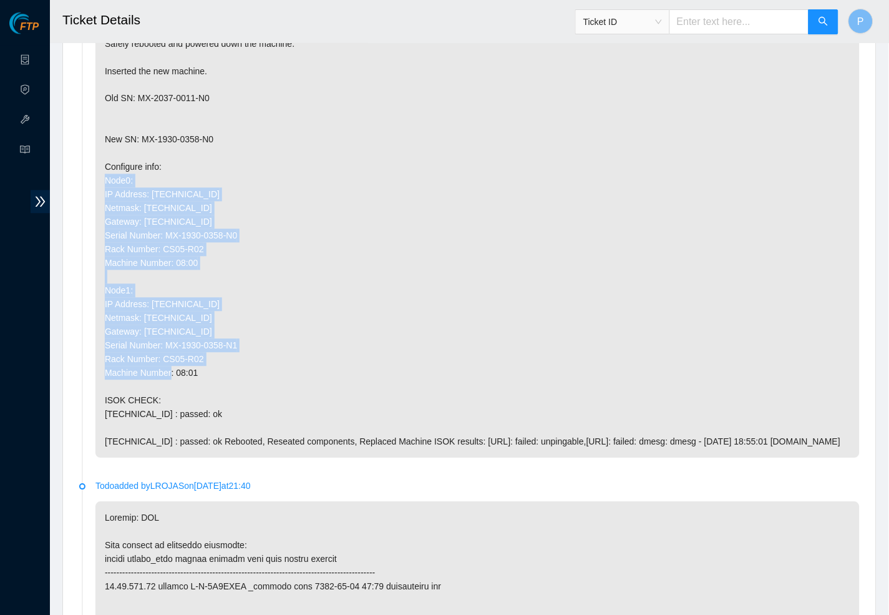
drag, startPoint x: 869, startPoint y: 229, endPoint x: 135, endPoint y: 275, distance: 734.8
click at [135, 275] on p "Return Tracking:414739614488 Confirmed with the NOCC to make sure the ticket wa…" at bounding box center [477, 216] width 765 height 486
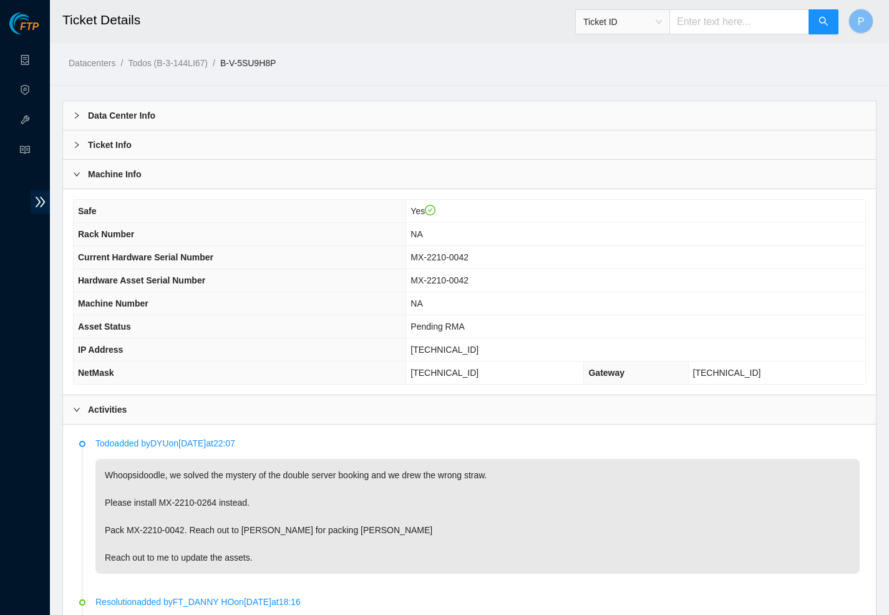
scroll to position [426, 0]
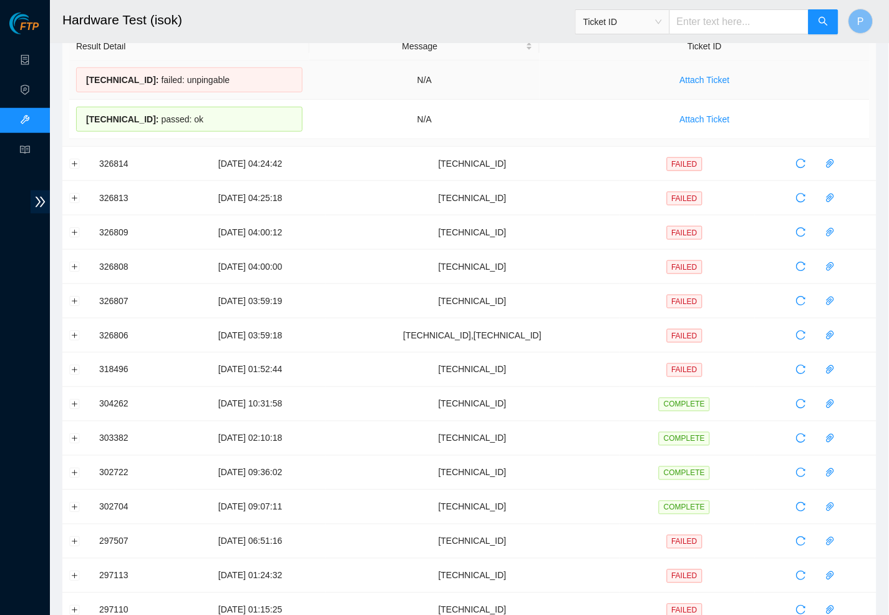
scroll to position [162, 0]
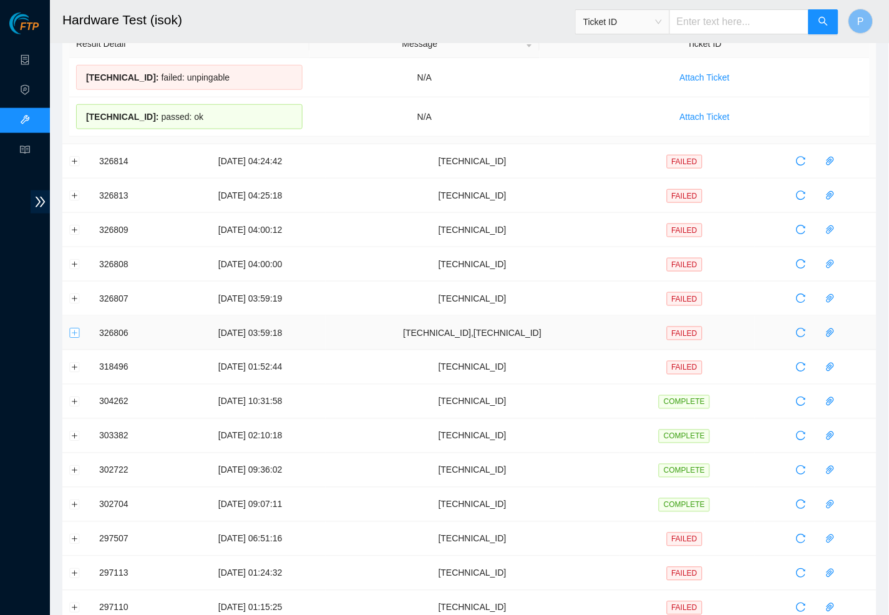
click at [71, 335] on button "Expand row" at bounding box center [75, 333] width 10 height 10
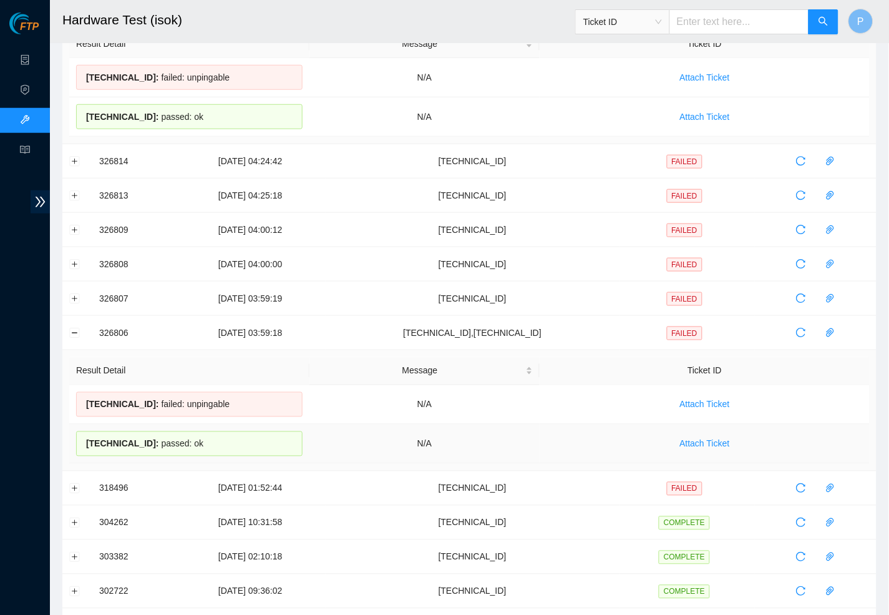
drag, startPoint x: 207, startPoint y: 438, endPoint x: 84, endPoint y: 439, distance: 123.6
click at [84, 439] on div "23.33.113.19 : passed: ok" at bounding box center [189, 443] width 227 height 25
copy div "23.33.113.19 : passed: ok"
drag, startPoint x: 242, startPoint y: 402, endPoint x: 80, endPoint y: 401, distance: 161.6
click at [80, 401] on div "23.33.113.18 : failed: unpingable" at bounding box center [189, 404] width 227 height 25
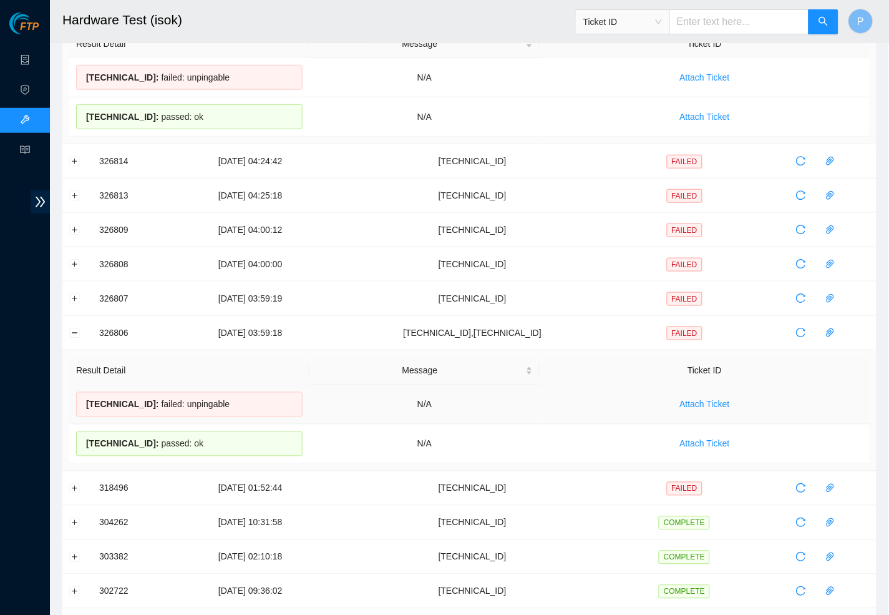
copy div "23.33.113.18 : failed: unpingable"
click at [219, 294] on td "25-08-2025 03:59:19" at bounding box center [250, 298] width 150 height 34
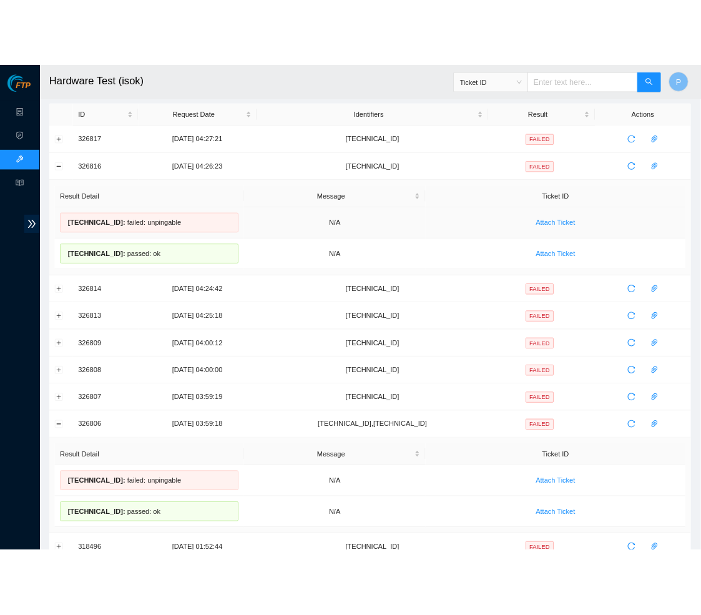
scroll to position [0, 0]
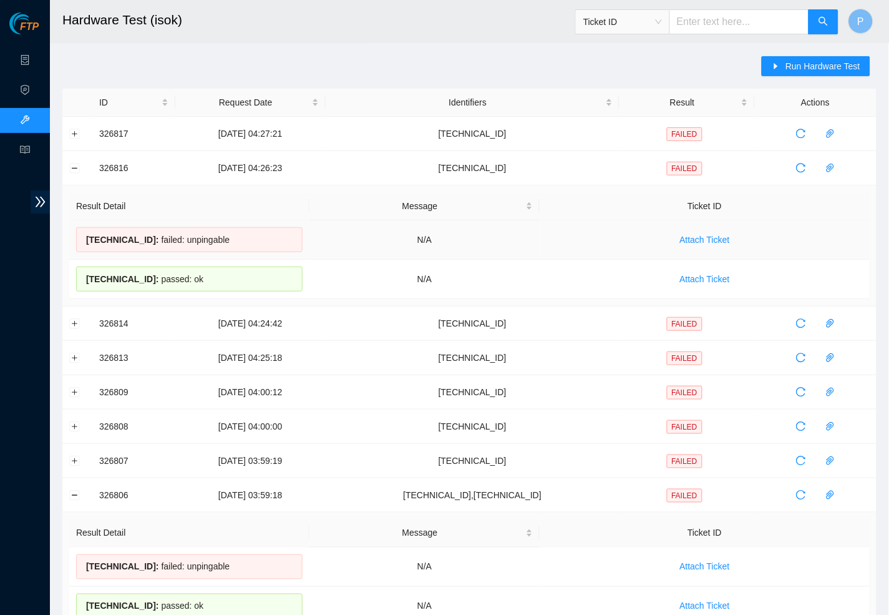
drag, startPoint x: 247, startPoint y: 236, endPoint x: 77, endPoint y: 236, distance: 169.1
click at [77, 236] on div "23.33.113.18 : failed: unpingable" at bounding box center [189, 239] width 227 height 25
copy div "23.33.113.18 : failed: unpingable"
click at [77, 227] on div "23.33.113.18 : failed: unpingable" at bounding box center [189, 239] width 227 height 25
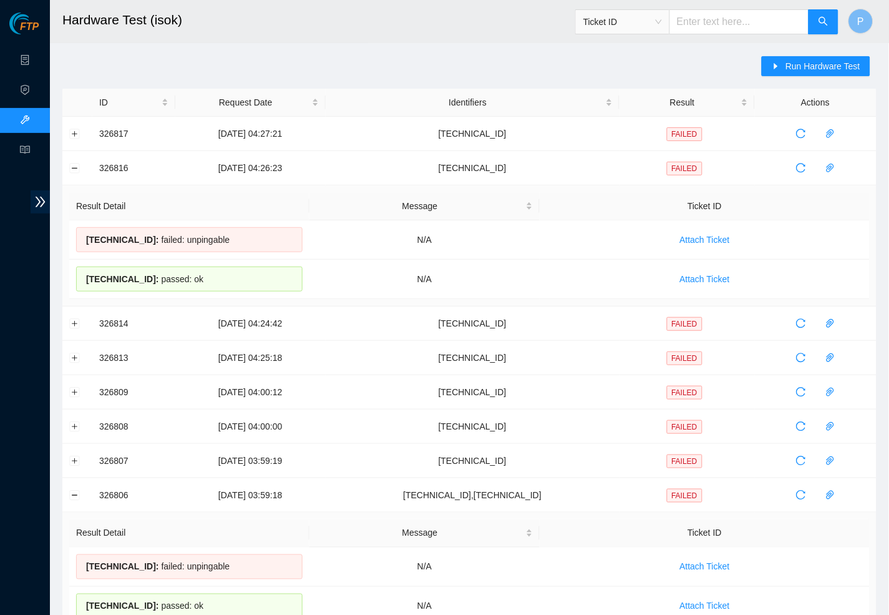
click at [157, 64] on div "Run Hardware Test ID Request Date Identifiers Result Actions 326817 25-08-2025 …" at bounding box center [469, 570] width 814 height 1029
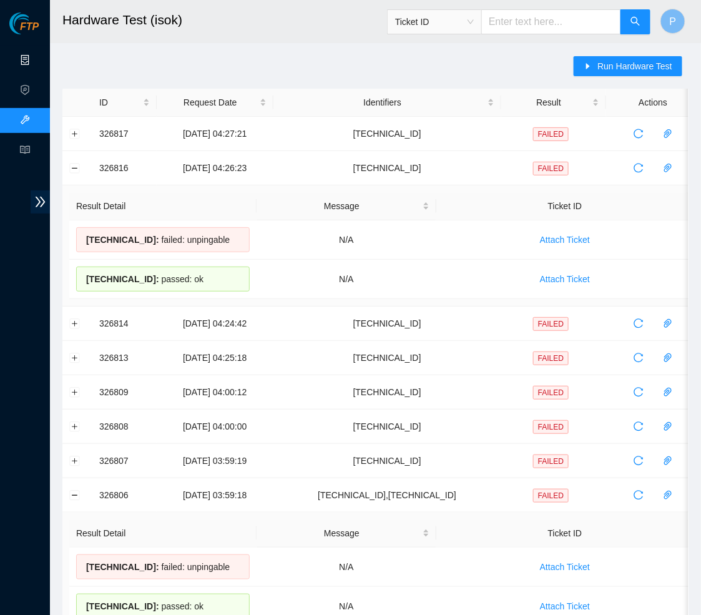
click at [36, 56] on link "Data Centers" at bounding box center [61, 61] width 51 height 10
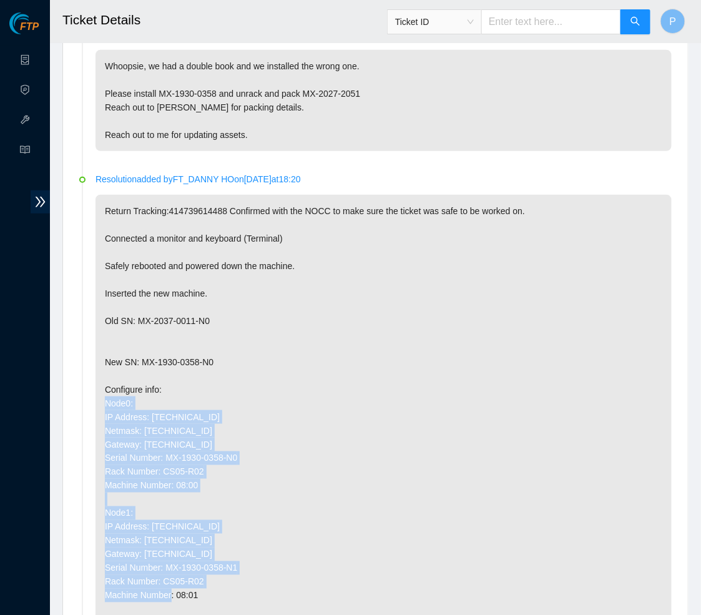
scroll to position [195, 0]
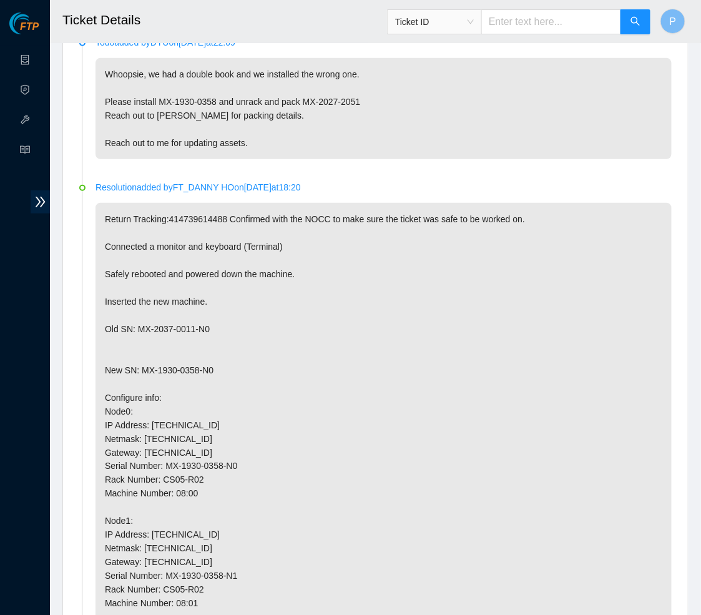
click at [197, 268] on p "Return Tracking:414739614488 Confirmed with the NOCC to make sure the ticket wa…" at bounding box center [383, 452] width 576 height 499
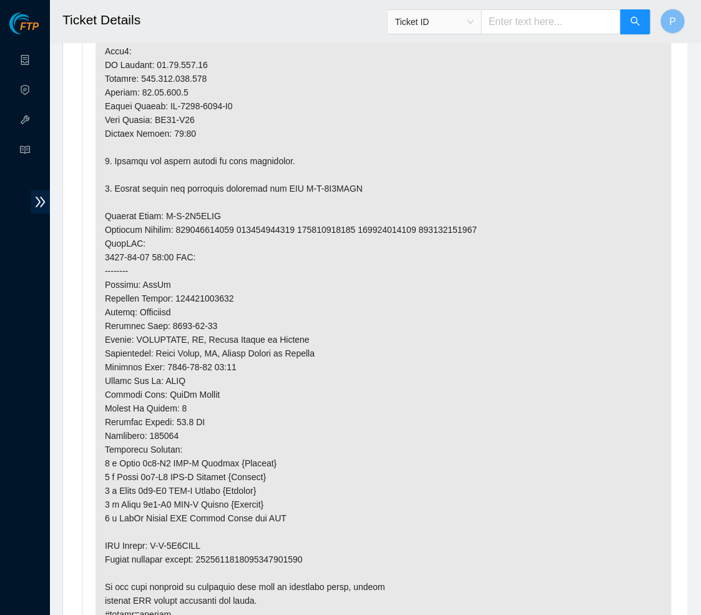
scroll to position [1209, 0]
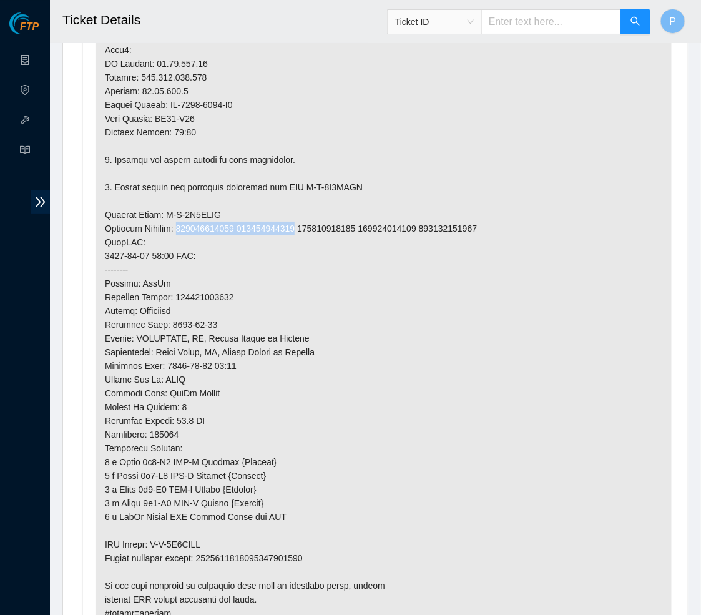
drag, startPoint x: 319, startPoint y: 180, endPoint x: 186, endPoint y: 182, distance: 132.9
click at [186, 182] on p at bounding box center [383, 180] width 576 height 897
click at [276, 376] on p at bounding box center [383, 180] width 576 height 897
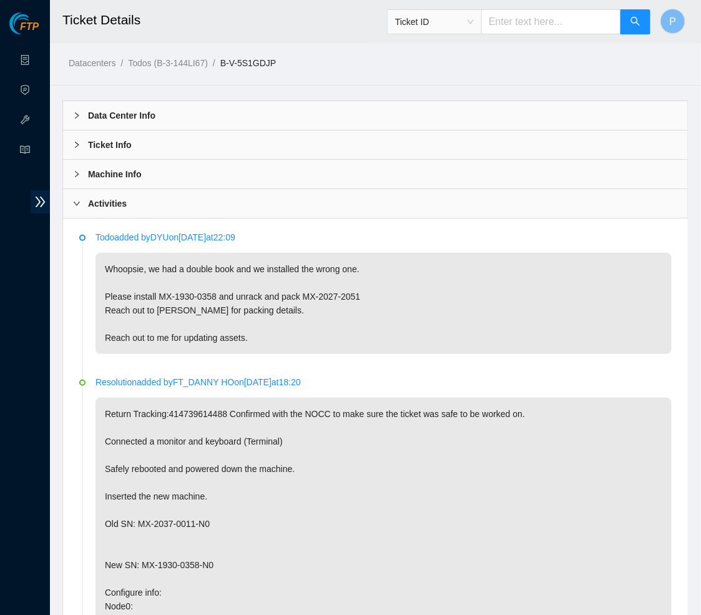
scroll to position [0, 0]
click at [215, 174] on div "Machine Info" at bounding box center [375, 174] width 625 height 29
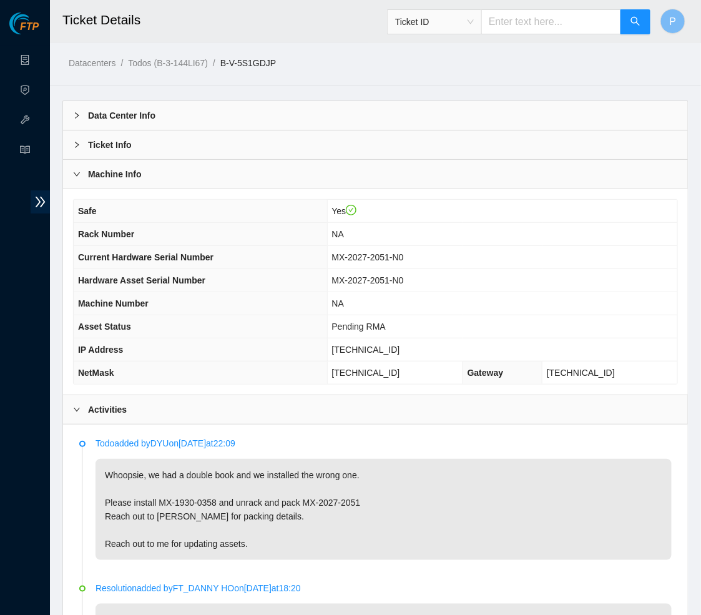
click at [215, 149] on div "Ticket Info" at bounding box center [375, 144] width 625 height 29
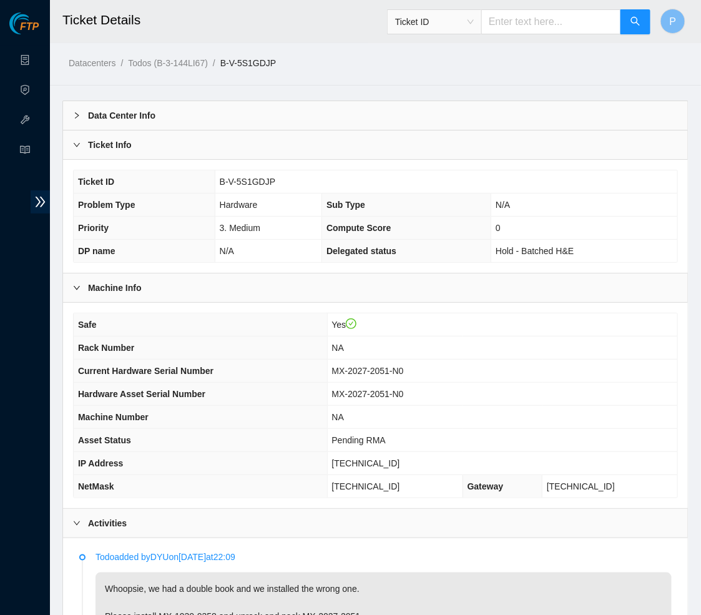
click at [215, 147] on div "Ticket Info" at bounding box center [375, 144] width 625 height 29
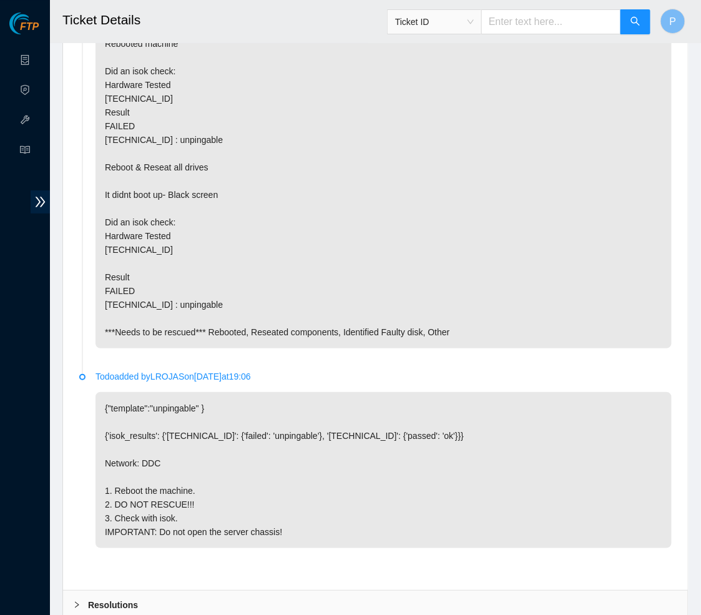
click at [135, 598] on b "Resolutions" at bounding box center [113, 605] width 50 height 14
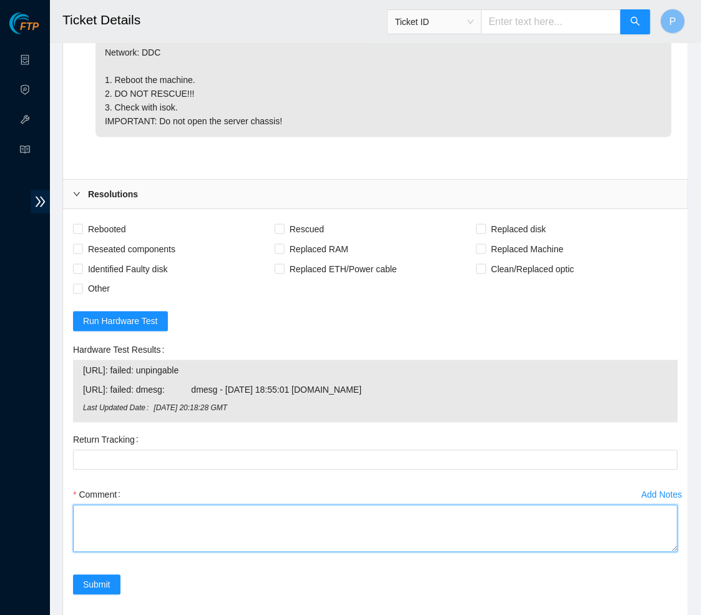
click at [164, 505] on textarea "Comment" at bounding box center [375, 528] width 605 height 47
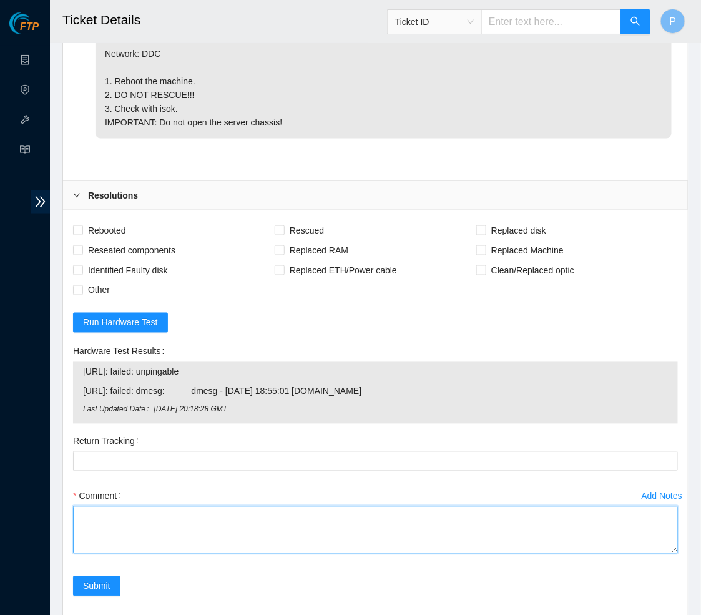
paste textarea "Loremi dolo Sitame Co adi Elitseddoe te incidid utl etdolor mag aliquae admini …"
type textarea "Loremi dolo Sitame Co adi Elitseddoe te incidid utl etdolor mag aliquae admini …"
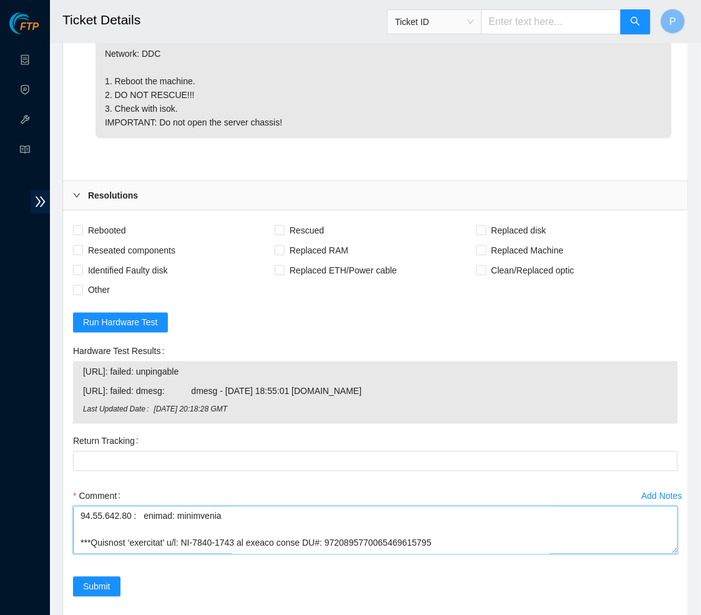
scroll to position [479, 0]
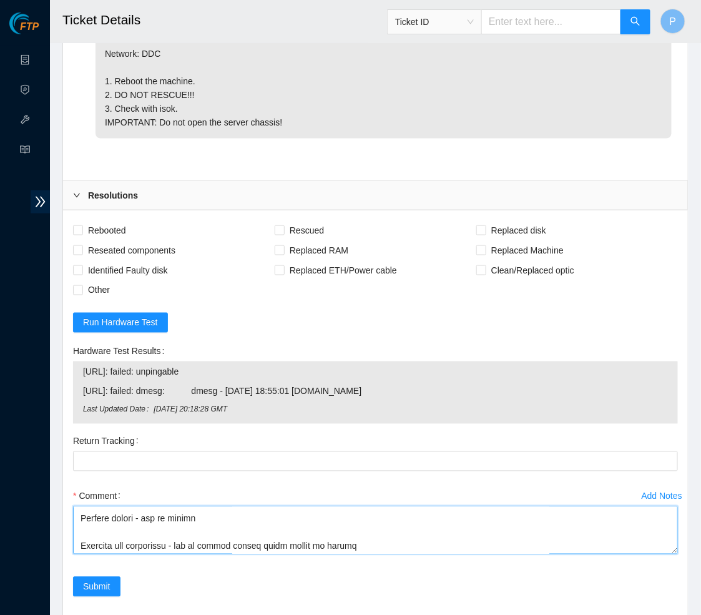
click at [672, 554] on textarea "Comment" at bounding box center [375, 530] width 605 height 48
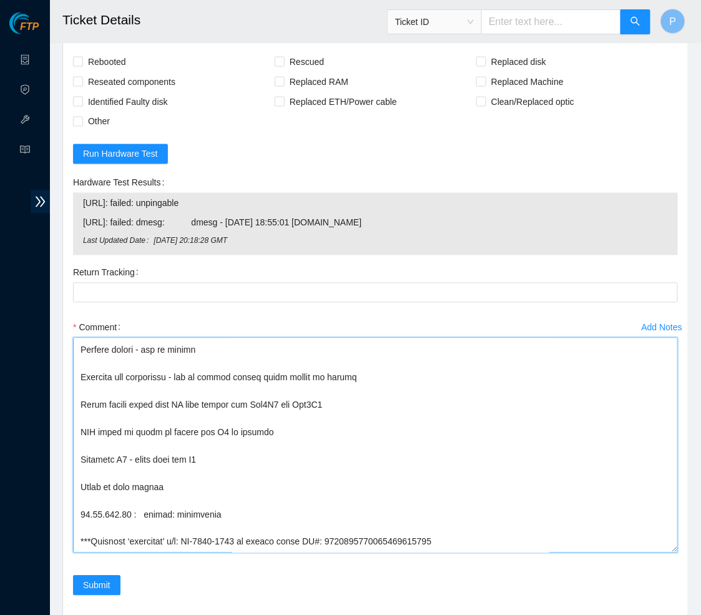
scroll to position [313, 0]
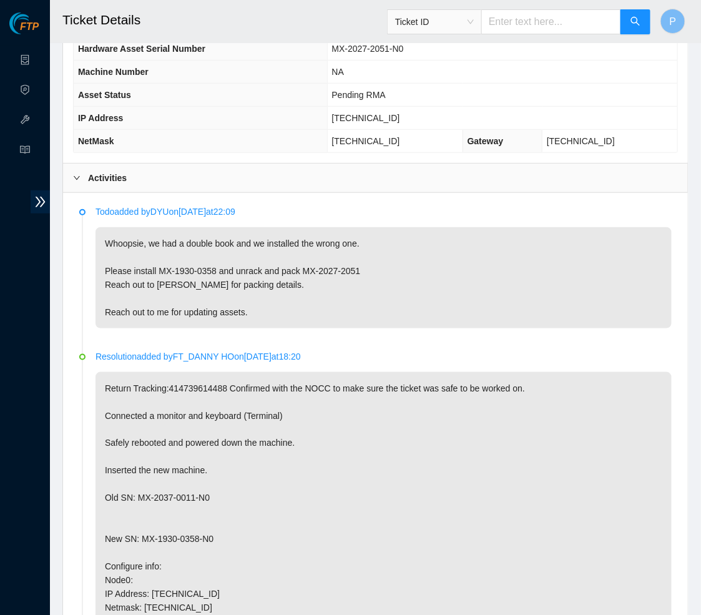
scroll to position [229, 0]
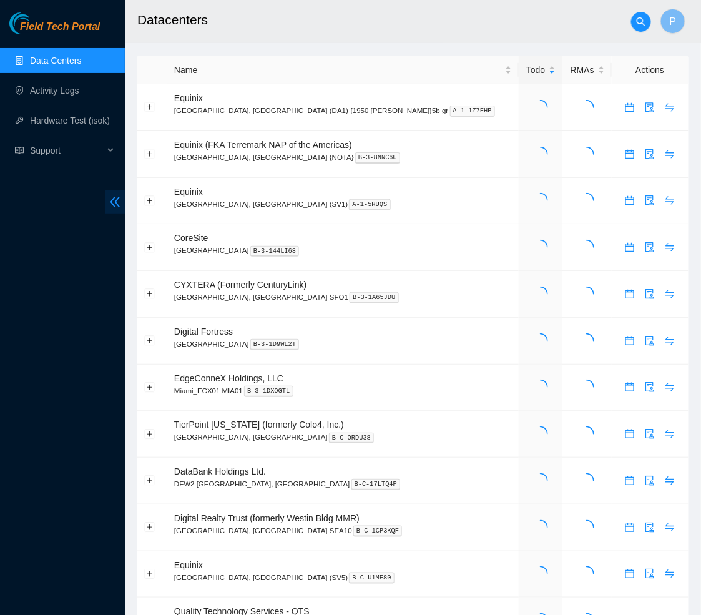
click at [117, 198] on icon "double-left" at bounding box center [115, 202] width 10 height 11
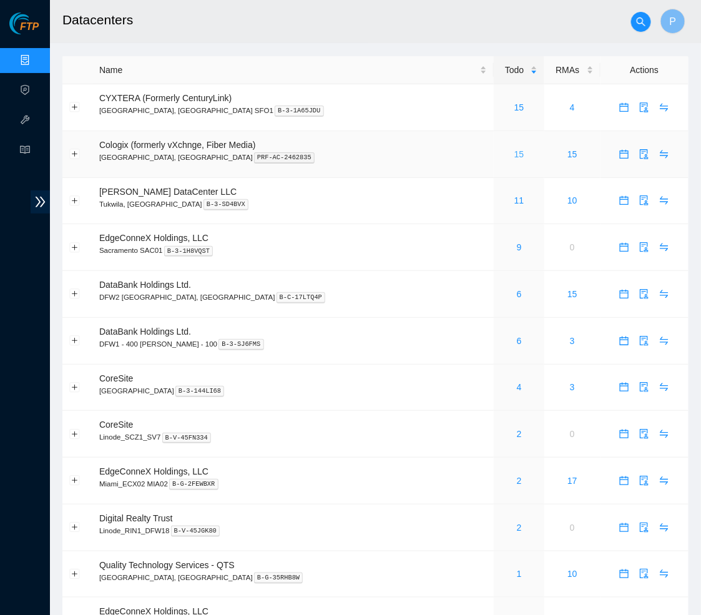
click at [514, 153] on link "15" at bounding box center [519, 154] width 10 height 10
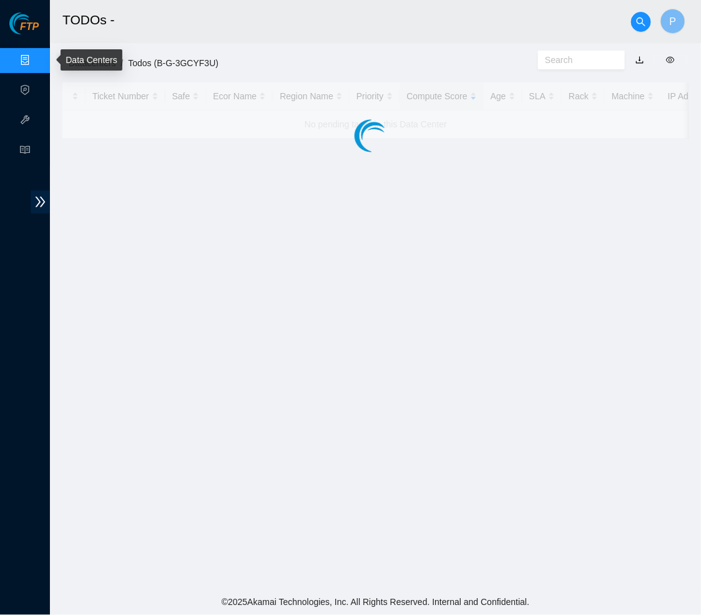
click at [36, 56] on link "Data Centers" at bounding box center [61, 61] width 51 height 10
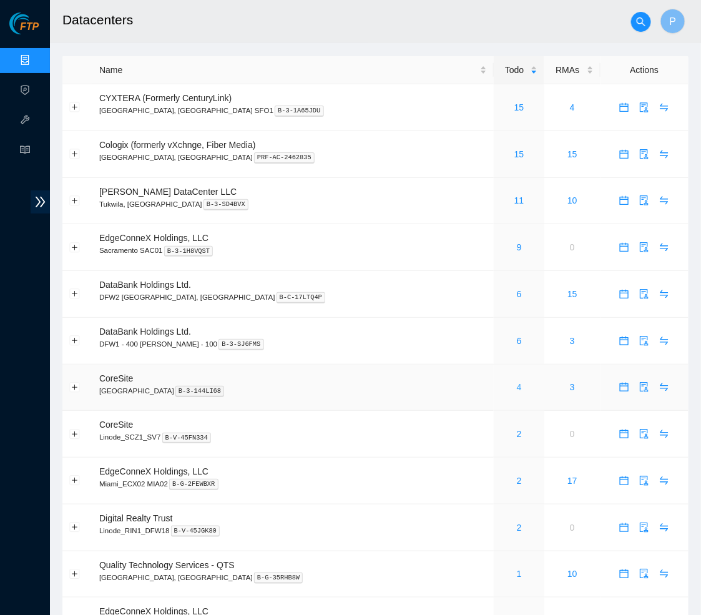
click at [517, 382] on link "4" at bounding box center [519, 387] width 5 height 10
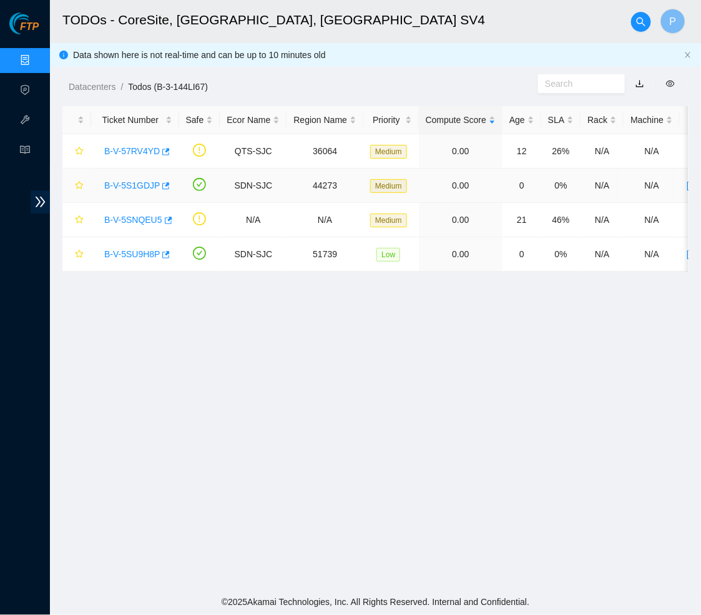
click at [137, 186] on link "B-V-5S1GDJP" at bounding box center [132, 185] width 56 height 10
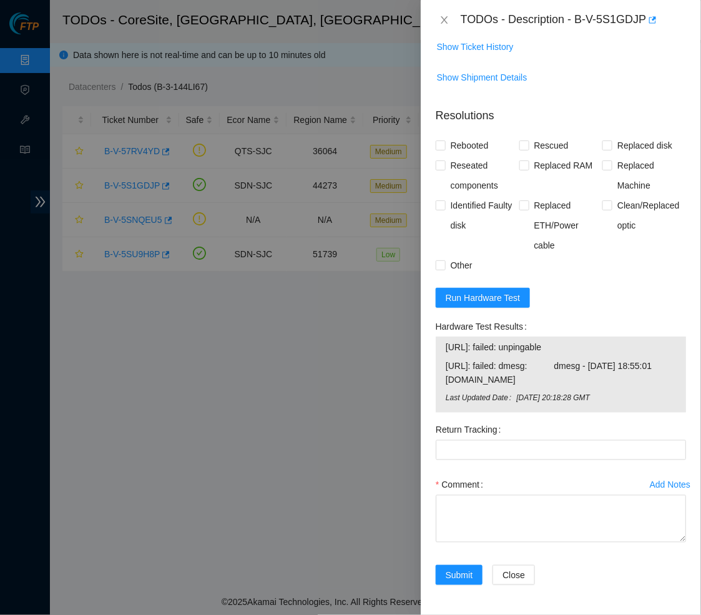
scroll to position [344, 0]
click at [514, 532] on textarea "Comment" at bounding box center [561, 518] width 250 height 47
paste textarea "Worked with Daniel Yu and Marialaura to replace and install the correct assets …"
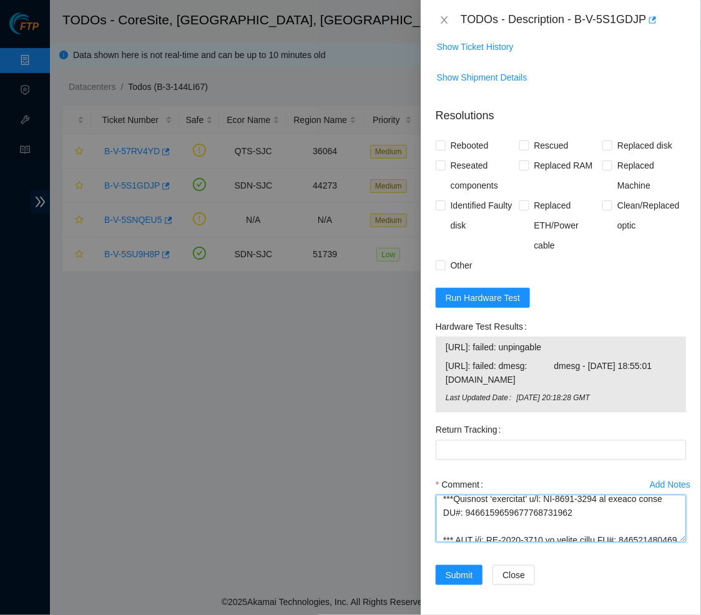
scroll to position [702, 0]
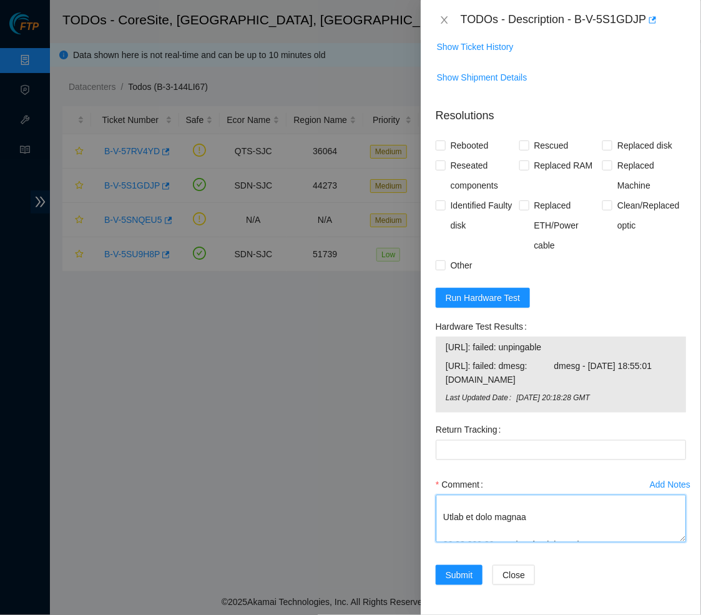
click at [683, 542] on textarea "Comment" at bounding box center [561, 518] width 250 height 47
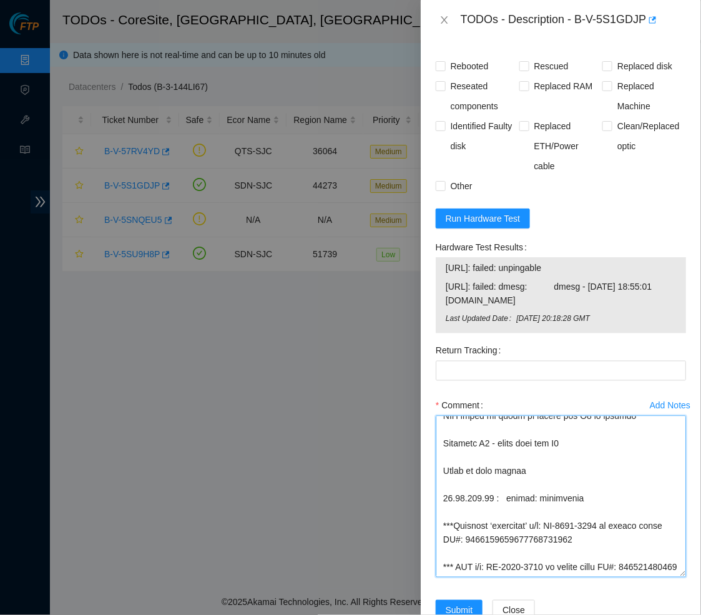
scroll to position [628, 0]
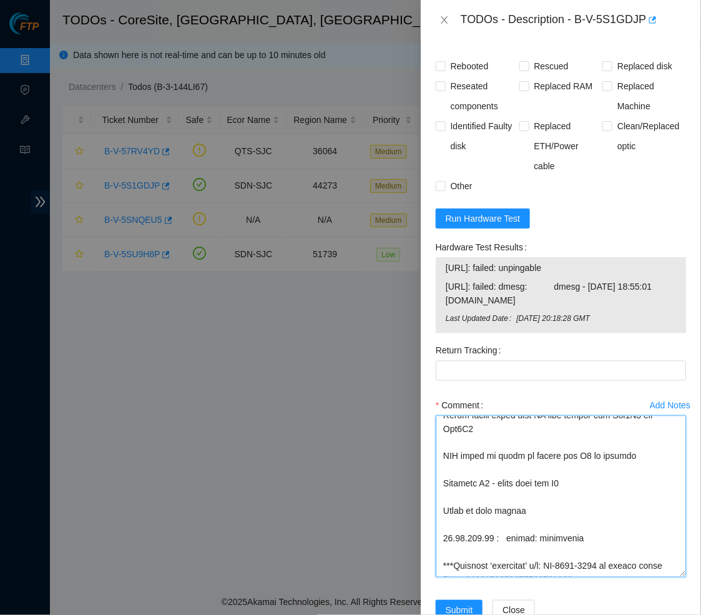
click at [660, 577] on textarea "Comment" at bounding box center [561, 497] width 250 height 162
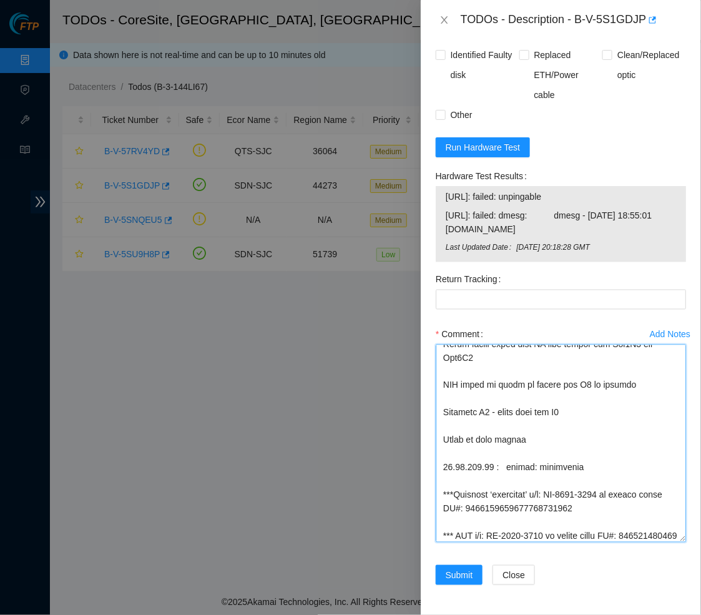
scroll to position [552, 0]
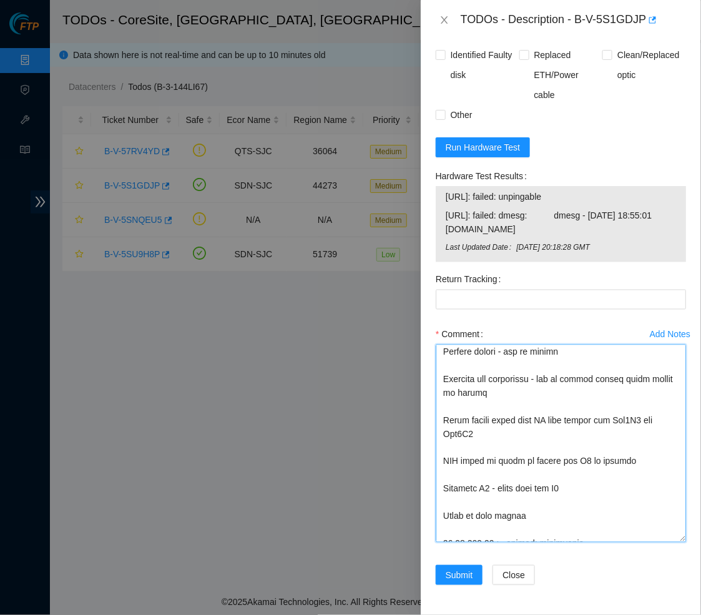
click at [642, 542] on textarea "Comment" at bounding box center [561, 444] width 250 height 198
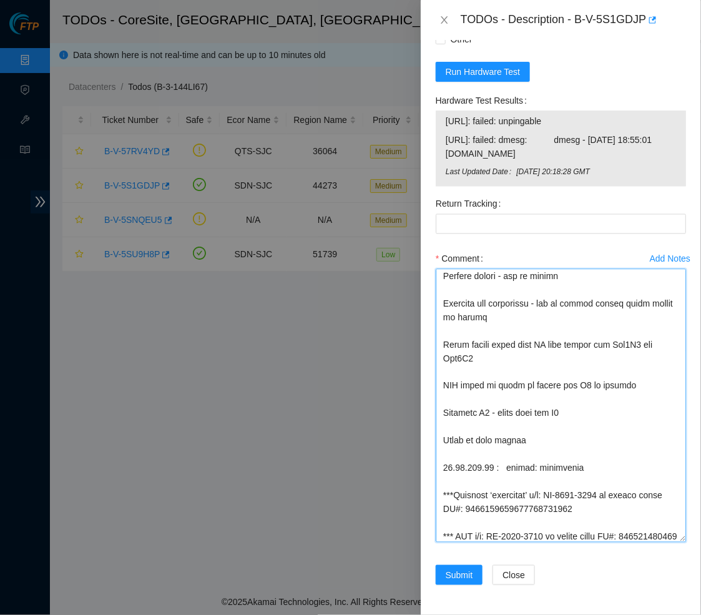
scroll to position [570, 0]
click at [690, 570] on div "Problem Type Hardware Rack Number N/A Machine Number N/A Serial Number MX-1930-…" at bounding box center [561, 327] width 280 height 575
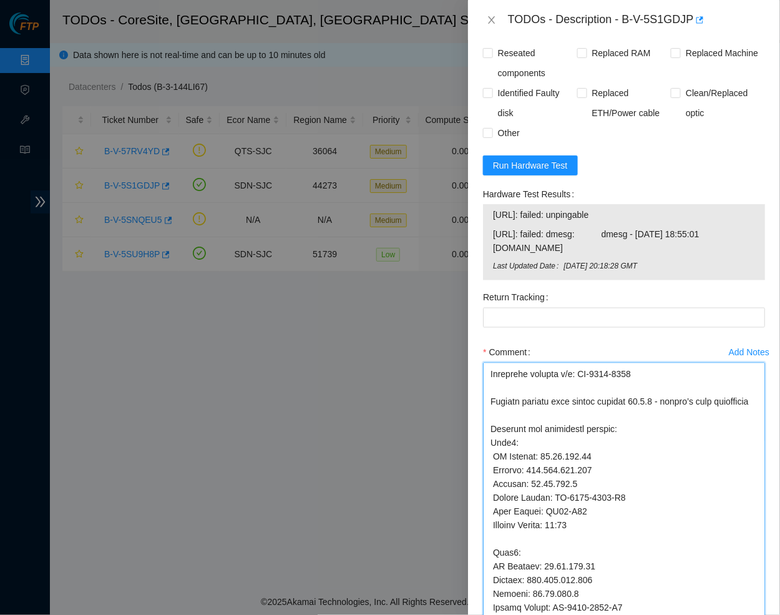
scroll to position [416, 0]
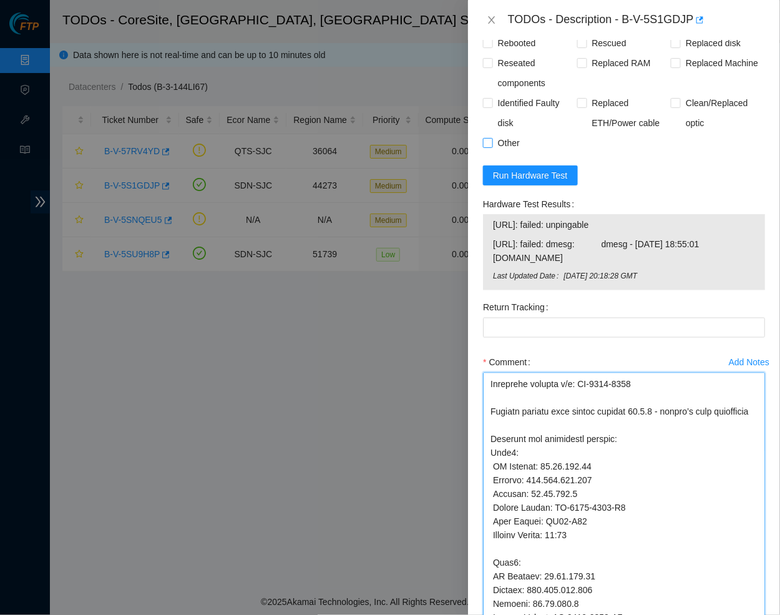
type textarea "Worked with Daniel Yu and Marialaura to replace and install the correct assets …"
click at [486, 148] on span at bounding box center [488, 143] width 10 height 10
click at [486, 147] on input "Other" at bounding box center [487, 142] width 9 height 9
checkbox input "true"
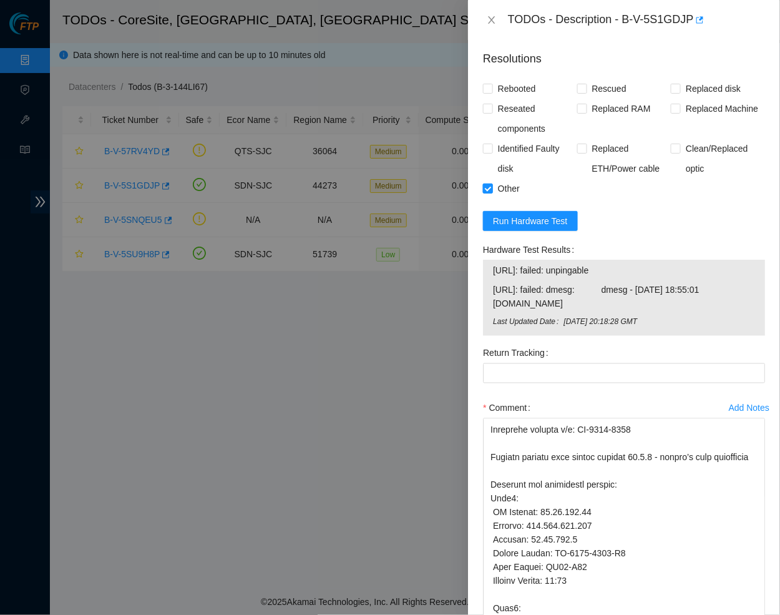
scroll to position [360, 0]
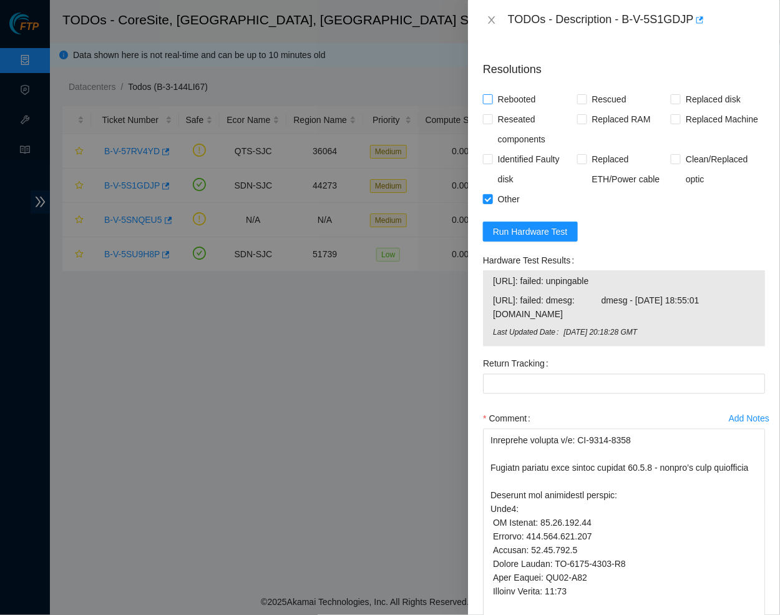
click at [484, 103] on input "Rebooted" at bounding box center [487, 98] width 9 height 9
checkbox input "true"
click at [484, 123] on input "Reseated components" at bounding box center [487, 118] width 9 height 9
checkbox input "true"
click at [589, 109] on span "Rescued" at bounding box center [609, 99] width 44 height 20
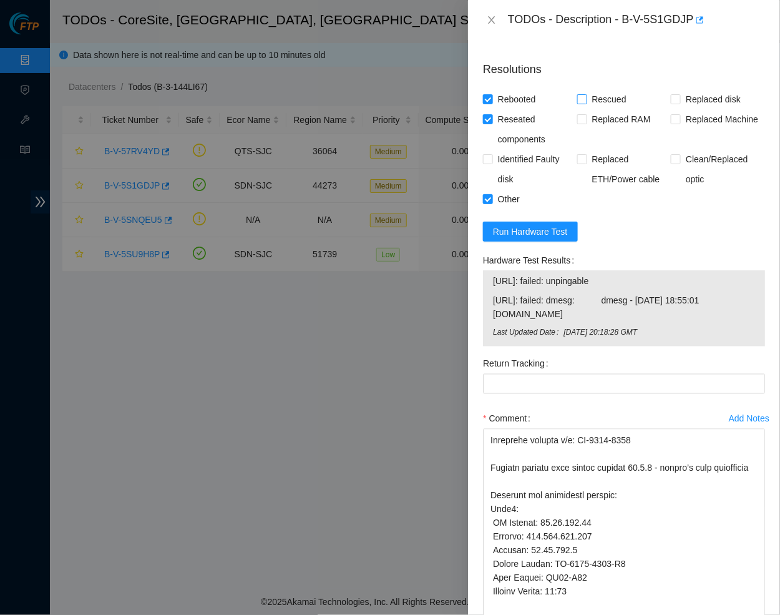
click at [586, 103] on input "Rescued" at bounding box center [581, 98] width 9 height 9
checkbox input "true"
click at [677, 123] on input "Replaced Machine" at bounding box center [675, 118] width 9 height 9
checkbox input "true"
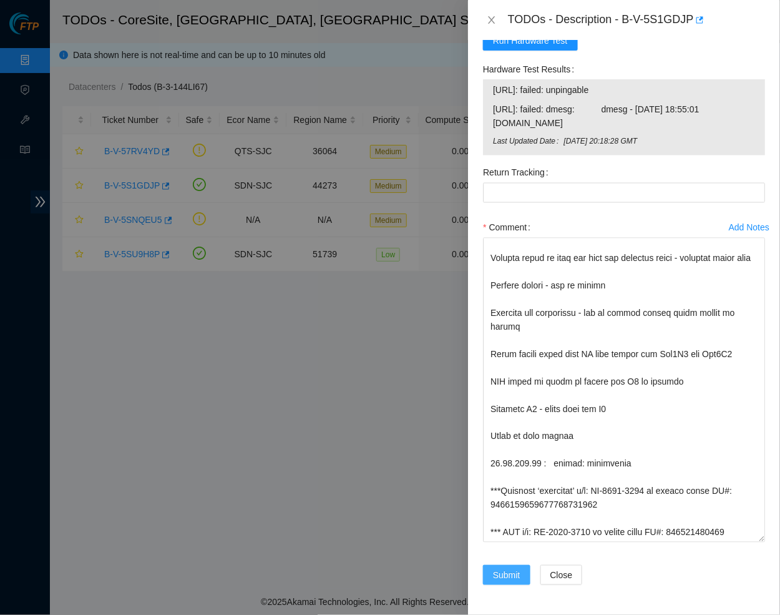
scroll to position [568, 0]
click at [511, 572] on span "Submit" at bounding box center [506, 575] width 27 height 14
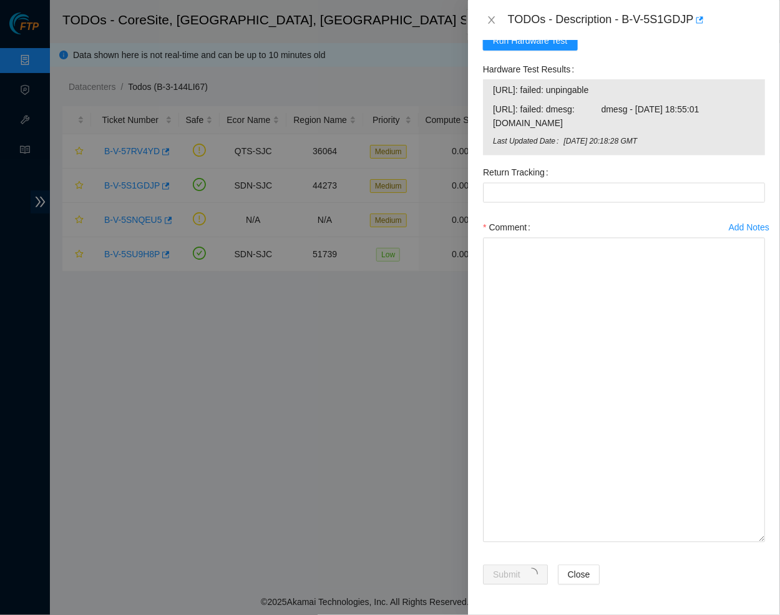
scroll to position [77, 0]
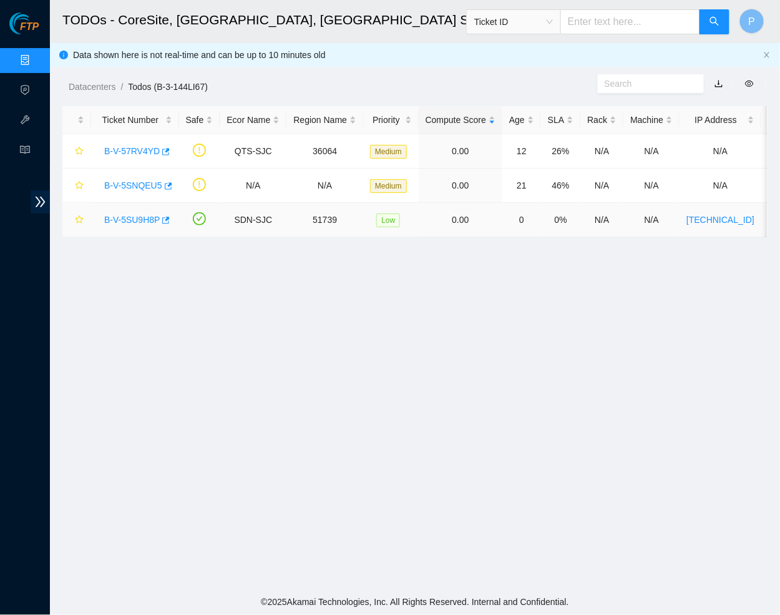
click at [142, 217] on link "B-V-5SU9H8P" at bounding box center [132, 220] width 56 height 10
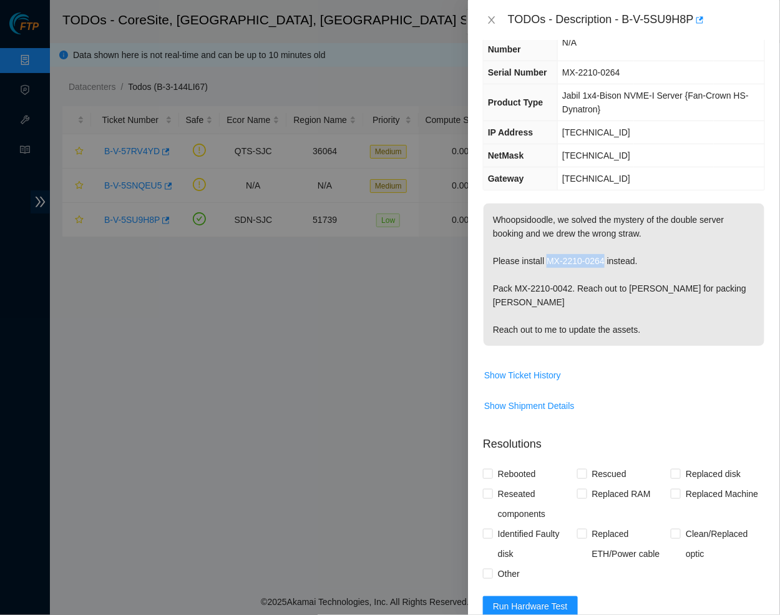
drag, startPoint x: 551, startPoint y: 266, endPoint x: 614, endPoint y: 265, distance: 63.0
click at [614, 265] on p "Whoopsidoodle, we solved the mystery of the double server booking and we drew t…" at bounding box center [624, 274] width 281 height 142
copy p "MX-2210-0264"
click at [501, 176] on th "Gateway" at bounding box center [521, 178] width 74 height 23
click at [492, 24] on button "Close" at bounding box center [491, 20] width 17 height 12
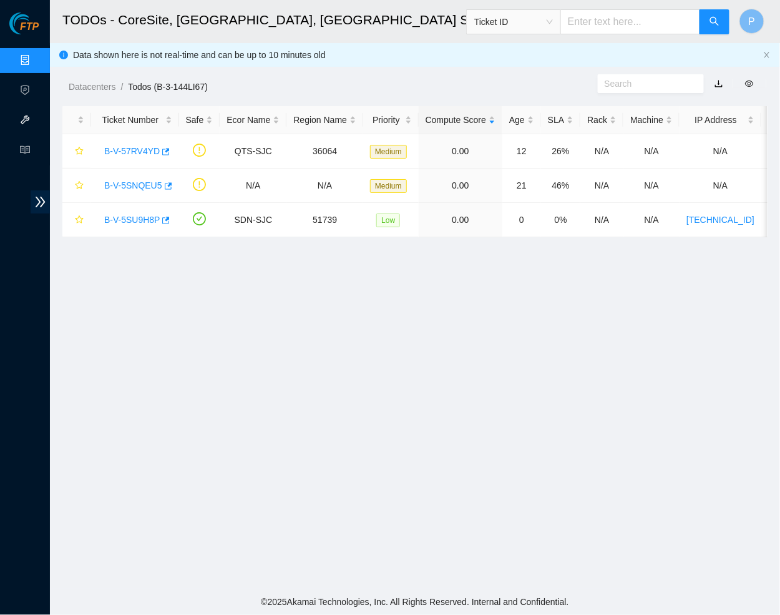
click at [36, 122] on link "Hardware Test (isok)" at bounding box center [76, 120] width 80 height 10
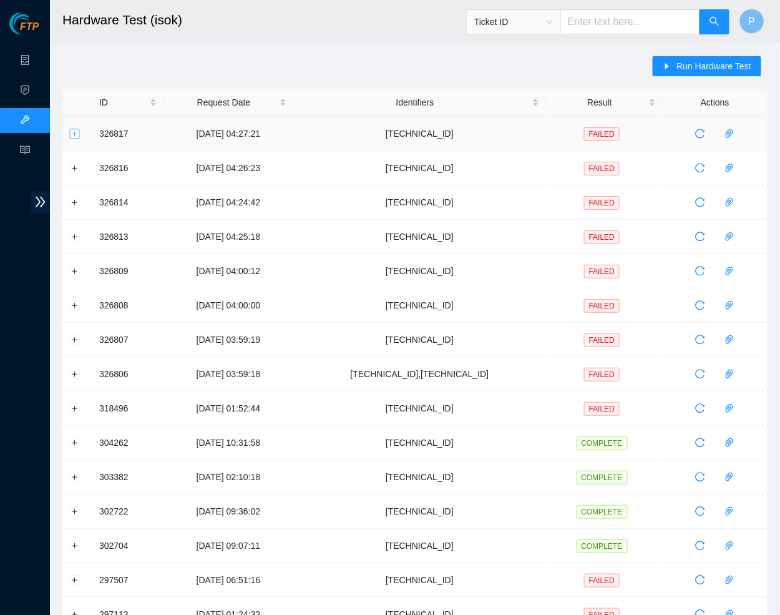
click at [76, 131] on button "Expand row" at bounding box center [75, 134] width 10 height 10
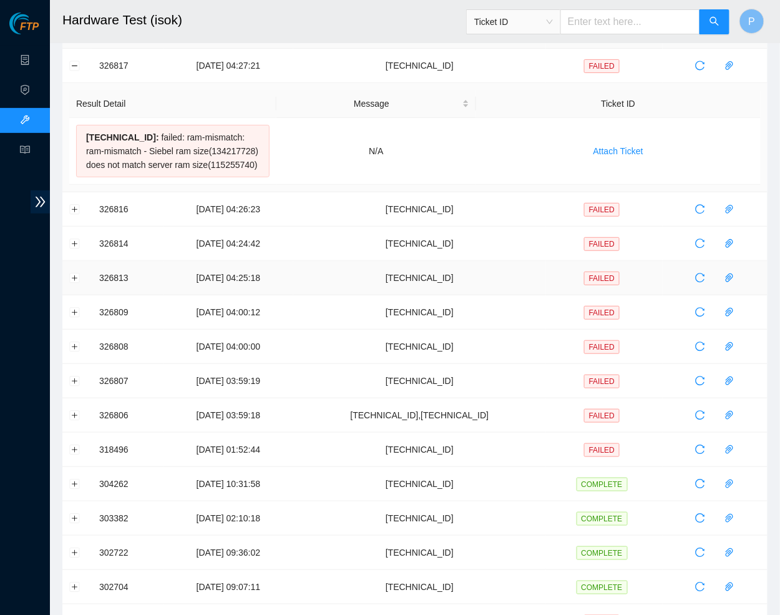
scroll to position [113, 0]
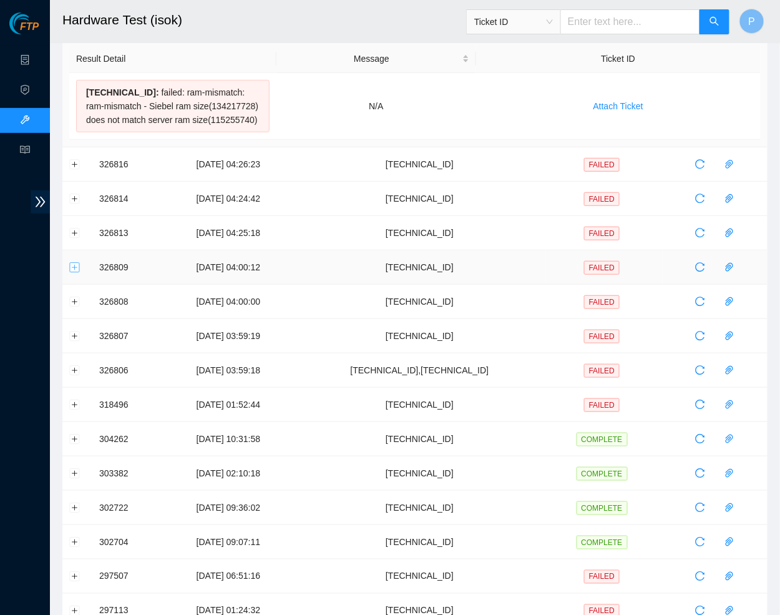
click at [74, 272] on button "Expand row" at bounding box center [75, 267] width 10 height 10
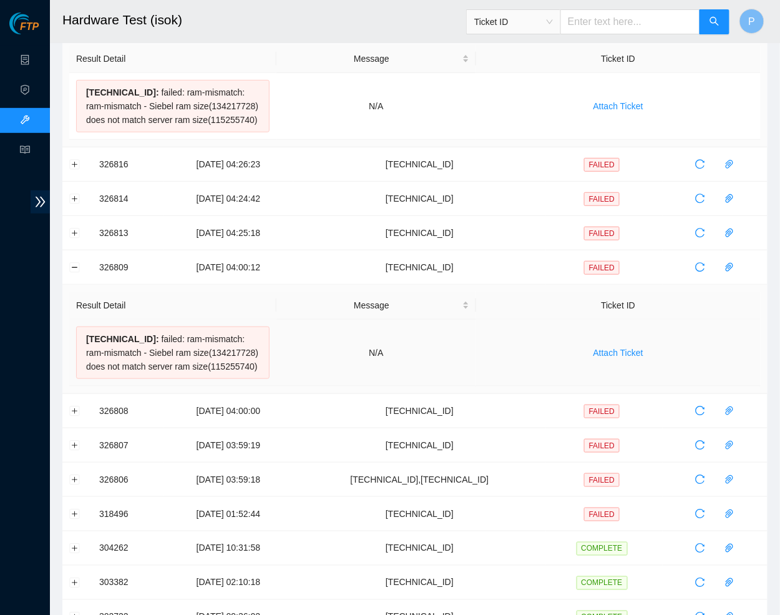
drag, startPoint x: 182, startPoint y: 418, endPoint x: 86, endPoint y: 359, distance: 112.3
click at [86, 359] on div "23.201.105.74 : failed: ram-mismatch: ram-mismatch - Siebel ram size(134217728)…" at bounding box center [172, 352] width 193 height 52
copy div "23.201.105.74 : failed: ram-mismatch: ram-mismatch - Siebel ram size(134217728)…"
drag, startPoint x: 178, startPoint y: 147, endPoint x: 85, endPoint y: 90, distance: 109.0
click at [85, 90] on div "23.201.105.74 : failed: ram-mismatch: ram-mismatch - Siebel ram size(134217728)…" at bounding box center [172, 106] width 193 height 52
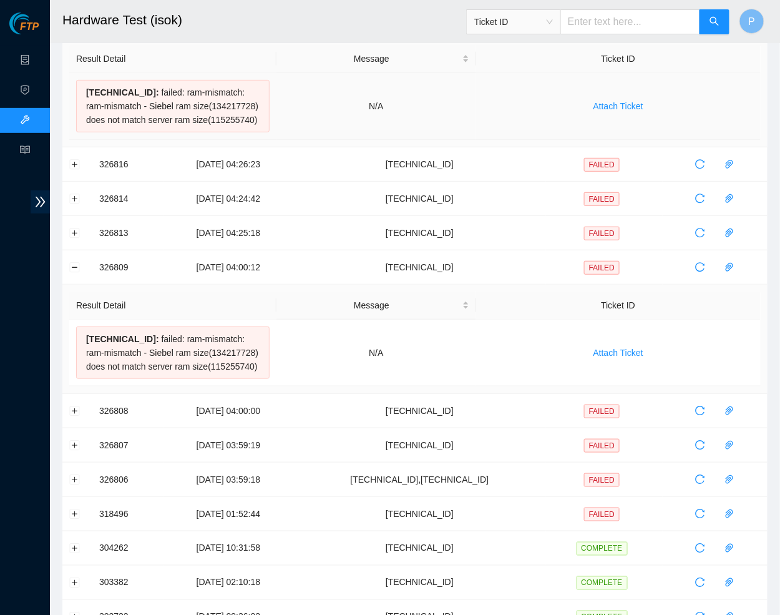
copy div "23.201.105.74 : failed: ram-mismatch: ram-mismatch - Siebel ram size(134217728)…"
click at [700, 182] on main "Hardware Test (isok) Ticket ID P Run Hardware Test ID Request Date Identifiers …" at bounding box center [415, 424] width 730 height 1074
click at [36, 59] on link "Data Centers" at bounding box center [61, 61] width 51 height 10
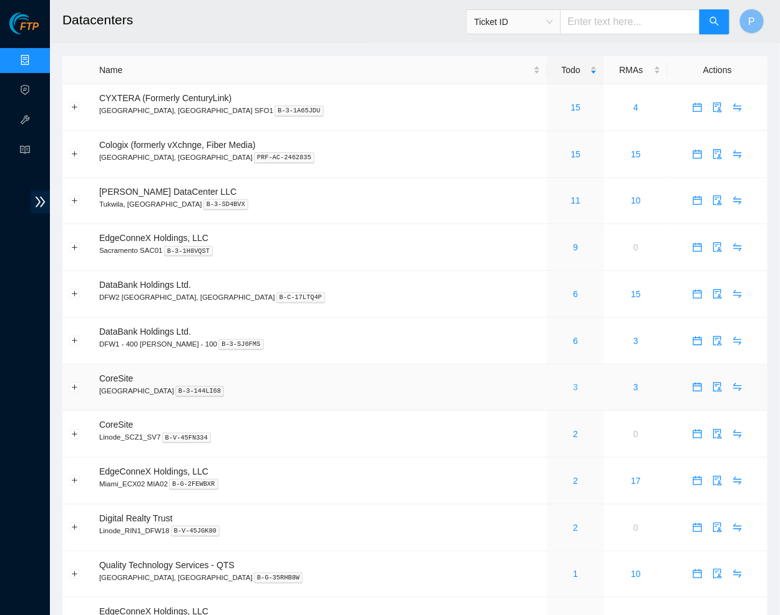
click at [574, 382] on link "3" at bounding box center [576, 387] width 5 height 10
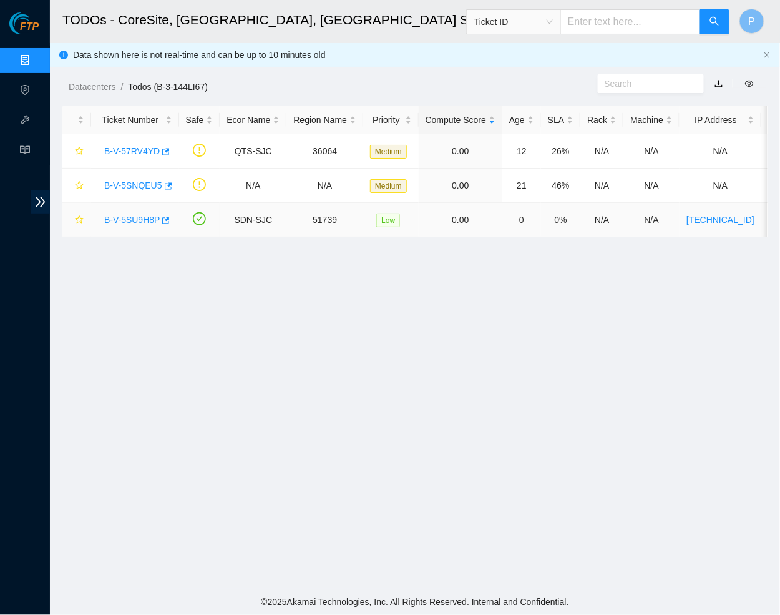
click at [126, 220] on link "B-V-5SU9H8P" at bounding box center [132, 220] width 56 height 10
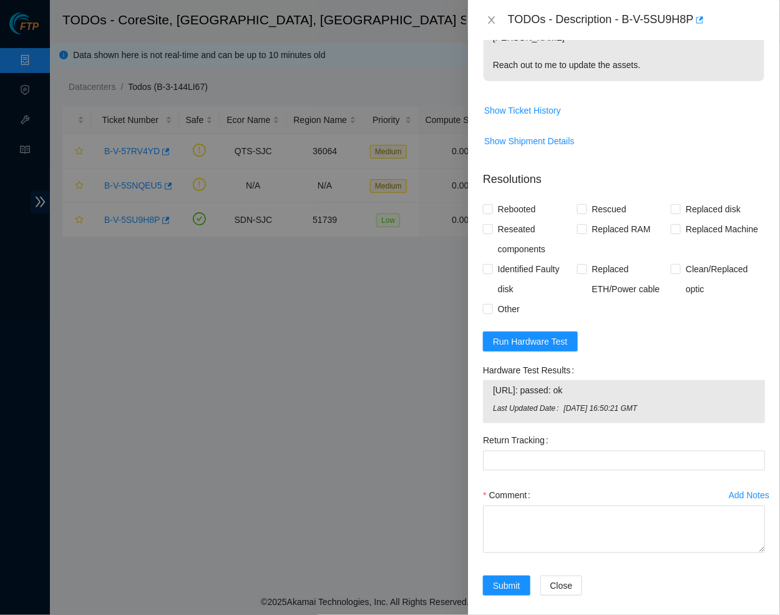
scroll to position [341, 0]
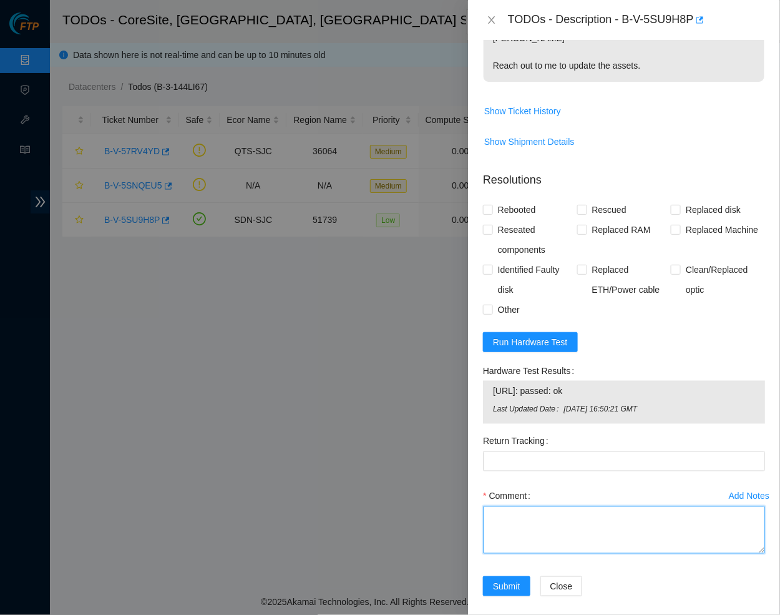
click at [509, 517] on textarea "Comment" at bounding box center [624, 529] width 282 height 47
paste textarea "Worked with Daniel Yu and Marialaura to replace and install the correct assets …"
click at [700, 554] on textarea "Comment" at bounding box center [624, 529] width 282 height 47
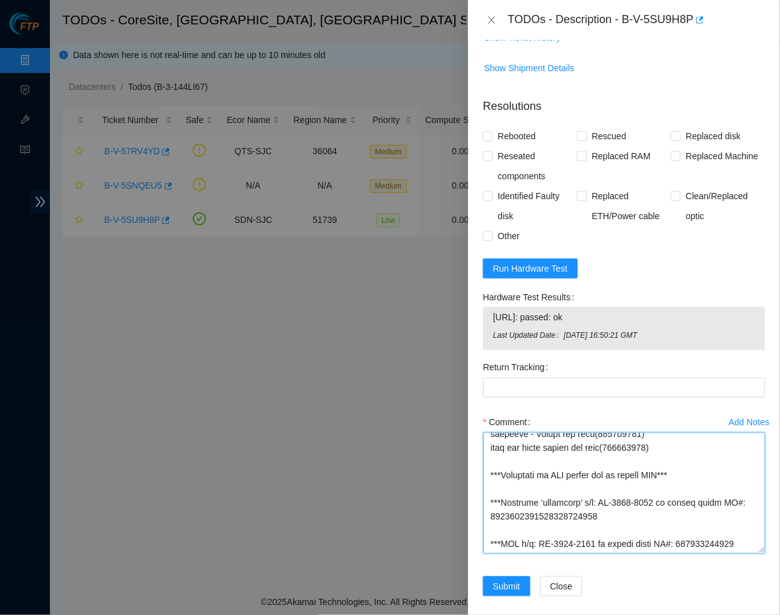
scroll to position [414, 0]
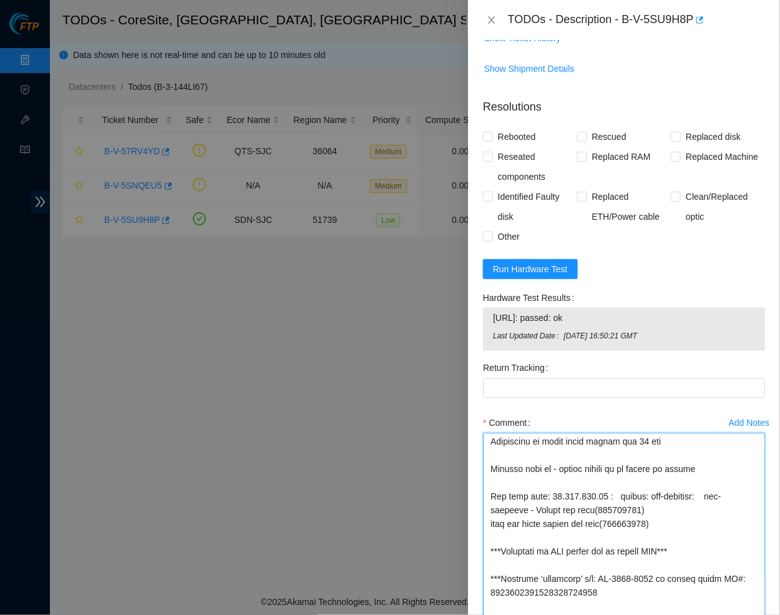
click at [700, 614] on html "FTP Data Centers Activity Logs Hardware Test (isok) Support TODOs - CoreSite, S…" at bounding box center [390, 307] width 780 height 615
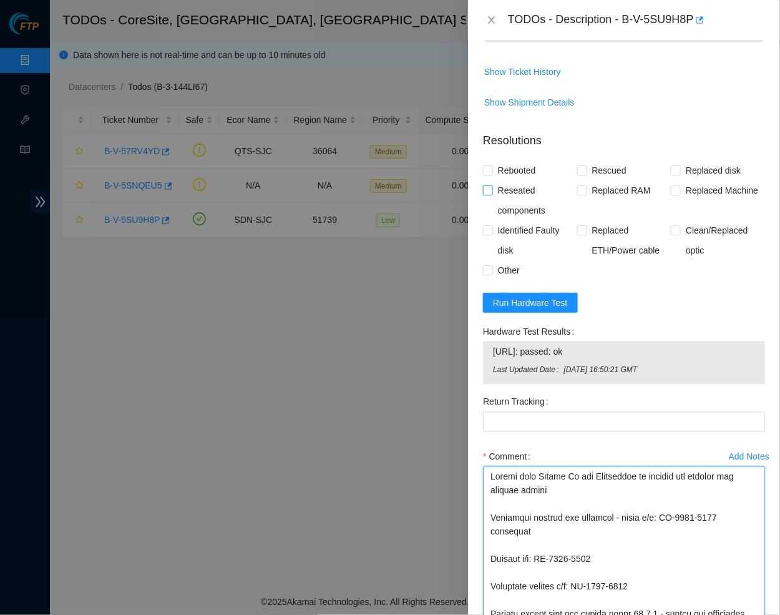
scroll to position [379, 0]
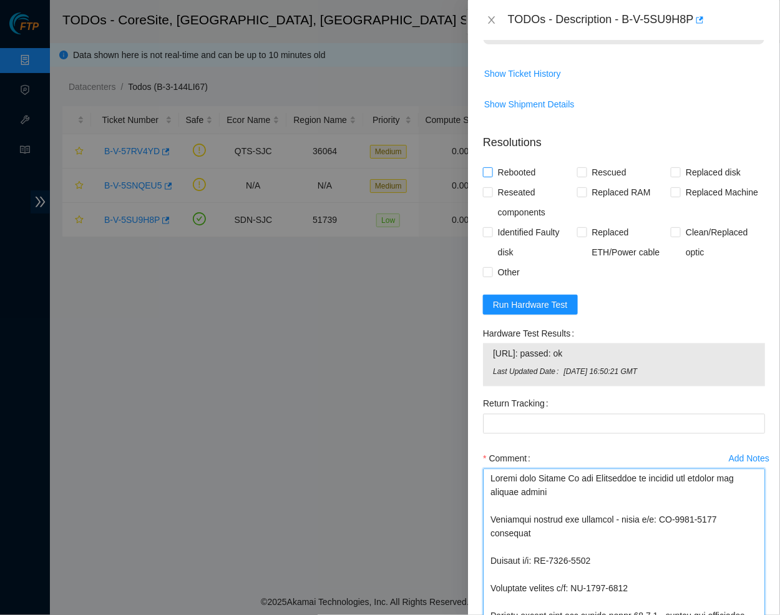
type textarea "Worked with Daniel Yu and Marialaura to replace and install the correct assets …"
click at [486, 167] on input "Rebooted" at bounding box center [487, 171] width 9 height 9
checkbox input "true"
click at [486, 182] on label "Reseated components" at bounding box center [530, 202] width 94 height 40
click at [486, 187] on input "Reseated components" at bounding box center [487, 191] width 9 height 9
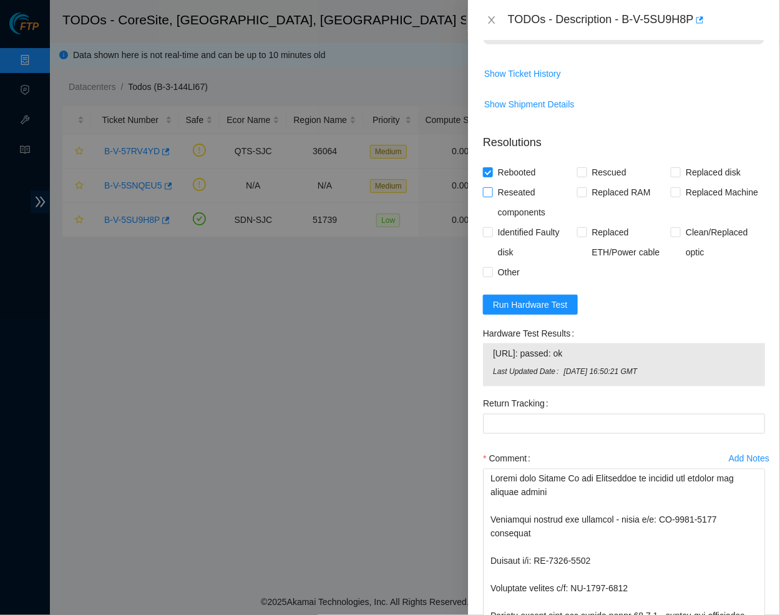
checkbox input "true"
click at [486, 267] on input "Other" at bounding box center [487, 271] width 9 height 9
checkbox input "true"
click at [488, 187] on input "Reseated components" at bounding box center [487, 191] width 9 height 9
checkbox input "false"
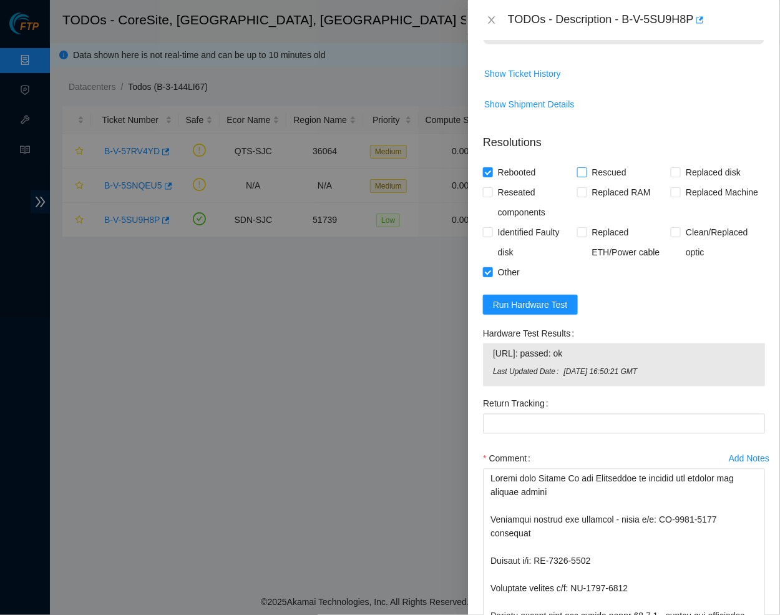
click at [586, 167] on span at bounding box center [582, 172] width 10 height 10
click at [586, 167] on input "Rescued" at bounding box center [581, 171] width 9 height 9
checkbox input "true"
click at [679, 187] on input "Replaced Machine" at bounding box center [675, 191] width 9 height 9
checkbox input "true"
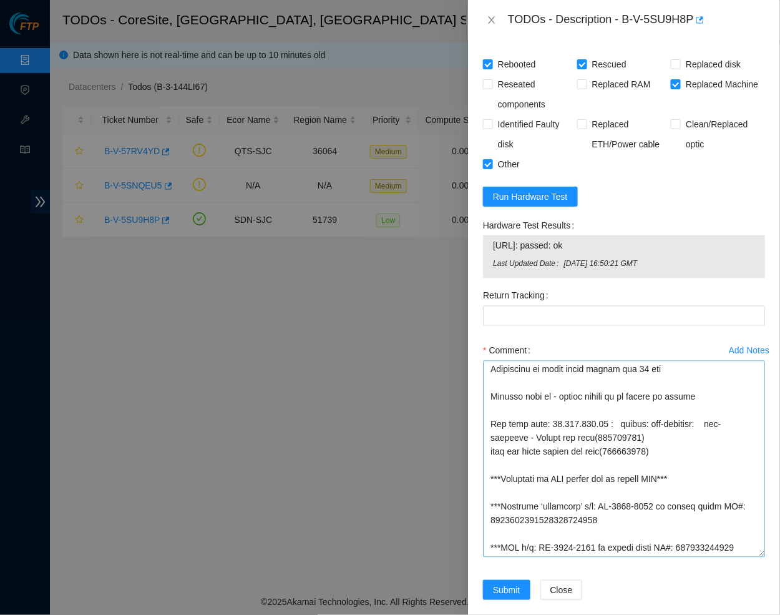
scroll to position [351, 0]
click at [514, 535] on textarea "Comment" at bounding box center [624, 459] width 282 height 197
click at [511, 583] on span "Submit" at bounding box center [506, 590] width 27 height 14
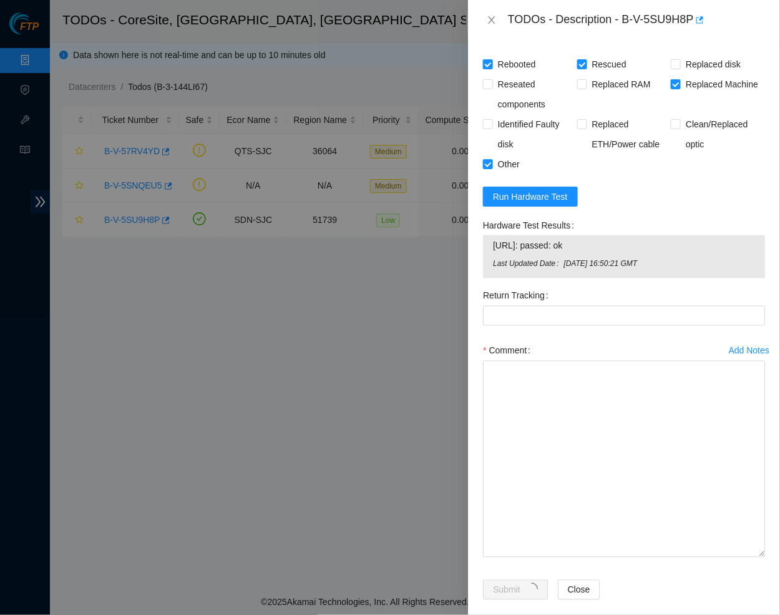
scroll to position [77, 0]
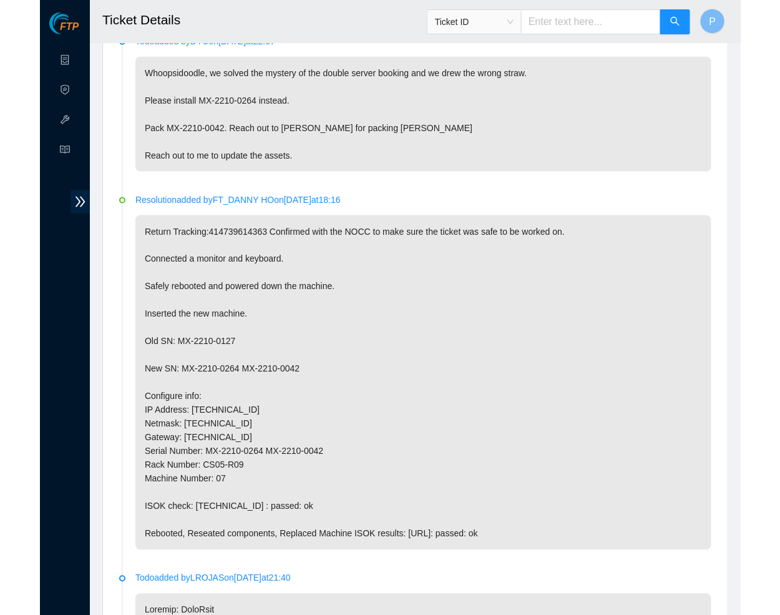
scroll to position [398, 0]
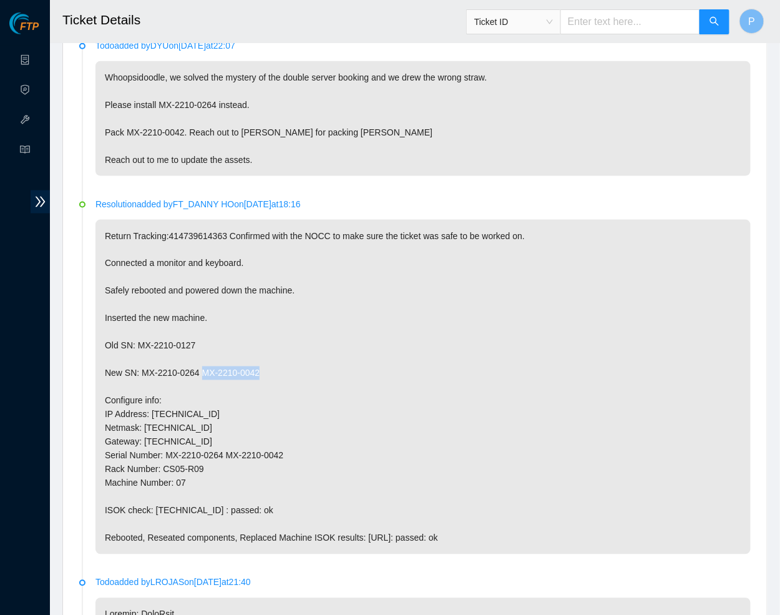
drag, startPoint x: 211, startPoint y: 356, endPoint x: 310, endPoint y: 357, distance: 99.2
click at [310, 357] on p "Return Tracking:414739614363 Confirmed with the NOCC to make sure the ticket wa…" at bounding box center [422, 387] width 655 height 335
copy p "MX-2210-0042"
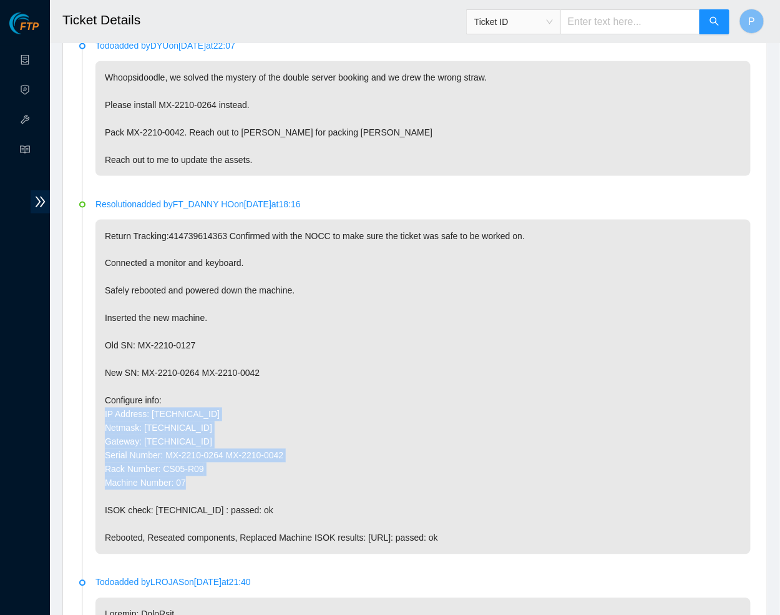
drag, startPoint x: 207, startPoint y: 464, endPoint x: 100, endPoint y: 394, distance: 127.4
click at [100, 394] on p "Return Tracking:414739614363 Confirmed with the NOCC to make sure the ticket wa…" at bounding box center [422, 387] width 655 height 335
copy p "IP Address: [TECHNICAL_ID] Netmask: [TECHNICAL_ID] Gateway: [TECHNICAL_ID] Seri…"
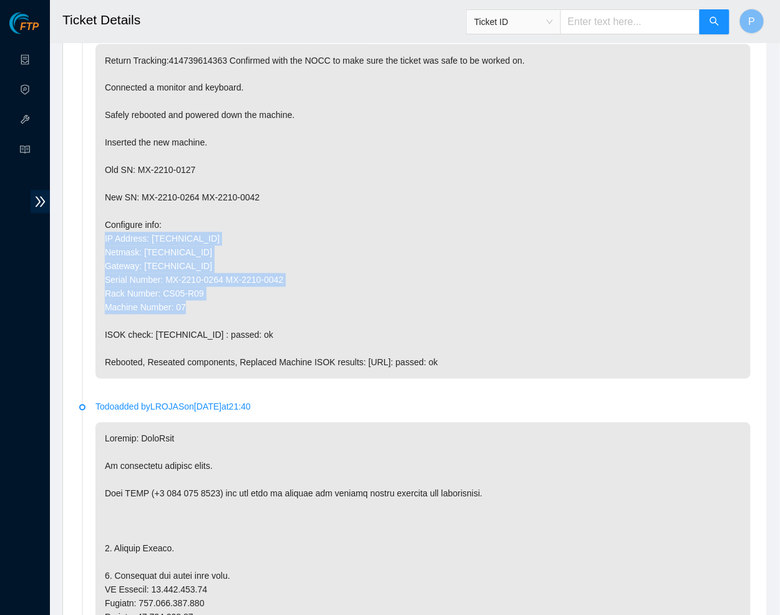
scroll to position [577, 0]
